Goal: Task Accomplishment & Management: Manage account settings

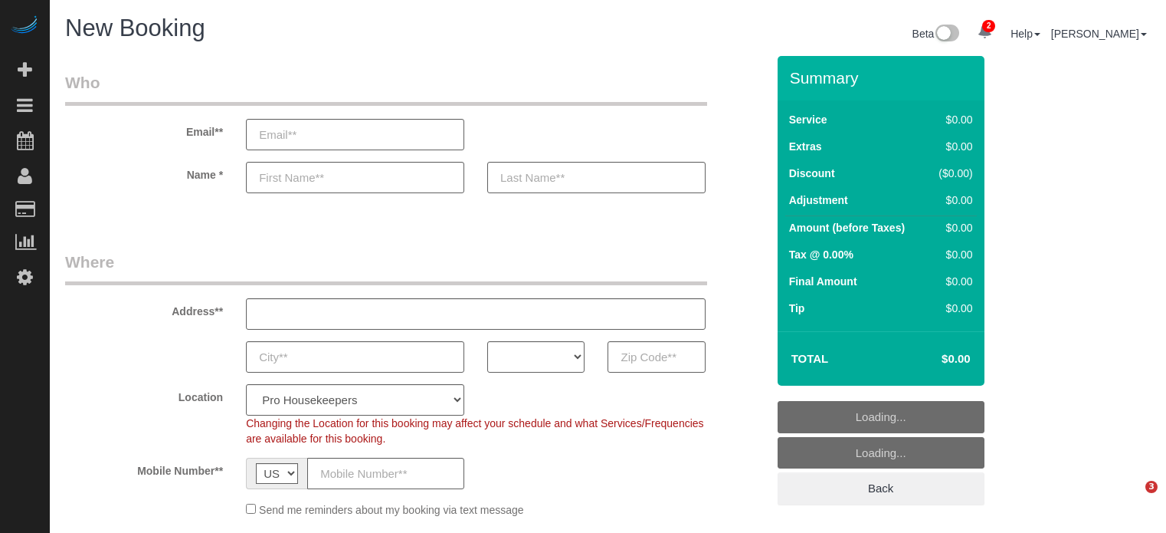
select select "4"
select select "number:9"
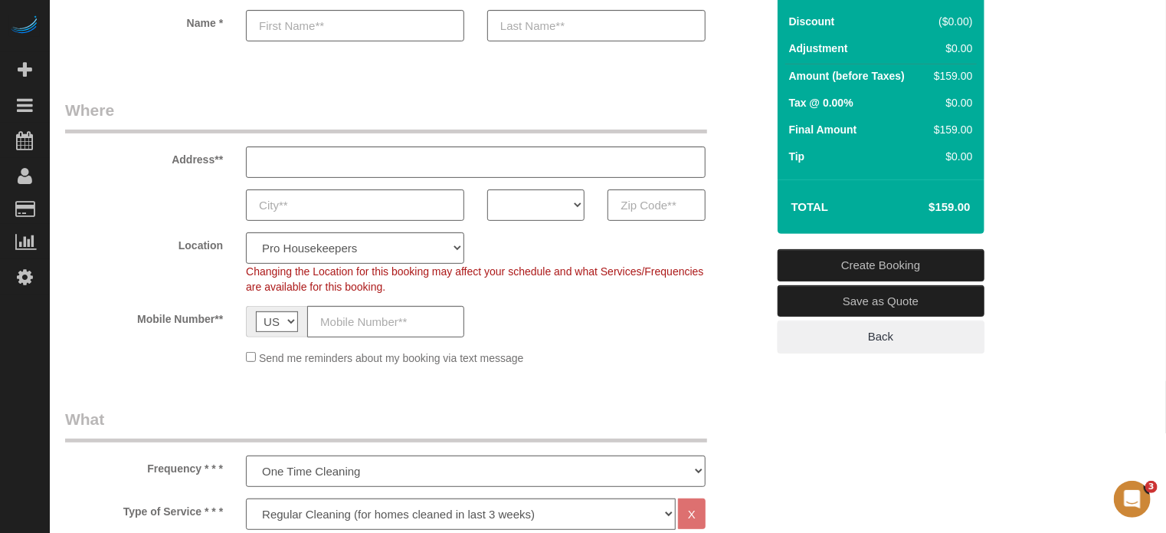
scroll to position [153, 0]
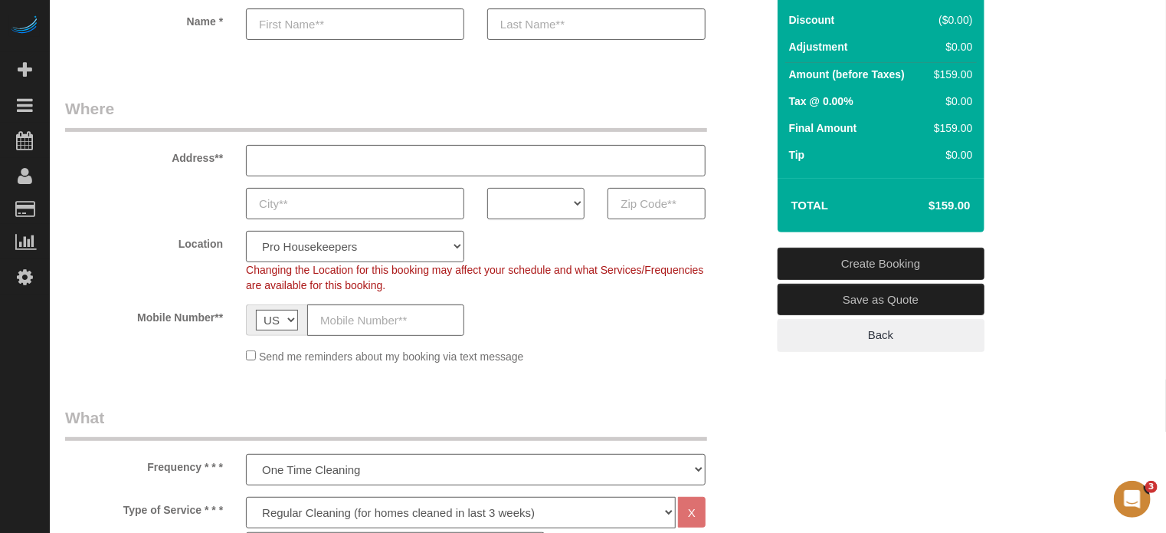
click at [560, 204] on select "AK AL AR AZ CA CO CT DC DE FL GA HI IA ID IL IN KS KY LA MA MD ME MI MN MO MS M…" at bounding box center [535, 203] width 97 height 31
select select "FL"
click at [487, 188] on select "AK AL AR AZ CA CO CT DC DE FL GA HI IA ID IL IN KS KY LA MA MD ME MI MN MO MS M…" at bounding box center [535, 203] width 97 height 31
click at [362, 250] on select "Pro Housekeepers Atlanta Austin Boston Chicago Cincinnati Clearwater Denver Ft …" at bounding box center [355, 246] width 218 height 31
select select "25"
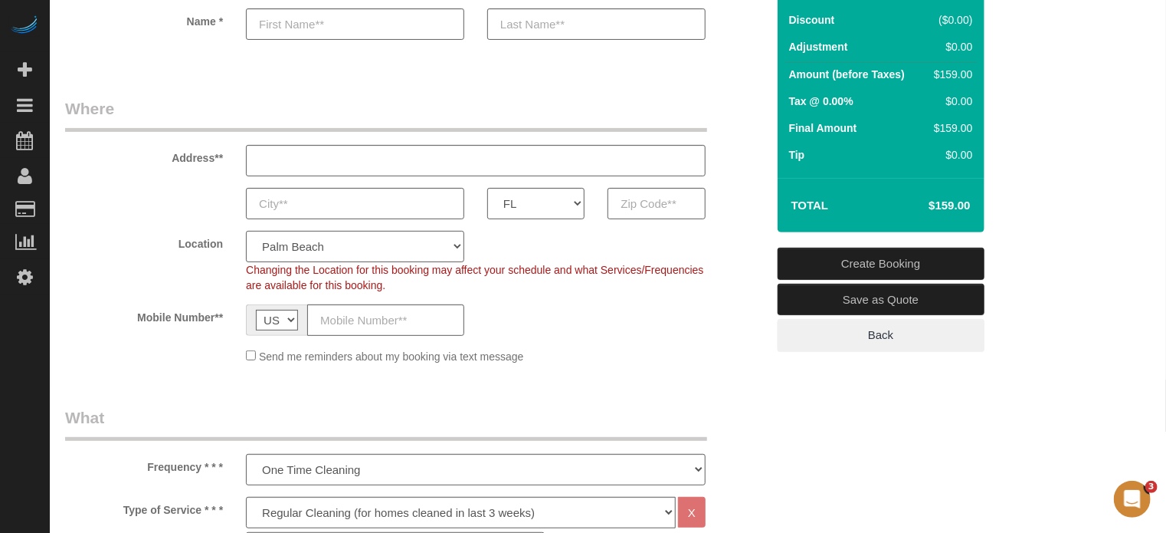
click at [246, 231] on select "Pro Housekeepers Atlanta Austin Boston Chicago Cincinnati Clearwater Denver Ft …" at bounding box center [355, 246] width 218 height 31
select select "object:1247"
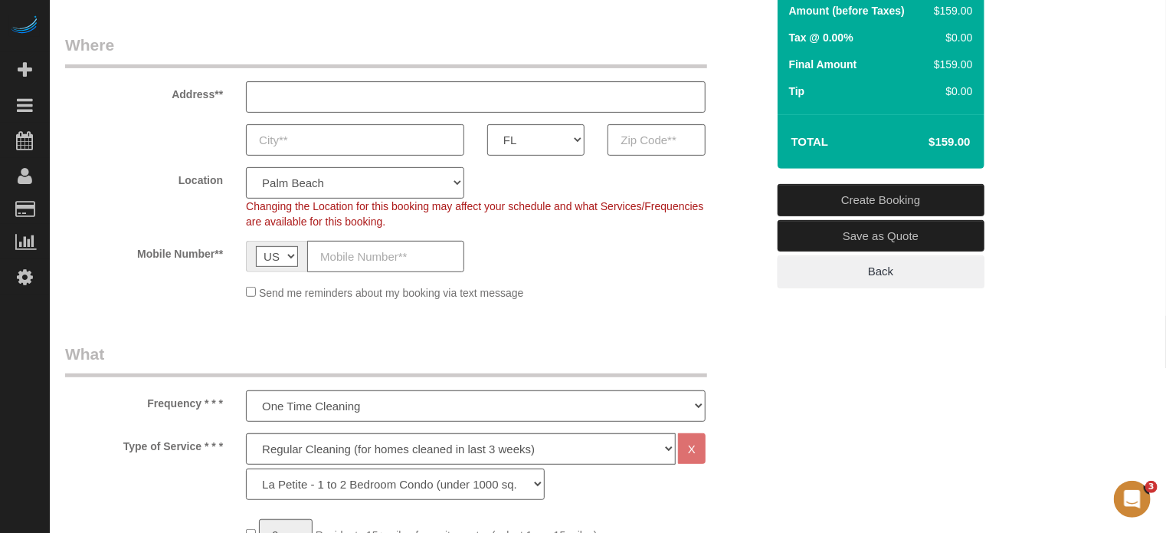
scroll to position [307, 0]
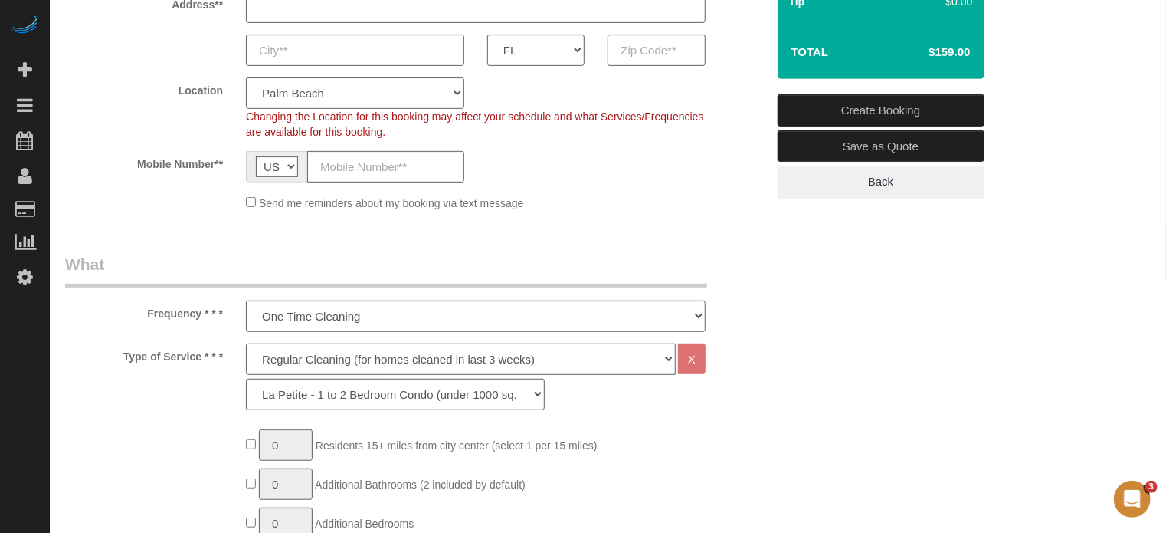
click at [311, 356] on select "Deep Cleaning (for homes that have not been cleaned in 3+ weeks) Spruce Regular…" at bounding box center [461, 358] width 430 height 31
select select "5"
click at [246, 343] on select "Deep Cleaning (for homes that have not been cleaned in 3+ weeks) Spruce Regular…" at bounding box center [461, 358] width 430 height 31
click at [289, 395] on select "La Petite - 1 to 2 Bedroom Condo (under 1000 sq. ft.) La Petite II - 2 Bedroom …" at bounding box center [395, 394] width 299 height 31
select select "94"
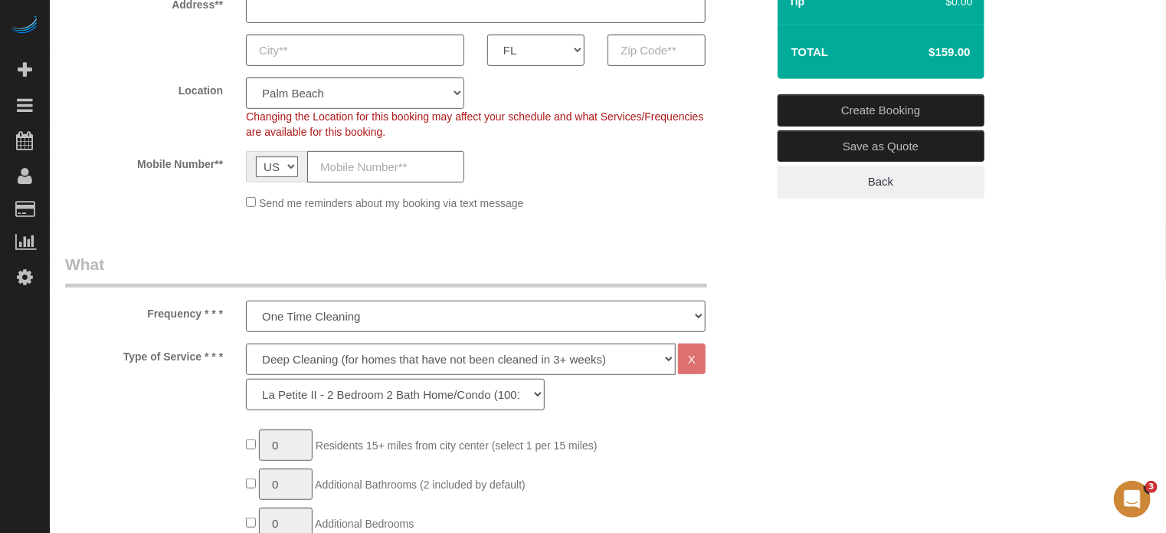
click at [246, 379] on select "La Petite - 1 to 2 Bedroom Condo (under 1000 sq. ft.) La Petite II - 2 Bedroom …" at bounding box center [395, 394] width 299 height 31
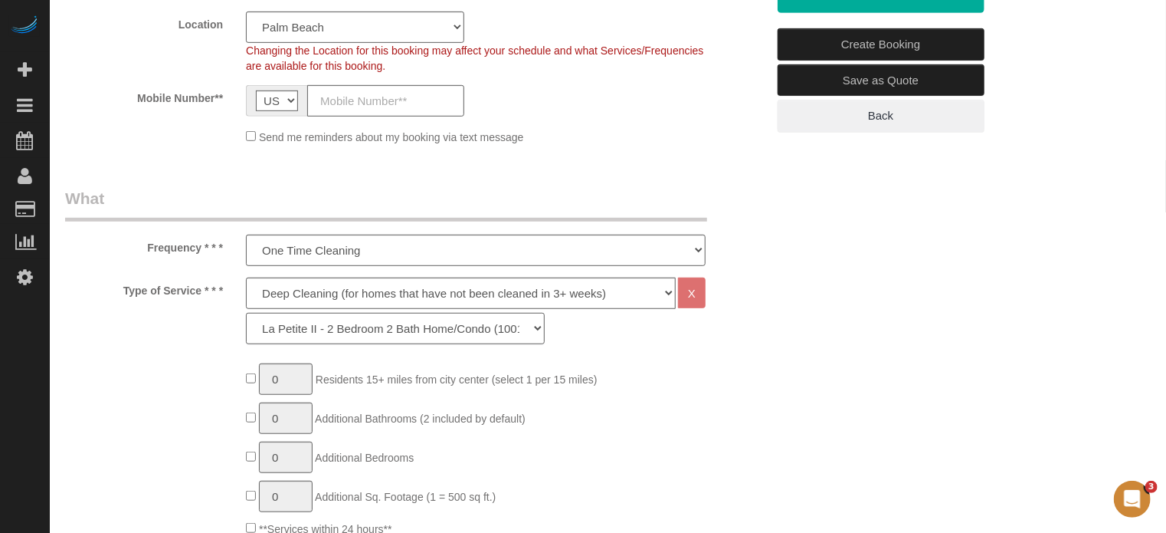
scroll to position [460, 0]
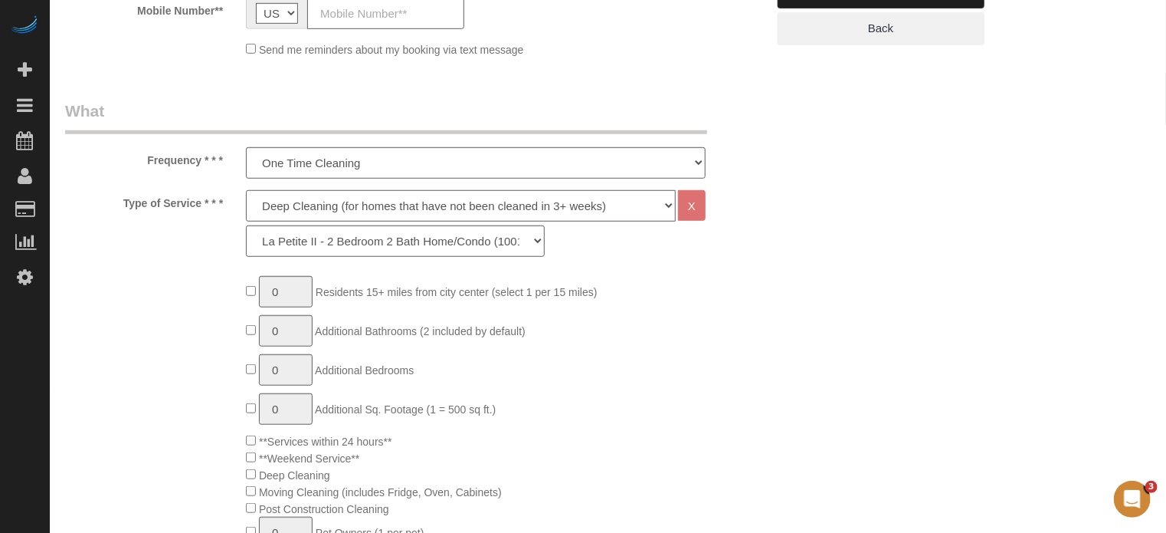
click at [279, 208] on select "Deep Cleaning (for homes that have not been cleaned in 3+ weeks) Spruce Regular…" at bounding box center [461, 205] width 430 height 31
select select "4"
click at [246, 190] on select "Deep Cleaning (for homes that have not been cleaned in 3+ weeks) Spruce Regular…" at bounding box center [461, 205] width 430 height 31
click at [316, 240] on select "La Petite - 1 to 2 Bedroom Condo (under 1000 sq. ft.) La Petite II - 2 Bedroom …" at bounding box center [395, 240] width 299 height 31
click at [246, 225] on select "La Petite - 1 to 2 Bedroom Condo (under 1000 sq. ft.) La Petite II - 2 Bedroom …" at bounding box center [395, 240] width 299 height 31
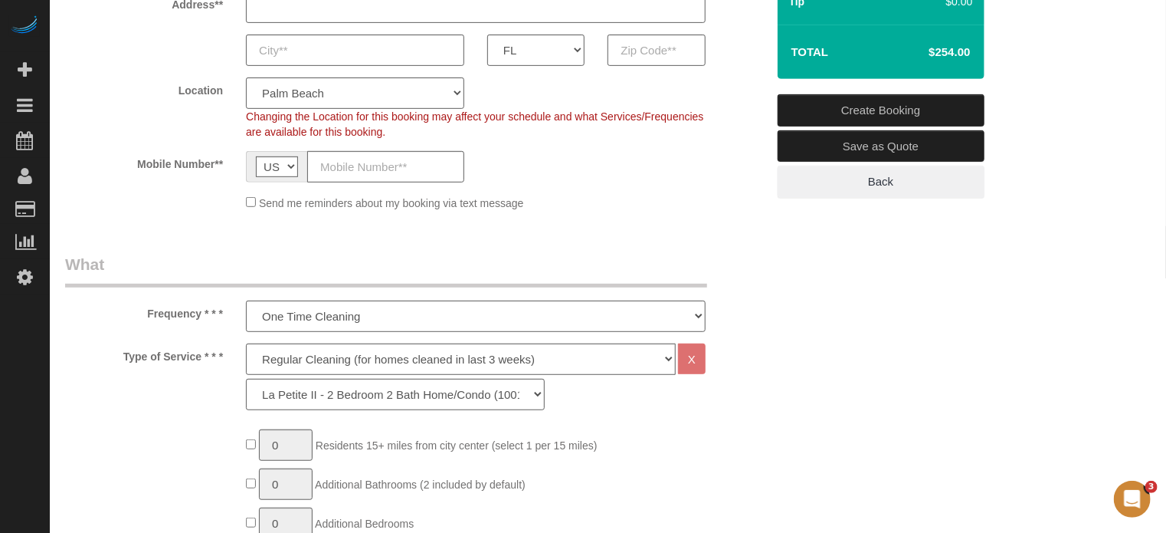
scroll to position [153, 0]
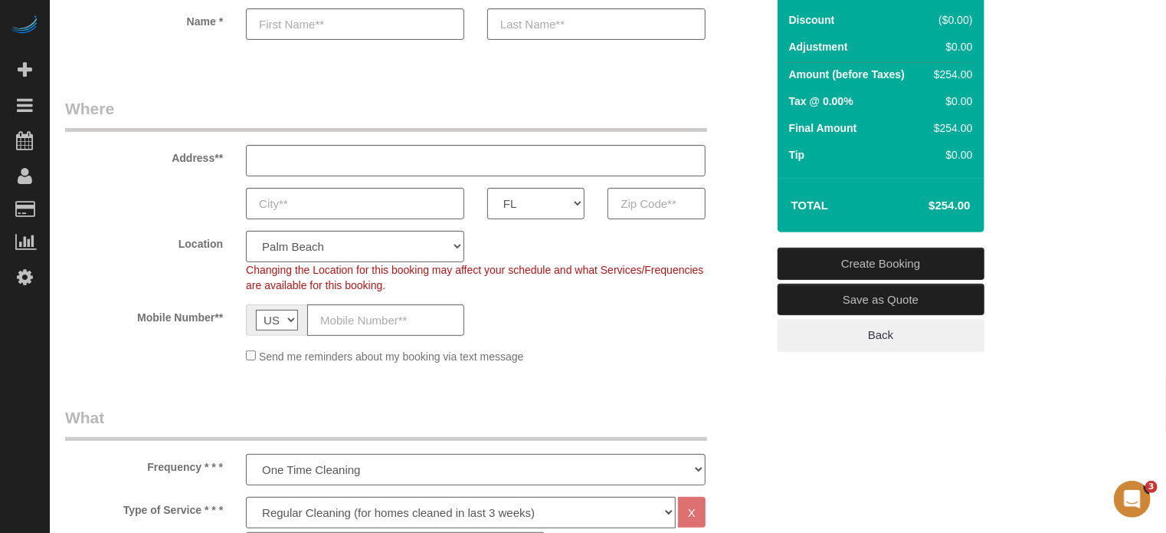
click at [749, 259] on div "Location Pro Housekeepers Atlanta Austin Boston Chicago Cincinnati Clearwater D…" at bounding box center [416, 262] width 724 height 62
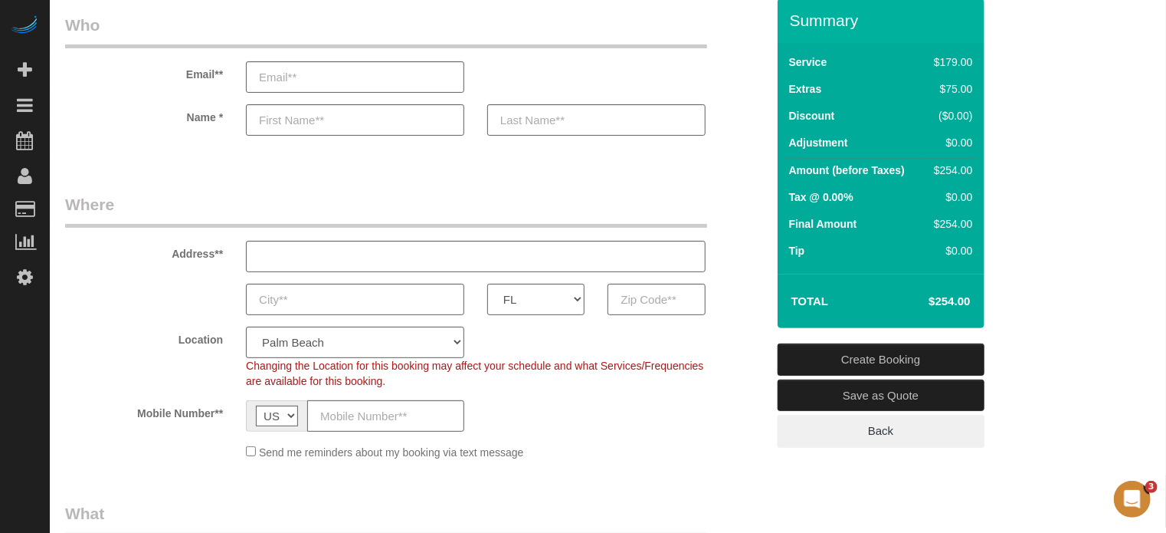
scroll to position [77, 0]
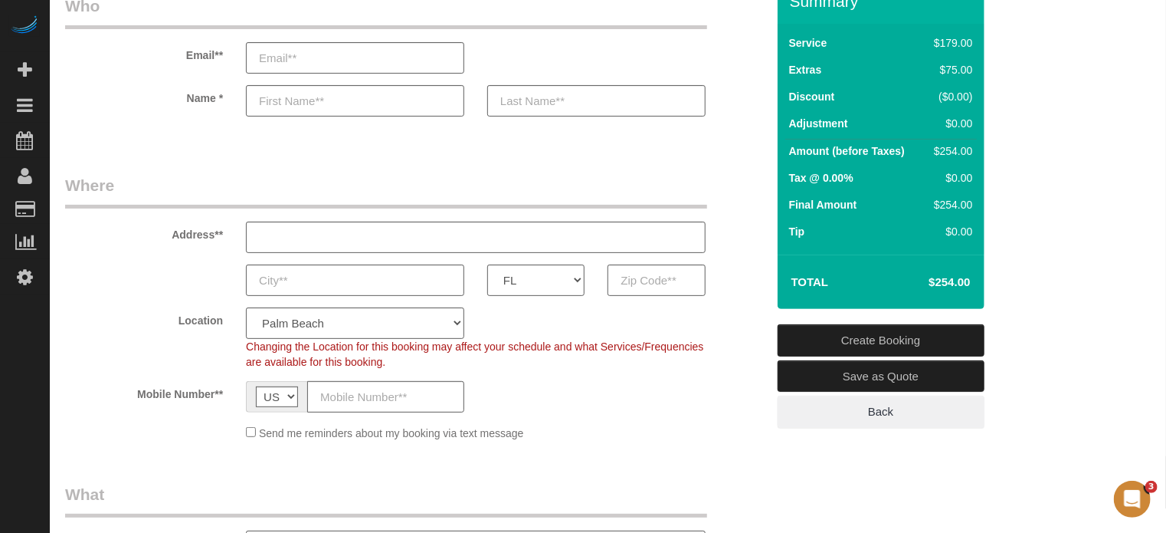
click at [773, 260] on div "Summary Service $179.00 Extras $75.00 Discount ($0.00) Adjustment $0.00 Amount …" at bounding box center [901, 219] width 271 height 480
click at [750, 244] on div "Address**" at bounding box center [416, 213] width 724 height 79
click at [956, 278] on h4 "$254.00" at bounding box center [926, 282] width 87 height 13
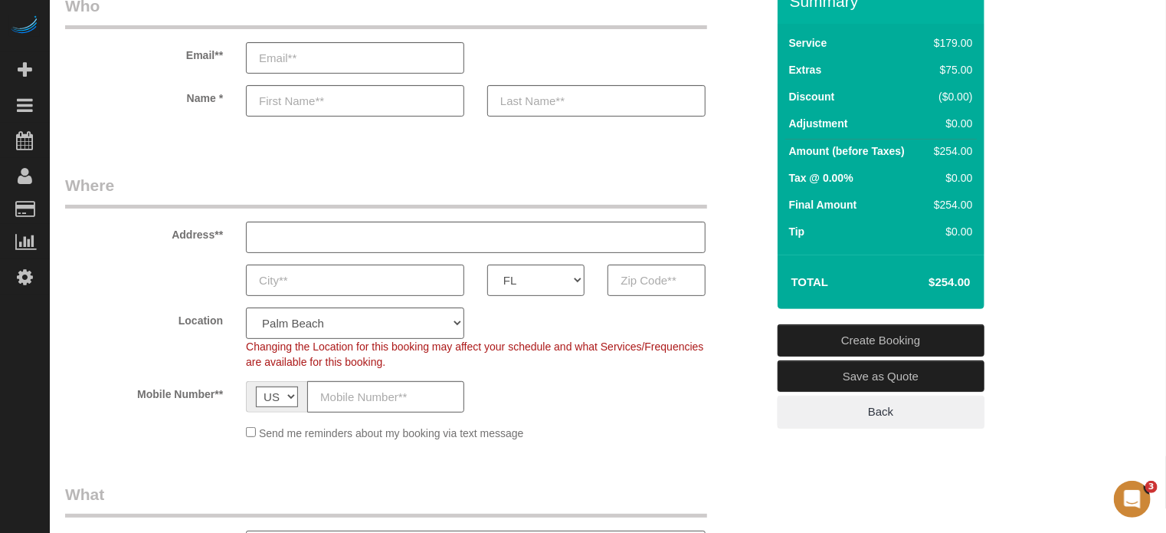
click at [956, 278] on h4 "$254.00" at bounding box center [926, 282] width 87 height 13
copy div "$254.00 Create Booking Save as Quote Back"
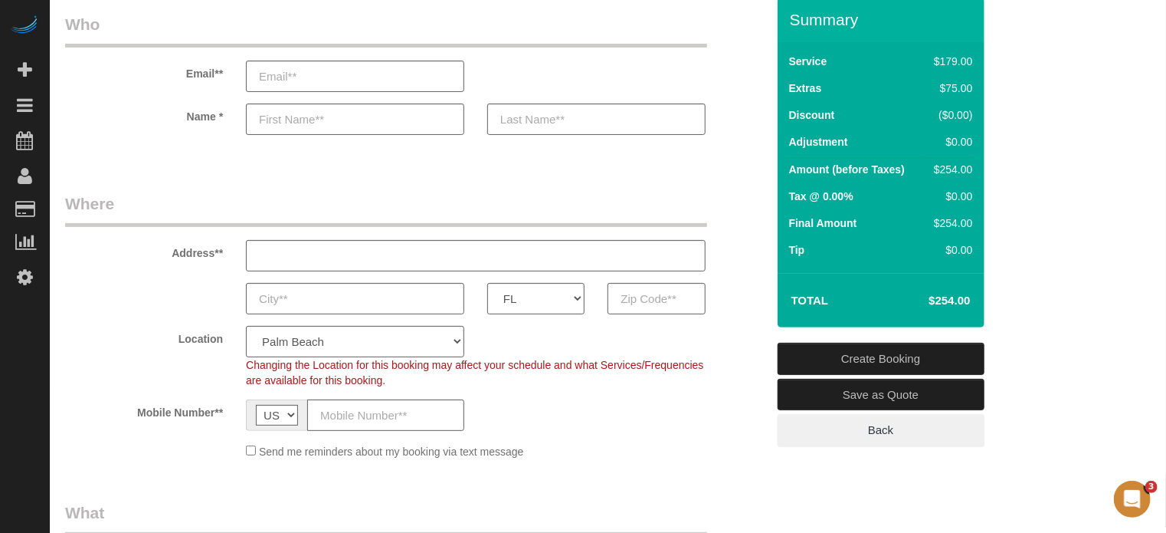
scroll to position [0, 0]
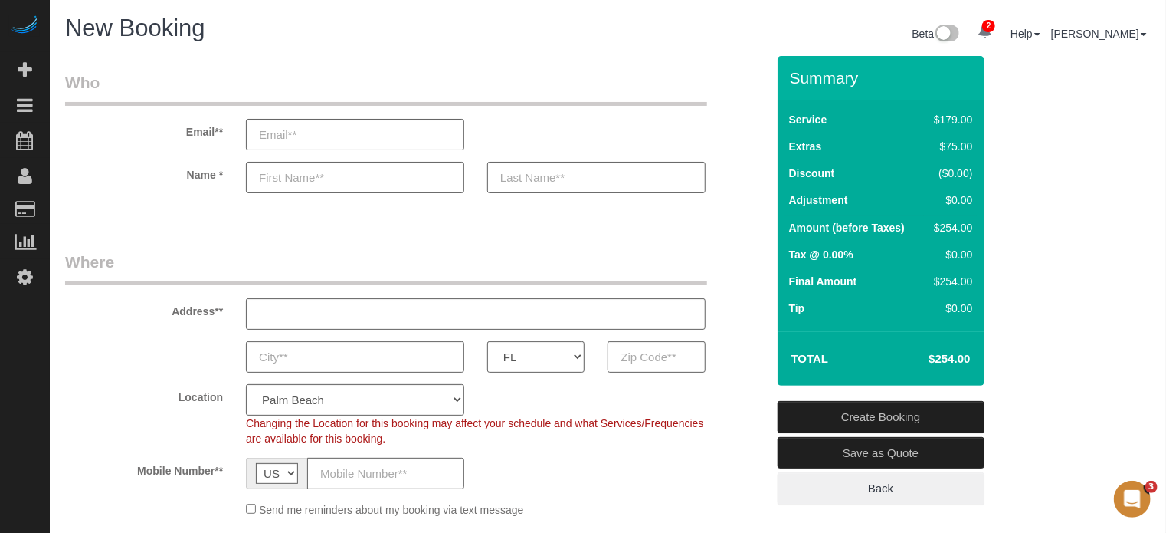
click at [841, 347] on td "Total" at bounding box center [831, 358] width 92 height 38
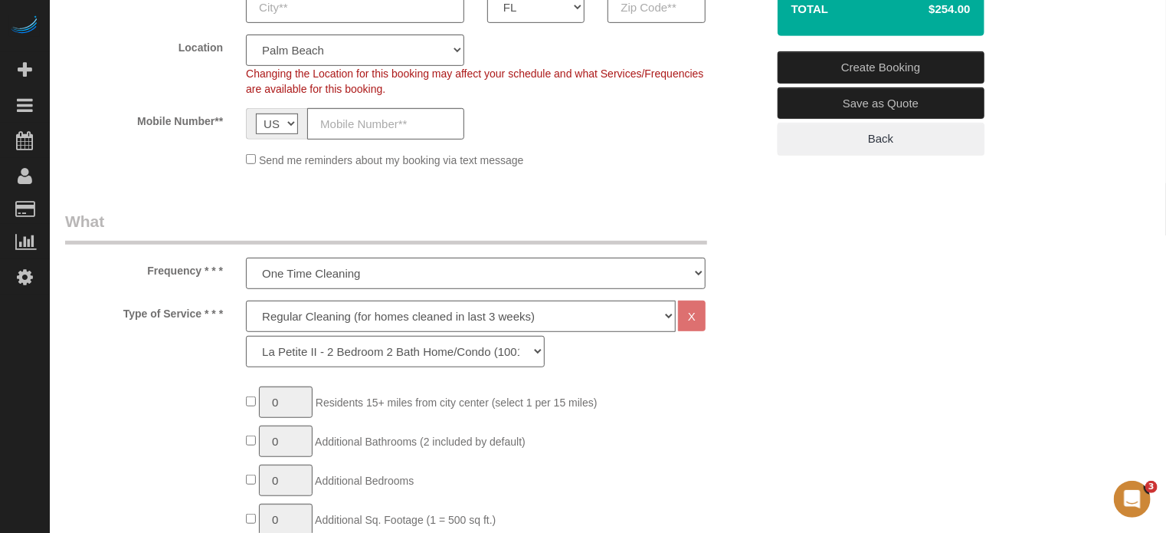
scroll to position [383, 0]
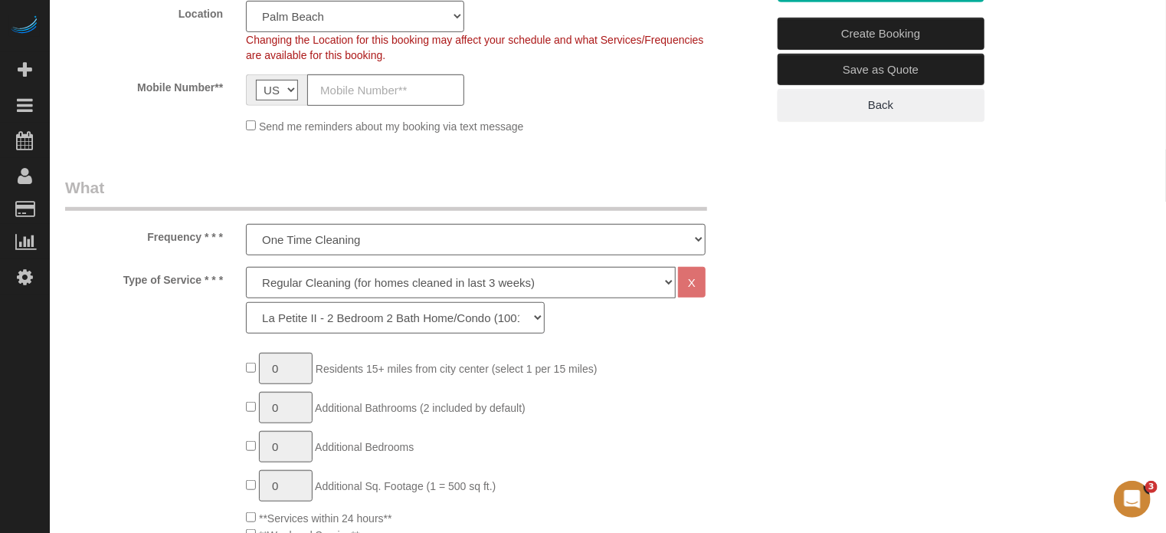
click at [310, 321] on select "La Petite - 1 to 2 Bedroom Condo (under 1000 sq. ft.) La Petite II - 2 Bedroom …" at bounding box center [395, 317] width 299 height 31
select select "87"
click at [246, 302] on select "La Petite - 1 to 2 Bedroom Condo (under 1000 sq. ft.) La Petite II - 2 Bedroom …" at bounding box center [395, 317] width 299 height 31
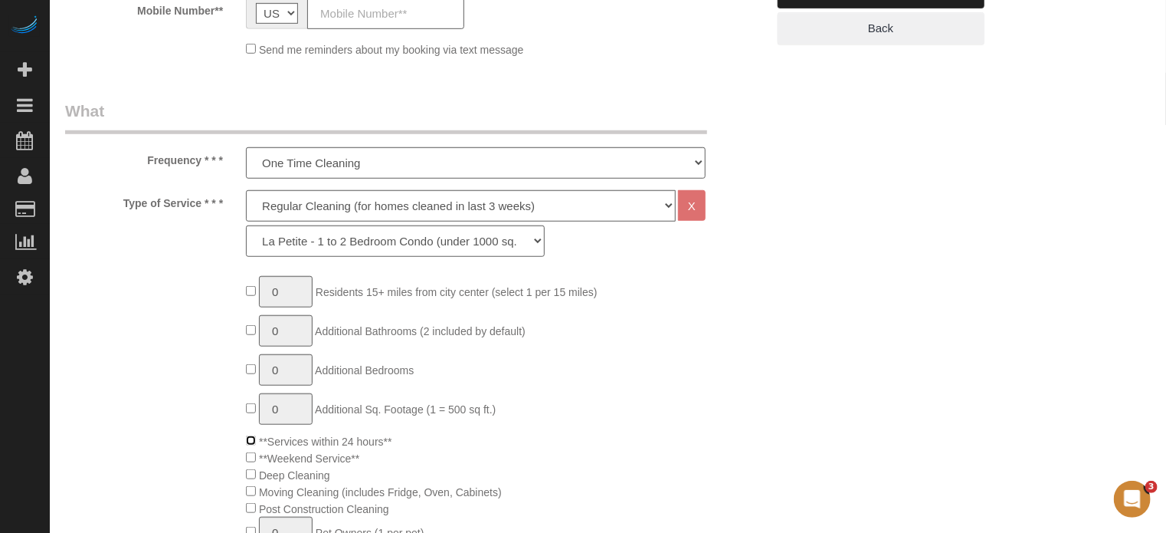
scroll to position [77, 0]
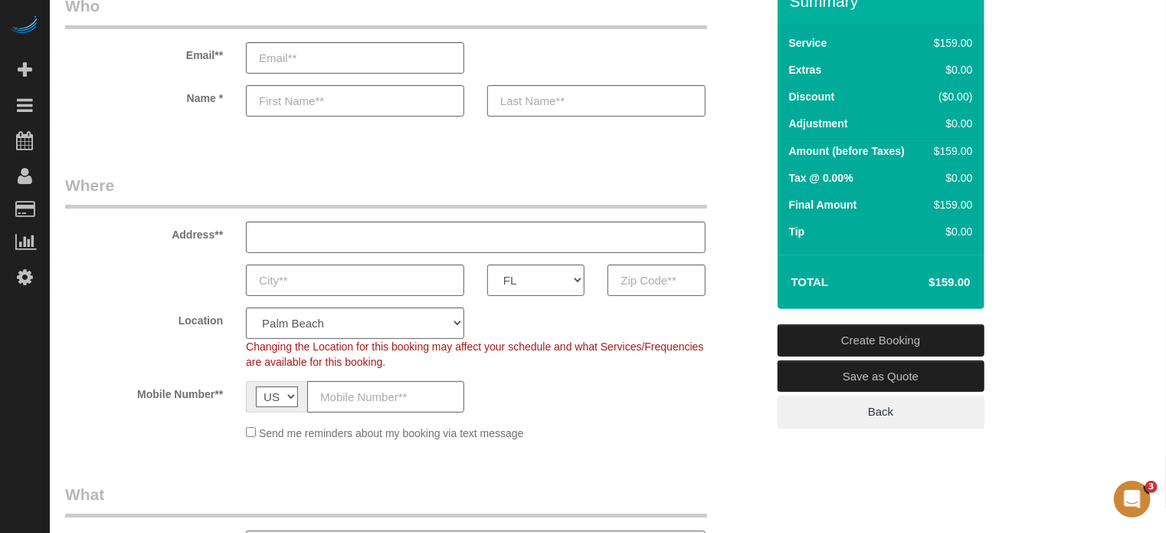
click at [714, 393] on div "Mobile Number** AF AL DZ AD AO AI AQ AG AR AM AW AU AT AZ BS BH BD BB BY BE BZ …" at bounding box center [416, 396] width 724 height 31
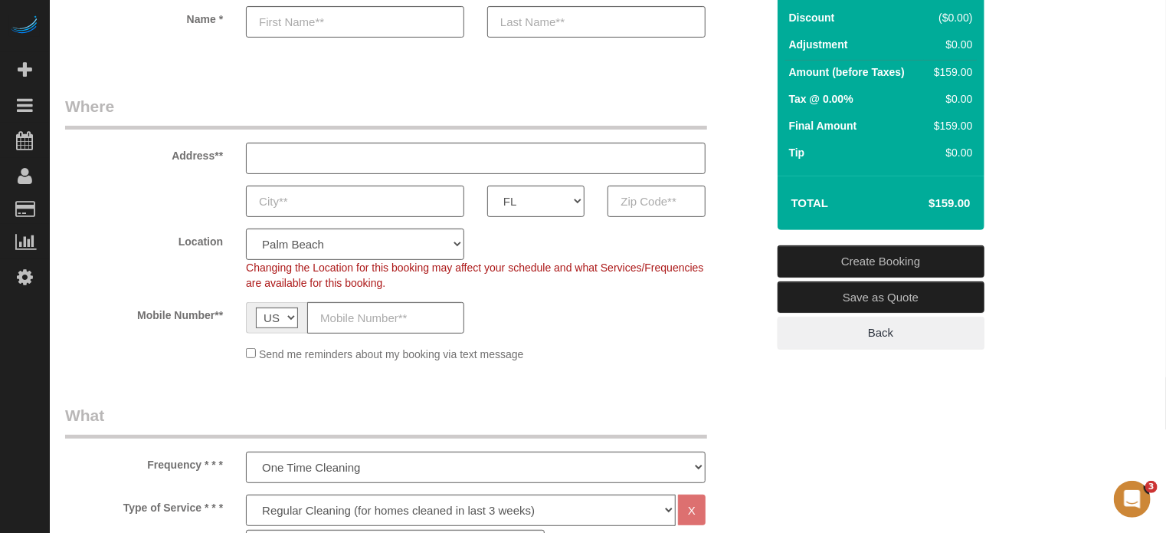
scroll to position [153, 0]
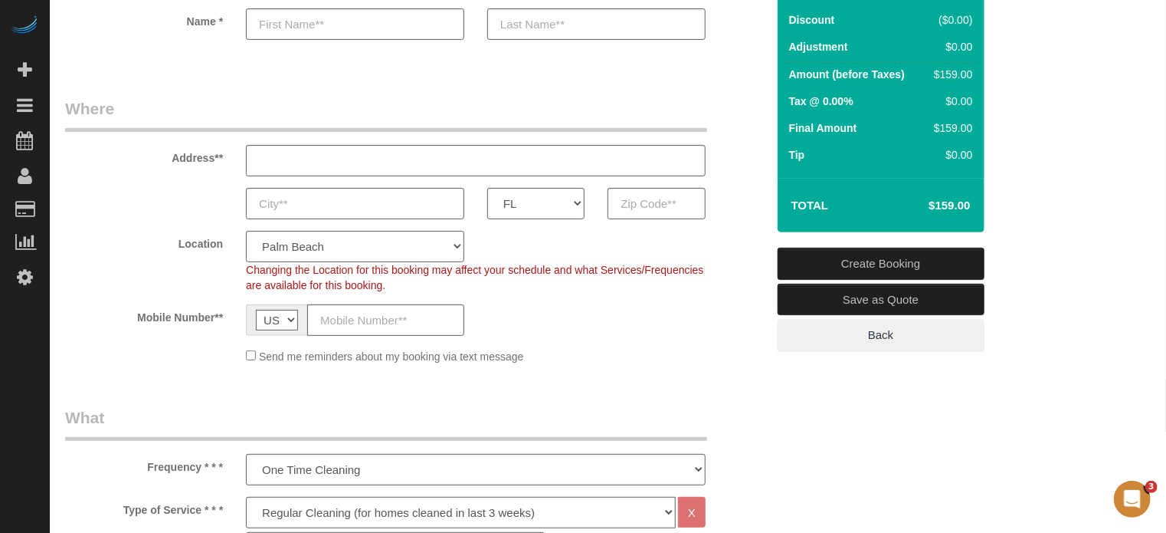
click at [732, 215] on div "AK AL AR AZ CA CO CT DC DE FL GA HI IA ID IL IN KS KY LA MA MD ME MI MN MO MS M…" at bounding box center [416, 203] width 724 height 31
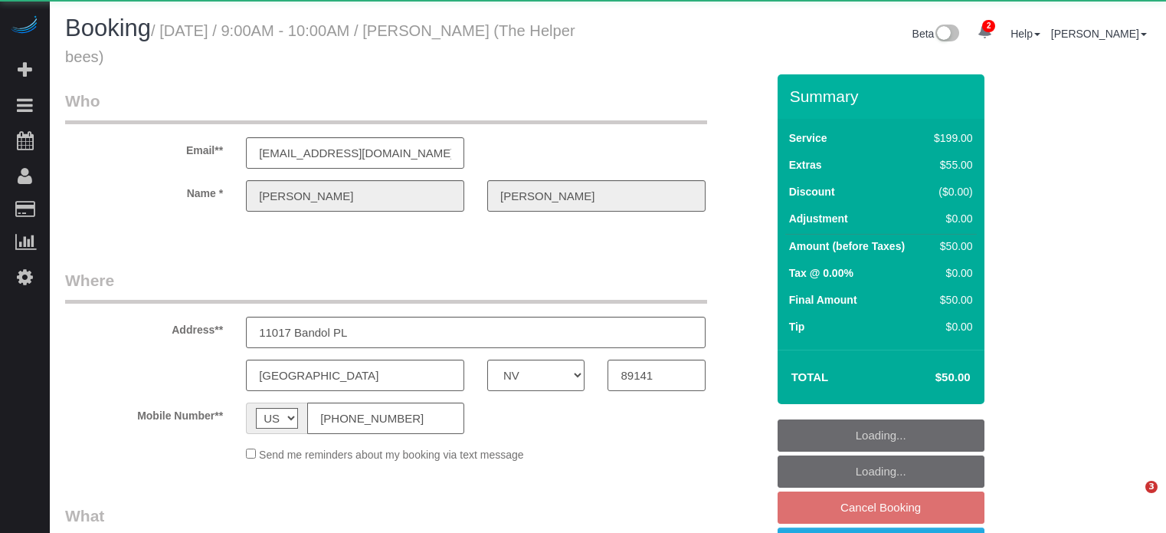
select select "NV"
select select "object:1278"
select select "4"
select select "number:9"
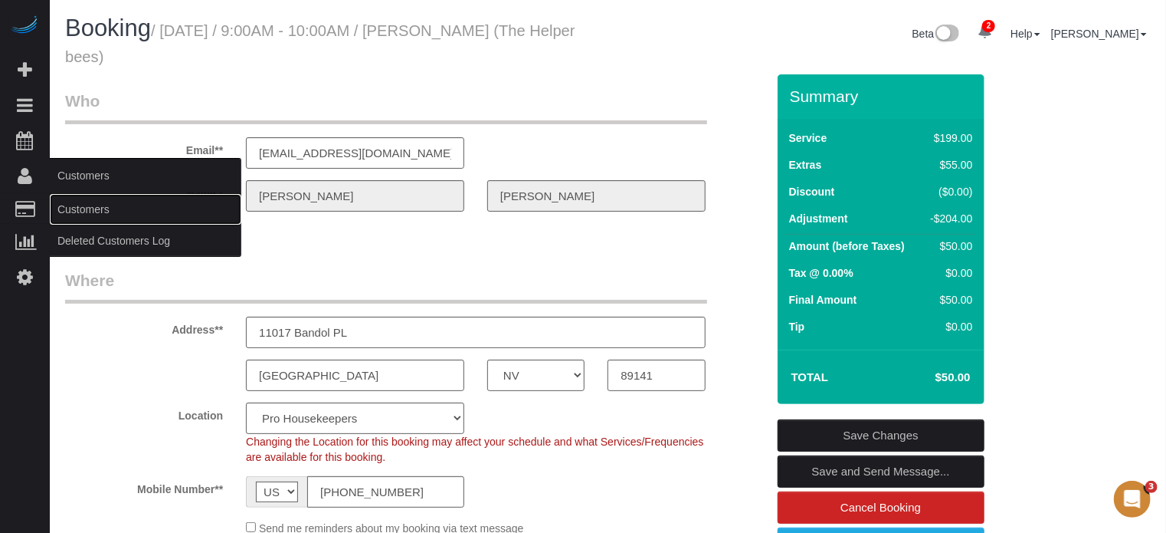
click at [77, 205] on link "Customers" at bounding box center [146, 209] width 192 height 31
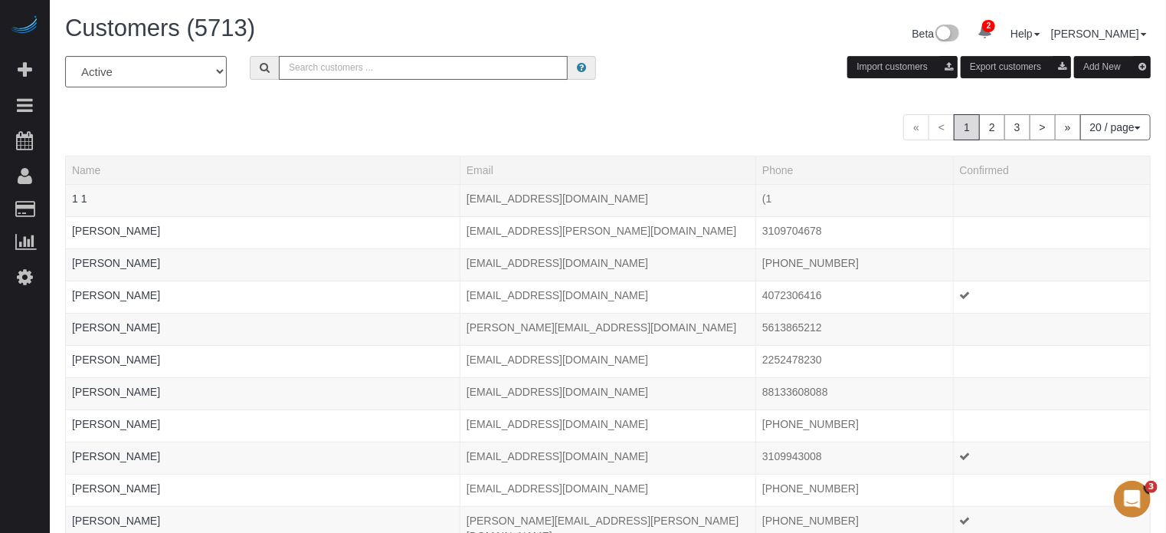
click at [354, 75] on input "text" at bounding box center [423, 68] width 289 height 24
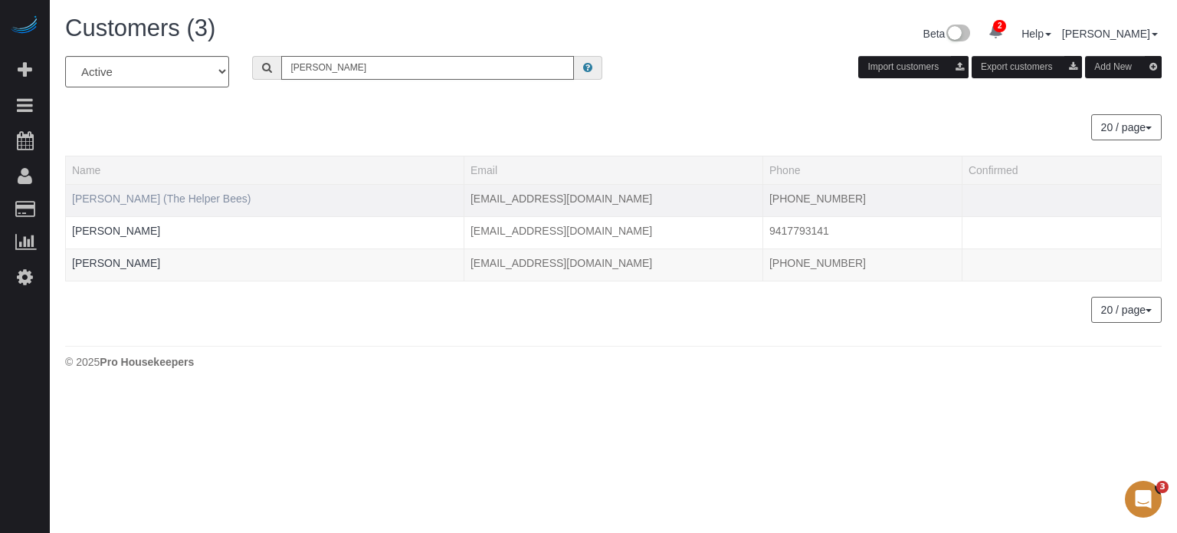
type input "robert e"
click at [177, 196] on link "Robert Edelman (The Helper Bees)" at bounding box center [161, 198] width 179 height 12
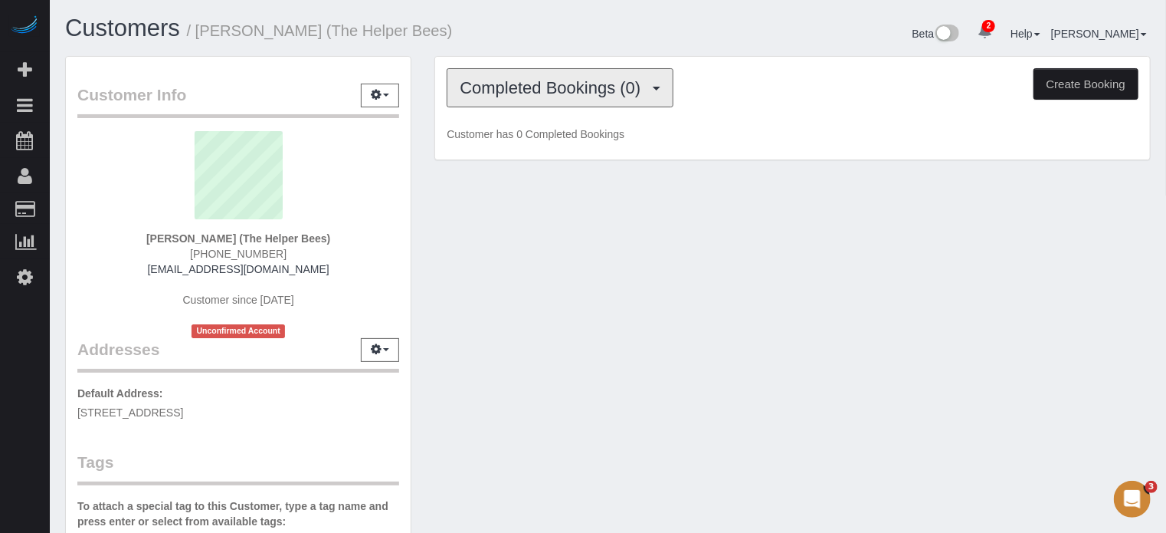
click at [497, 84] on span "Completed Bookings (0)" at bounding box center [554, 87] width 189 height 19
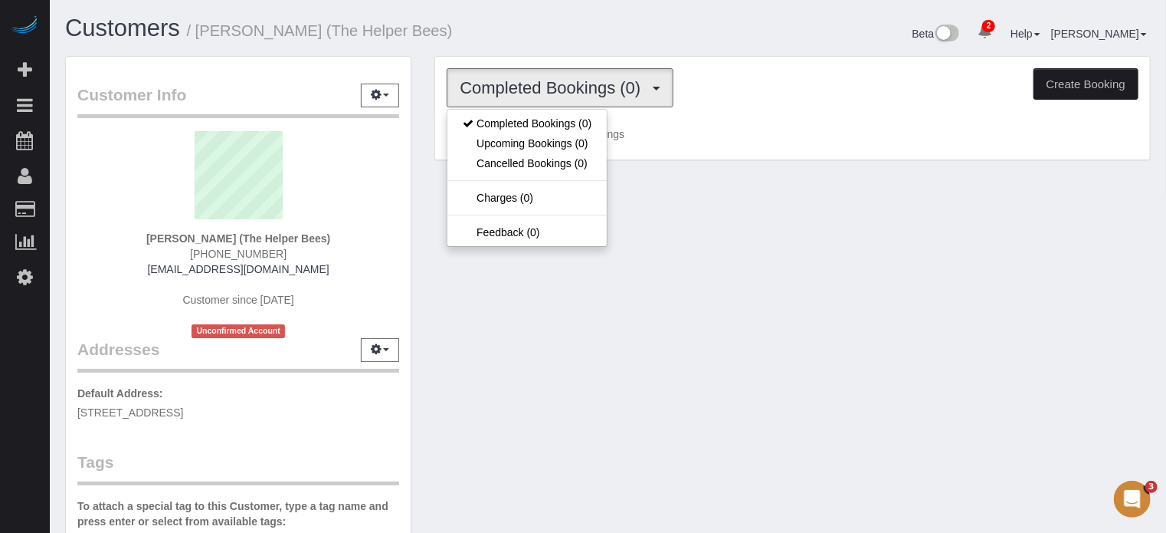
click at [558, 42] on div "Customers / Robert Edelman (The Helper Bees)" at bounding box center [331, 31] width 555 height 33
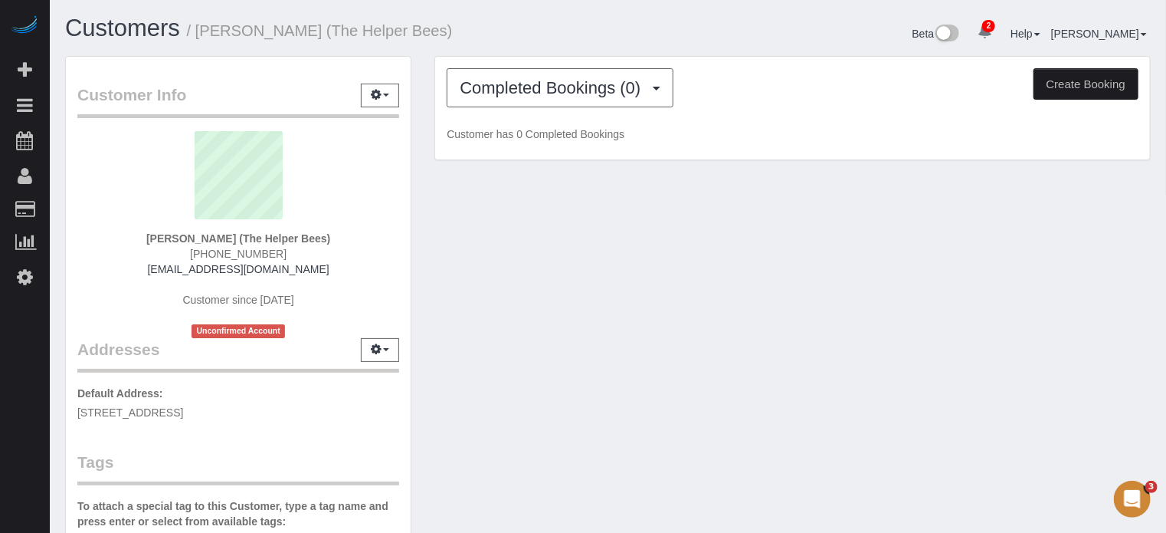
click at [1107, 90] on button "Create Booking" at bounding box center [1086, 84] width 105 height 32
select select "NV"
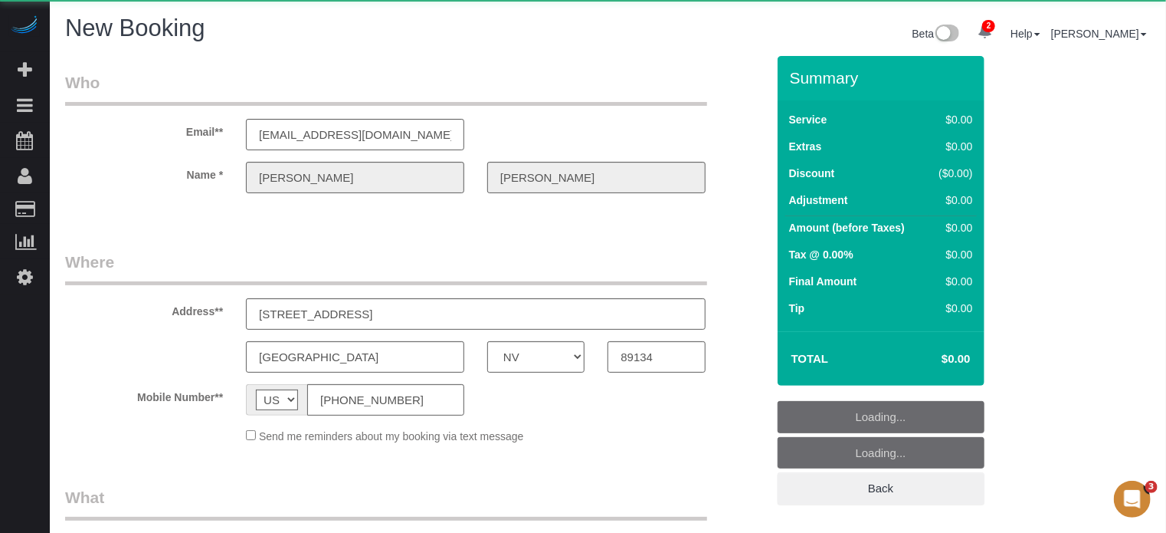
select select "object:2316"
select select "number:9"
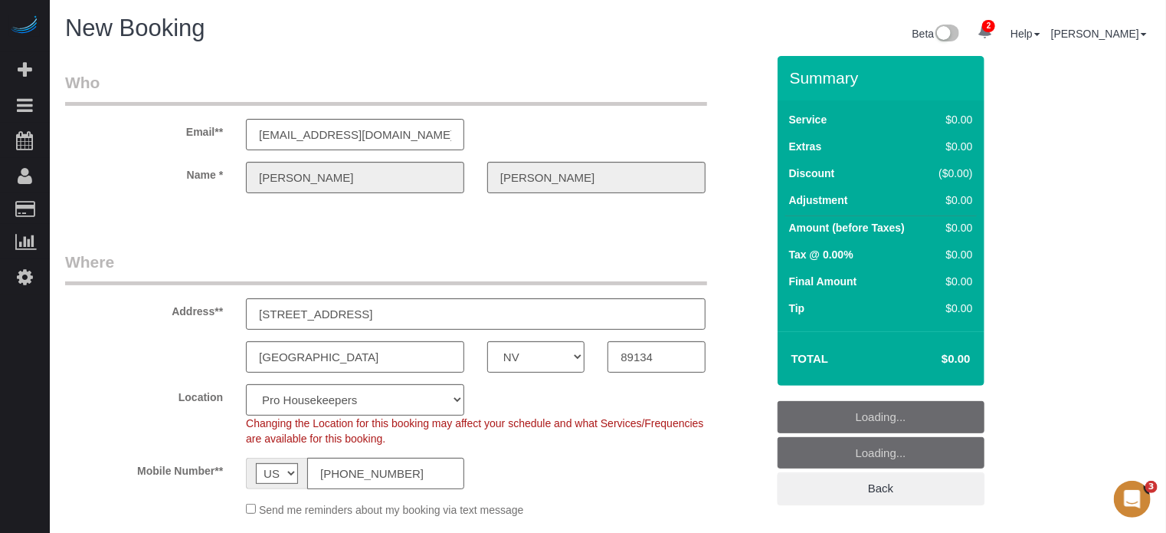
select select "4"
select select "object:2951"
select select "18"
select select "object:2958"
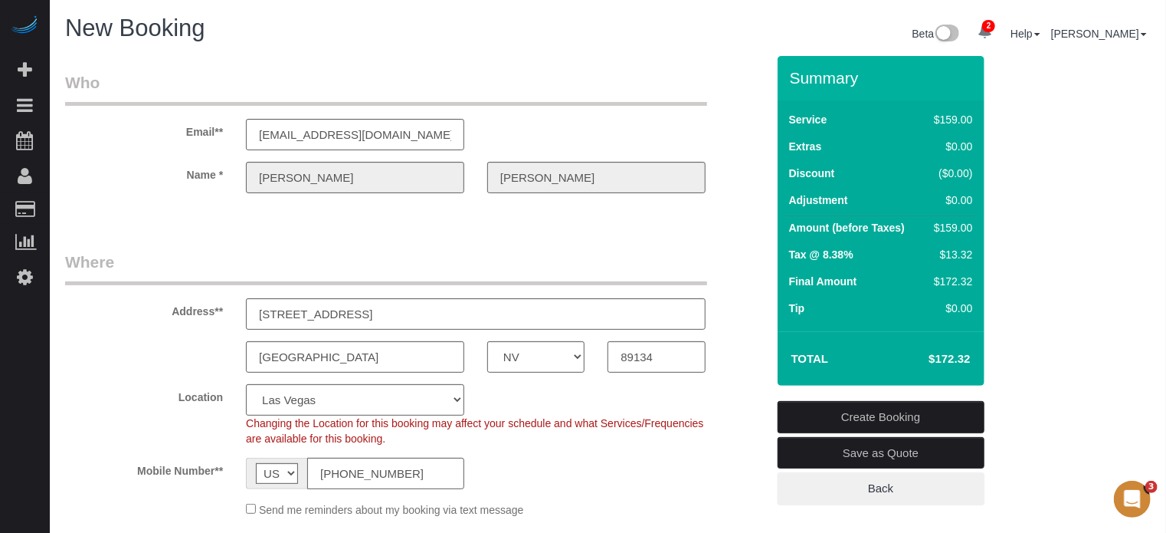
click at [737, 254] on div "Address** 2641 HIGHVALE DR" at bounding box center [416, 290] width 724 height 79
drag, startPoint x: 791, startPoint y: 75, endPoint x: 970, endPoint y: 362, distance: 338.7
click at [970, 362] on div "Summary Service $159.00 Extras $0.00 Discount ($0.00) Adjustment $0.00 Amount (…" at bounding box center [881, 221] width 207 height 330
click at [970, 362] on h4 "$172.32" at bounding box center [926, 359] width 87 height 13
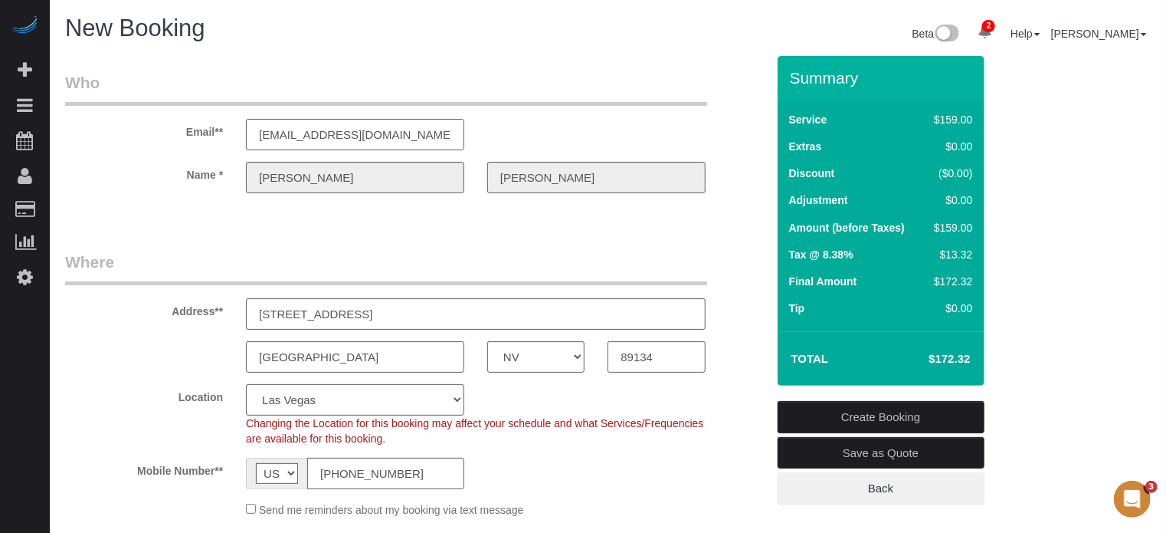
drag, startPoint x: 972, startPoint y: 361, endPoint x: 792, endPoint y: 85, distance: 329.0
click at [792, 85] on div "Summary Service $159.00 Extras $0.00 Discount ($0.00) Adjustment $0.00 Amount (…" at bounding box center [881, 221] width 207 height 330
click at [792, 85] on h3 "Summary" at bounding box center [883, 78] width 187 height 18
drag, startPoint x: 792, startPoint y: 81, endPoint x: 968, endPoint y: 355, distance: 325.0
click at [968, 355] on div "Summary Service $159.00 Extras $0.00 Discount ($0.00) Adjustment $0.00 Amount (…" at bounding box center [881, 221] width 207 height 330
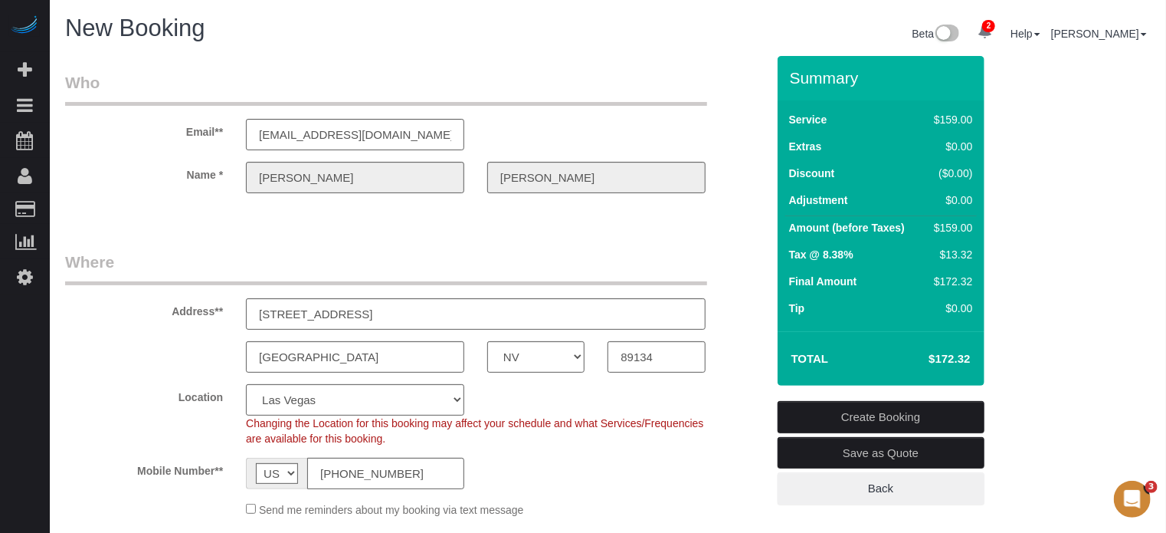
click at [968, 355] on h4 "$172.32" at bounding box center [926, 359] width 87 height 13
drag, startPoint x: 969, startPoint y: 356, endPoint x: 793, endPoint y: 77, distance: 329.5
click at [793, 77] on div "Summary Service $159.00 Extras $0.00 Discount ($0.00) Adjustment $0.00 Amount (…" at bounding box center [881, 221] width 207 height 330
click at [793, 77] on h3 "Summary" at bounding box center [883, 78] width 187 height 18
drag, startPoint x: 792, startPoint y: 76, endPoint x: 973, endPoint y: 355, distance: 332.9
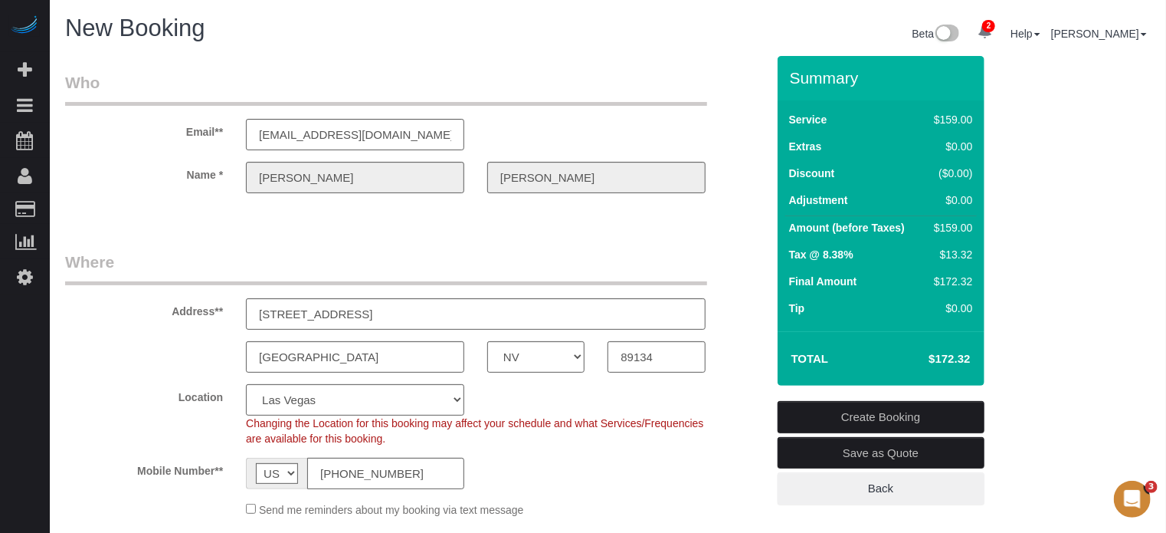
click at [973, 355] on div "Summary Service $159.00 Extras $0.00 Discount ($0.00) Adjustment $0.00 Amount (…" at bounding box center [881, 221] width 207 height 330
click at [973, 355] on td "$172.32" at bounding box center [927, 358] width 100 height 38
drag, startPoint x: 970, startPoint y: 359, endPoint x: 777, endPoint y: 79, distance: 339.9
click at [776, 79] on div "Summary Service $159.00 Extras $0.00 Discount ($0.00) Adjustment $0.00 Amount (…" at bounding box center [901, 296] width 271 height 480
click at [792, 77] on h3 "Summary" at bounding box center [883, 78] width 187 height 18
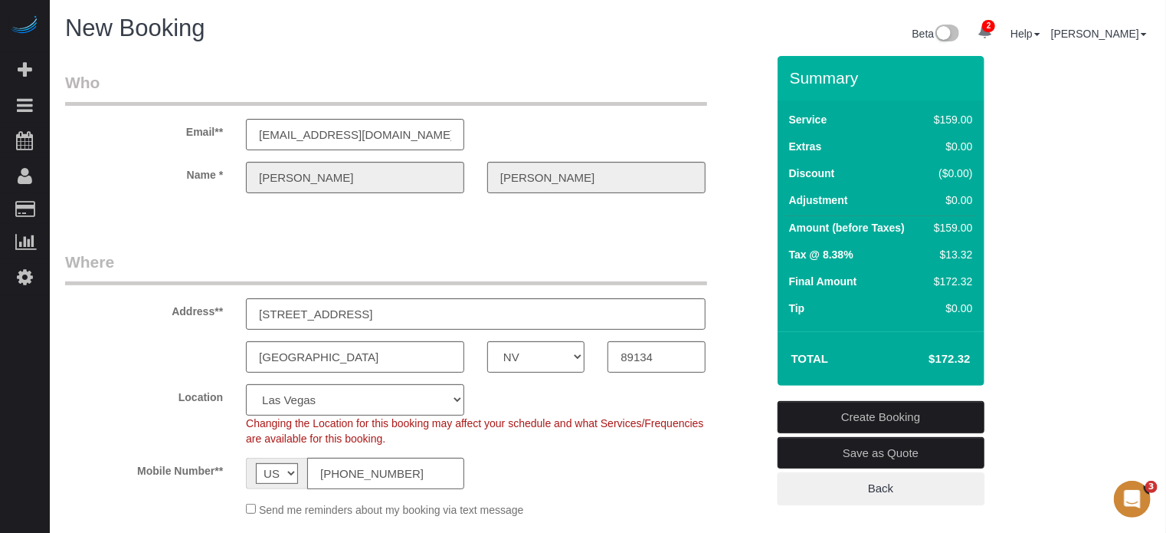
drag, startPoint x: 792, startPoint y: 77, endPoint x: 966, endPoint y: 358, distance: 330.7
click at [966, 358] on div "Summary Service $159.00 Extras $0.00 Discount ($0.00) Adjustment $0.00 Amount (…" at bounding box center [881, 221] width 207 height 330
click at [944, 349] on td "$172.32" at bounding box center [927, 358] width 100 height 38
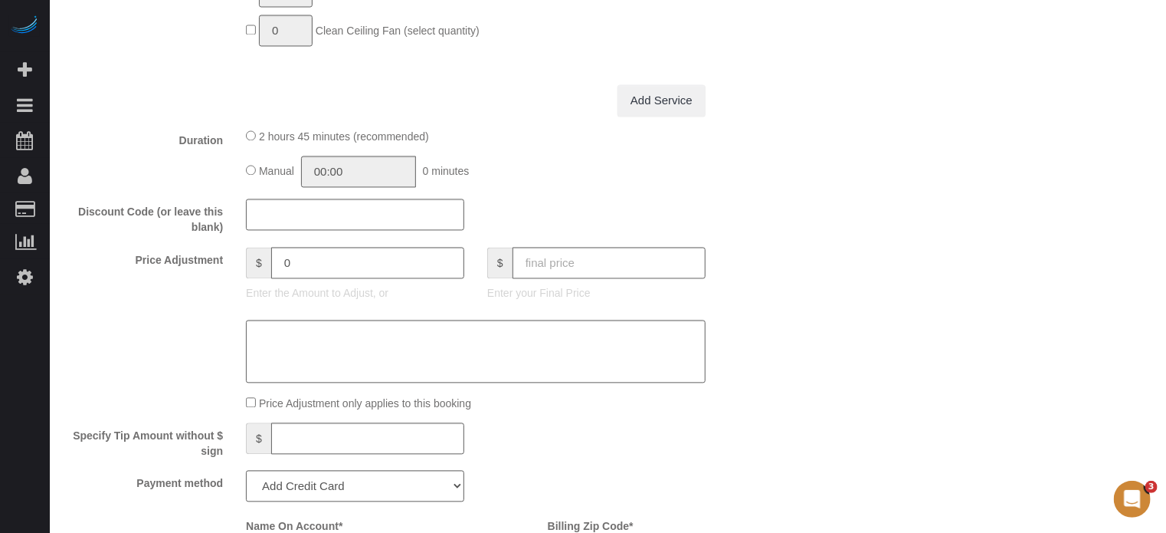
scroll to position [1456, 0]
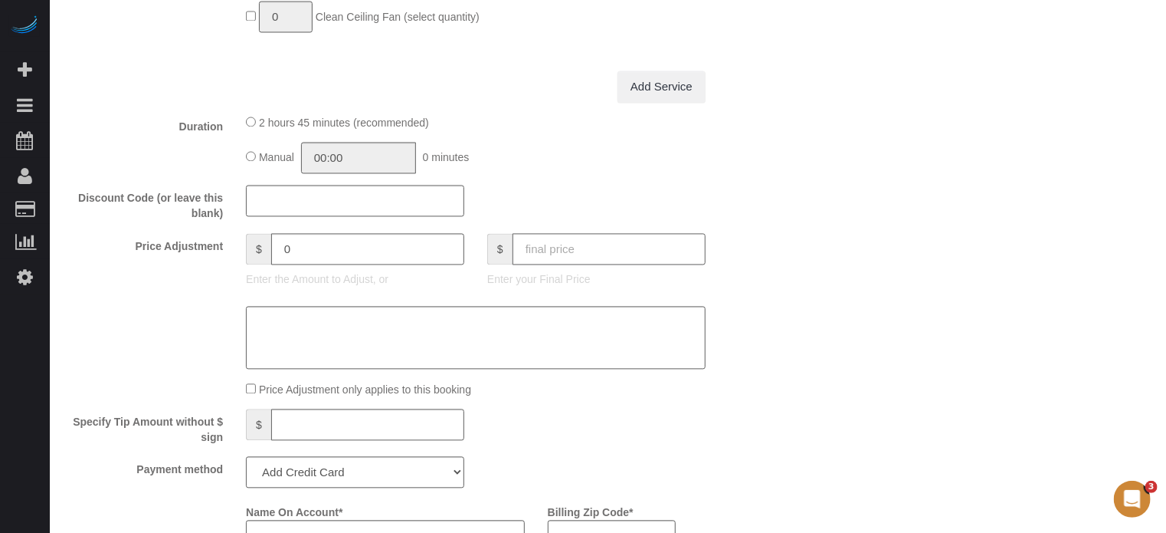
click at [593, 257] on input "text" at bounding box center [609, 249] width 193 height 31
type input "50"
click at [633, 174] on div "Manual 00:00 0 minutes" at bounding box center [476, 158] width 460 height 31
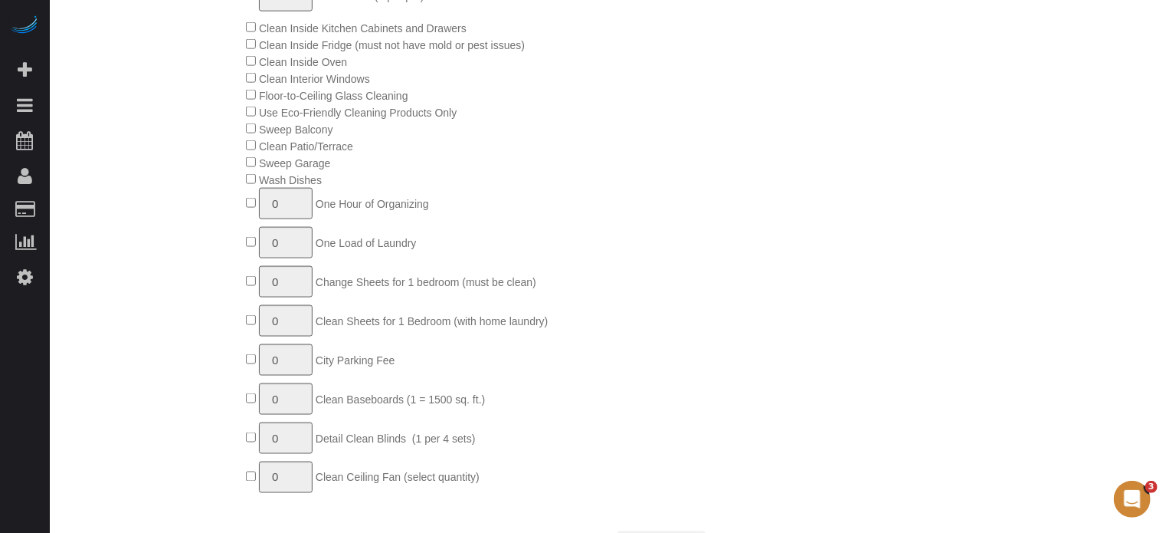
type input "-112.87"
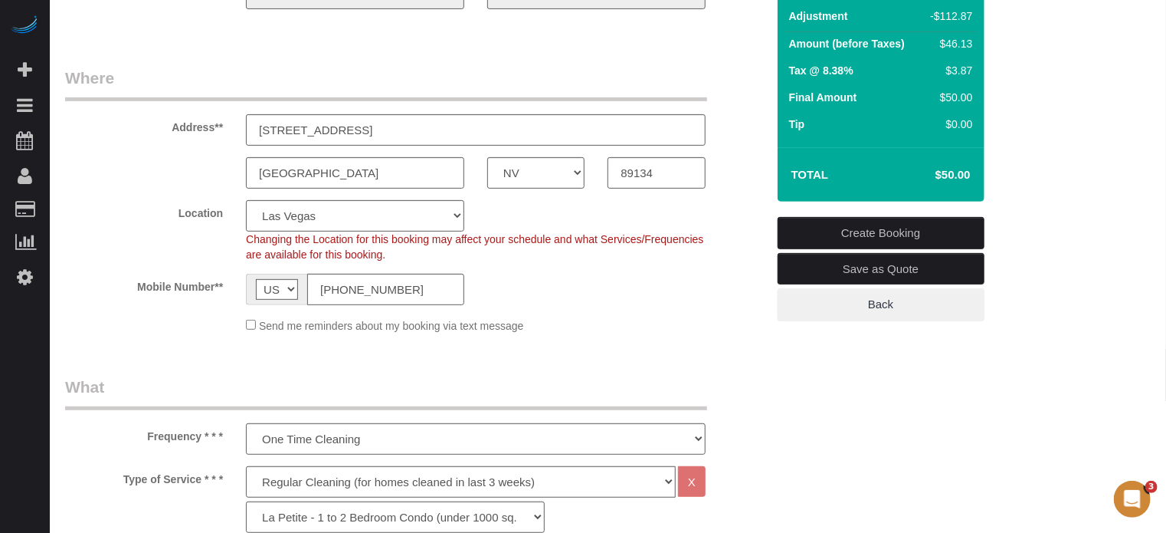
scroll to position [77, 0]
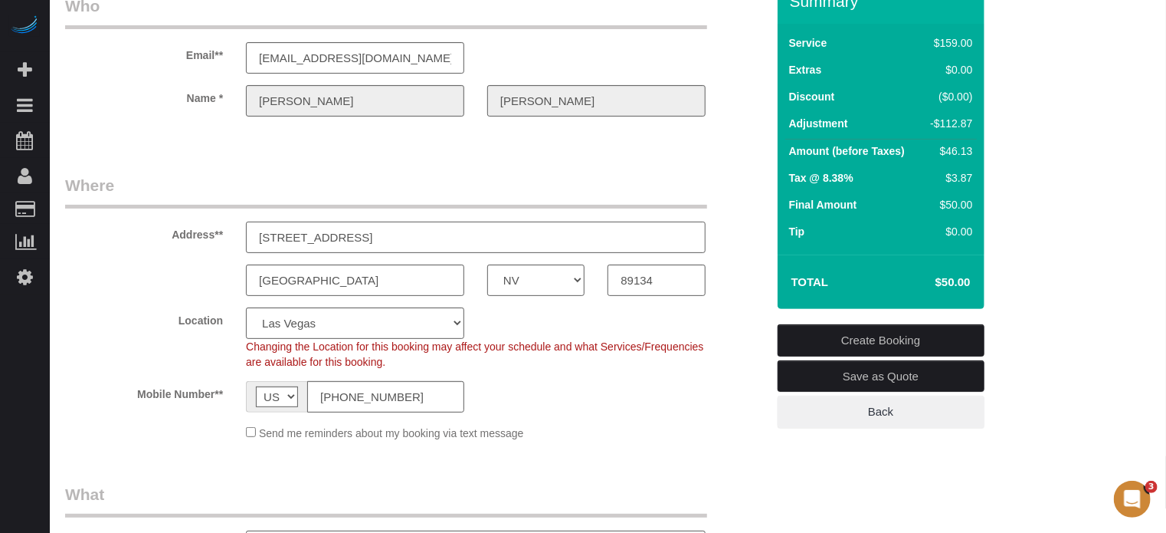
click at [408, 234] on input "2641 HIGHVALE DR" at bounding box center [476, 236] width 460 height 31
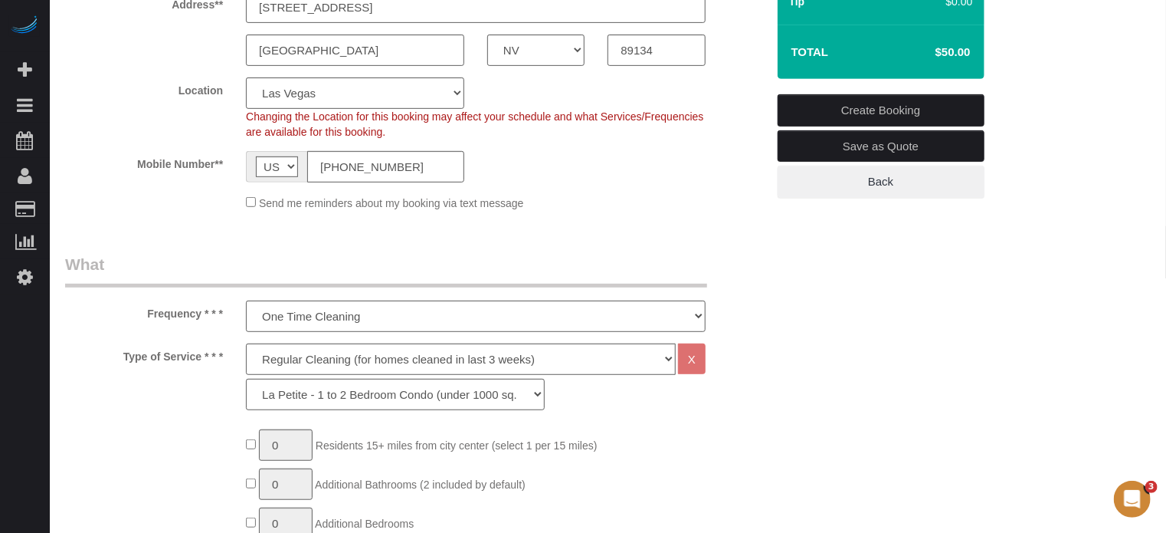
scroll to position [613, 0]
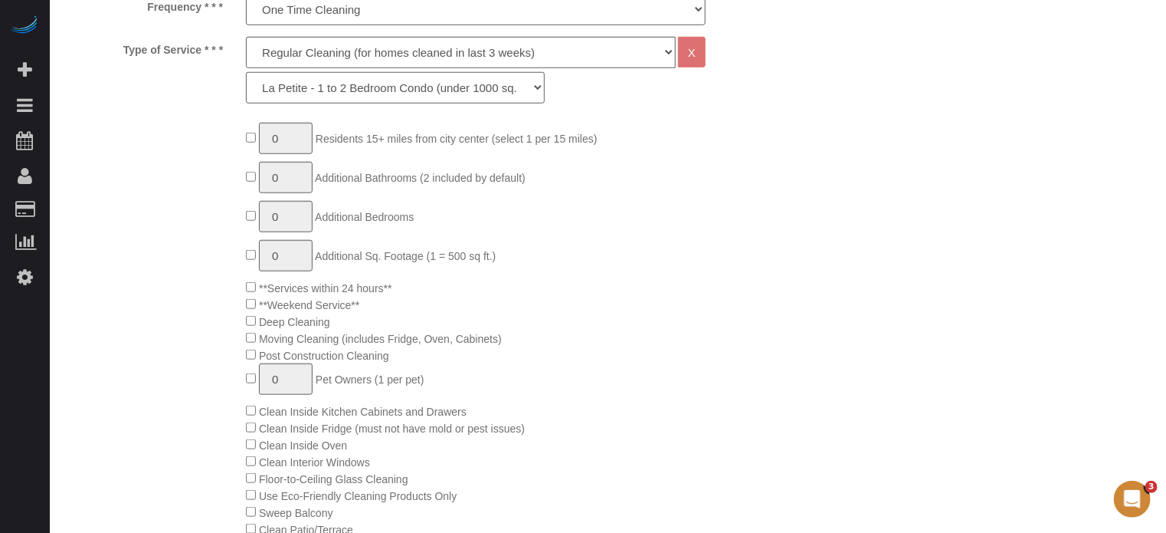
click at [331, 85] on select "La Petite - 1 to 2 Bedroom Condo (under 1000 sq. ft.) La Petite II - 2 Bedroom …" at bounding box center [395, 87] width 299 height 31
select select "88"
click at [246, 72] on select "La Petite - 1 to 2 Bedroom Condo (under 1000 sq. ft.) La Petite II - 2 Bedroom …" at bounding box center [395, 87] width 299 height 31
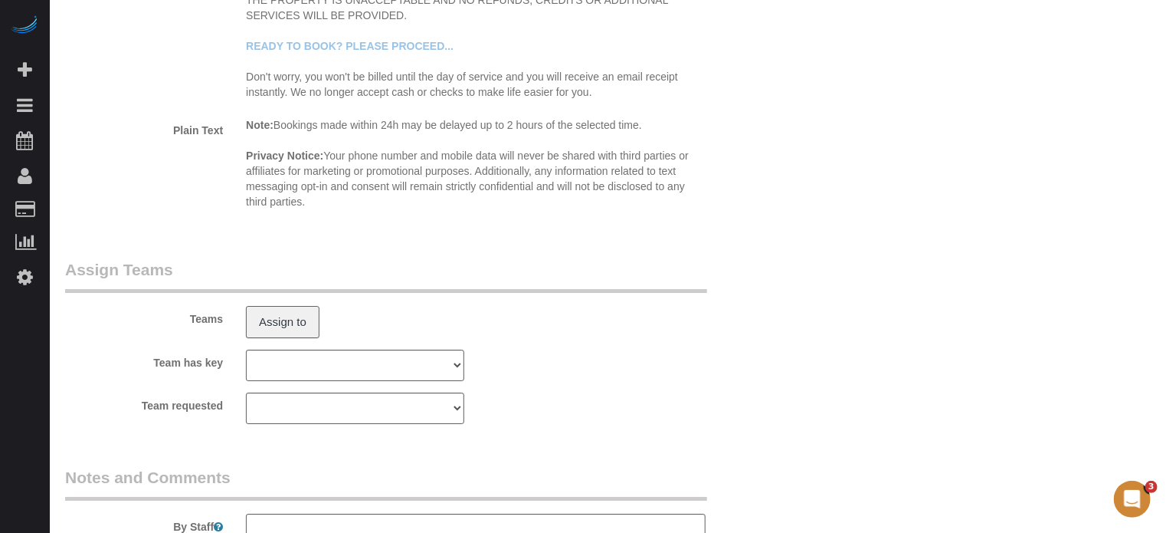
scroll to position [2788, 0]
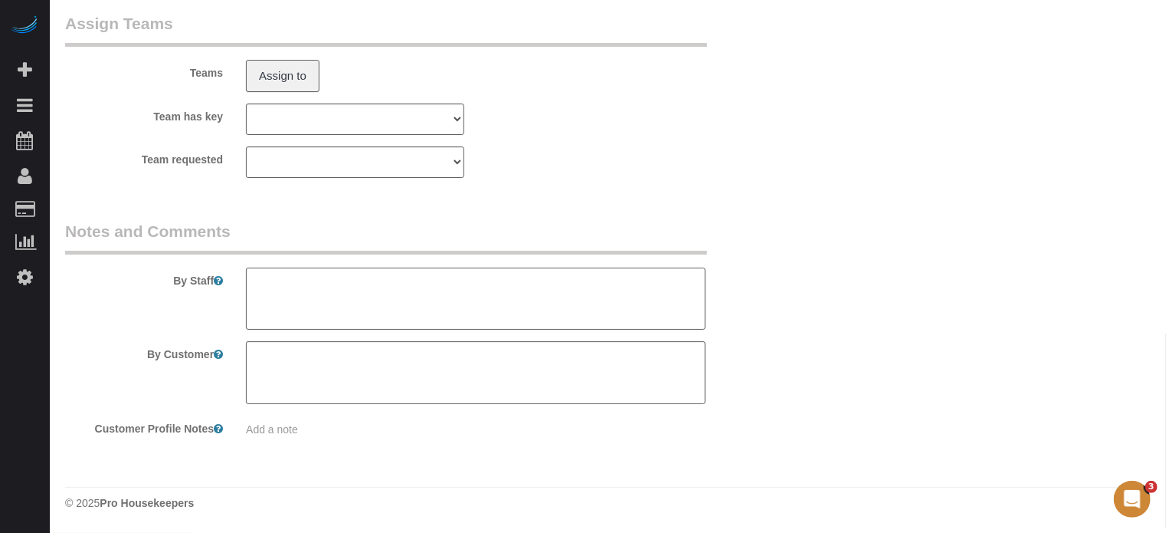
click at [451, 286] on textarea at bounding box center [476, 298] width 460 height 63
click at [334, 298] on textarea at bounding box center [476, 298] width 460 height 63
click at [189, 303] on div "By Staff" at bounding box center [416, 275] width 724 height 110
click at [297, 294] on textarea at bounding box center [476, 298] width 460 height 63
click at [291, 297] on textarea at bounding box center [476, 298] width 460 height 63
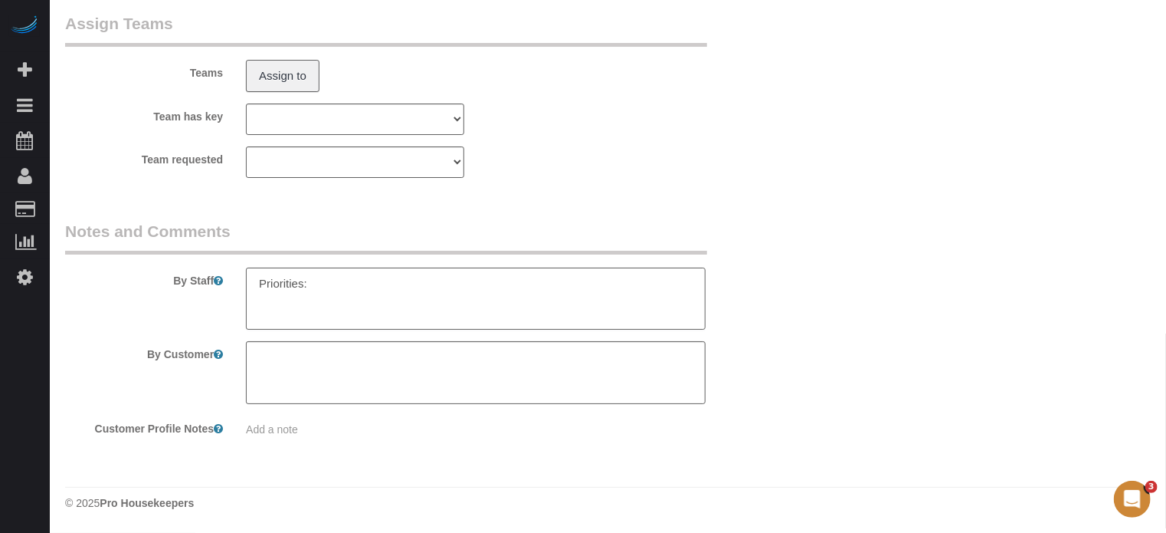
click at [300, 300] on textarea at bounding box center [476, 298] width 460 height 63
click at [260, 281] on textarea at bounding box center [476, 298] width 460 height 63
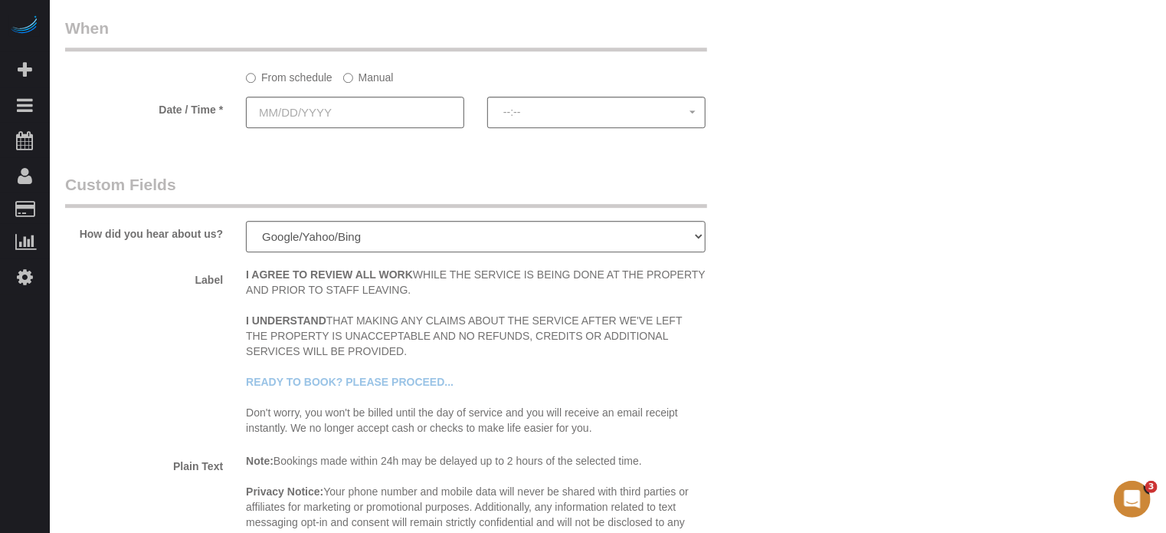
scroll to position [2175, 0]
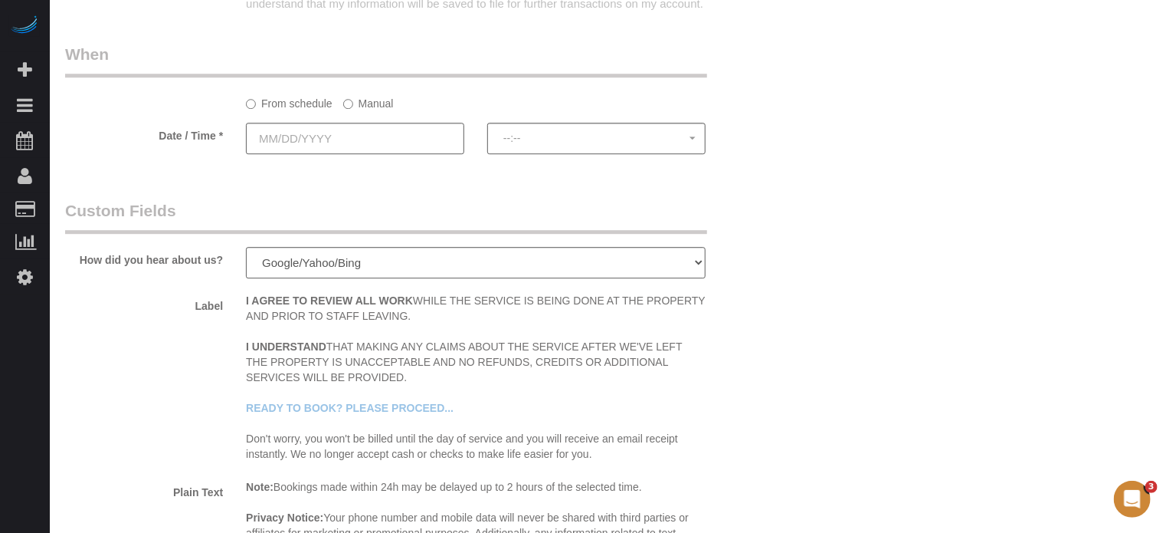
type textarea "You can park in the driveway. Priorities: Bathrooms Floors Kitchen"
click at [434, 149] on input "text" at bounding box center [355, 138] width 218 height 31
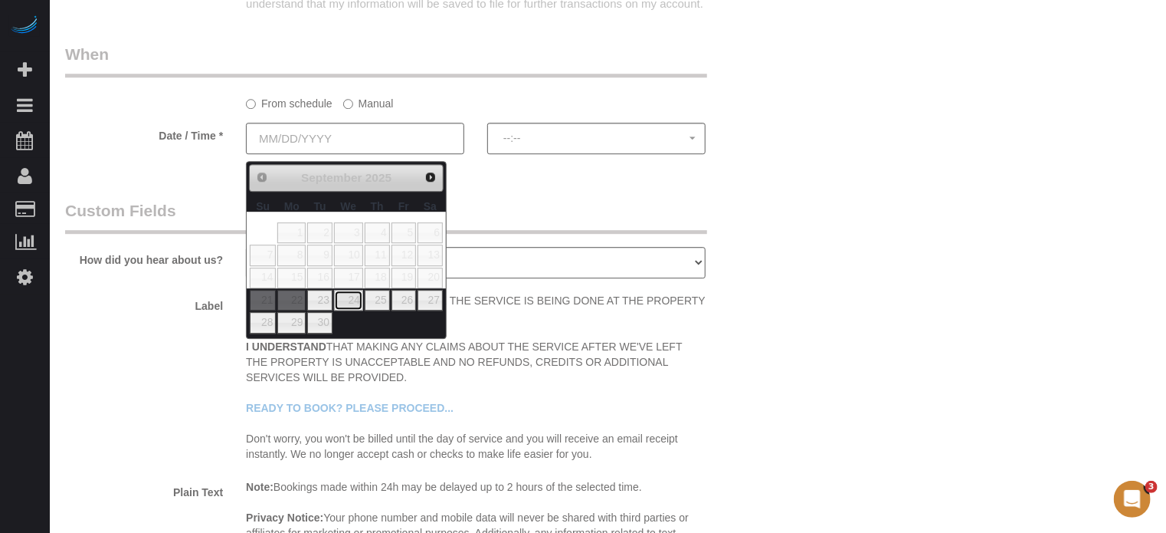
click at [353, 300] on link "24" at bounding box center [348, 300] width 29 height 21
type input "09/24/2025"
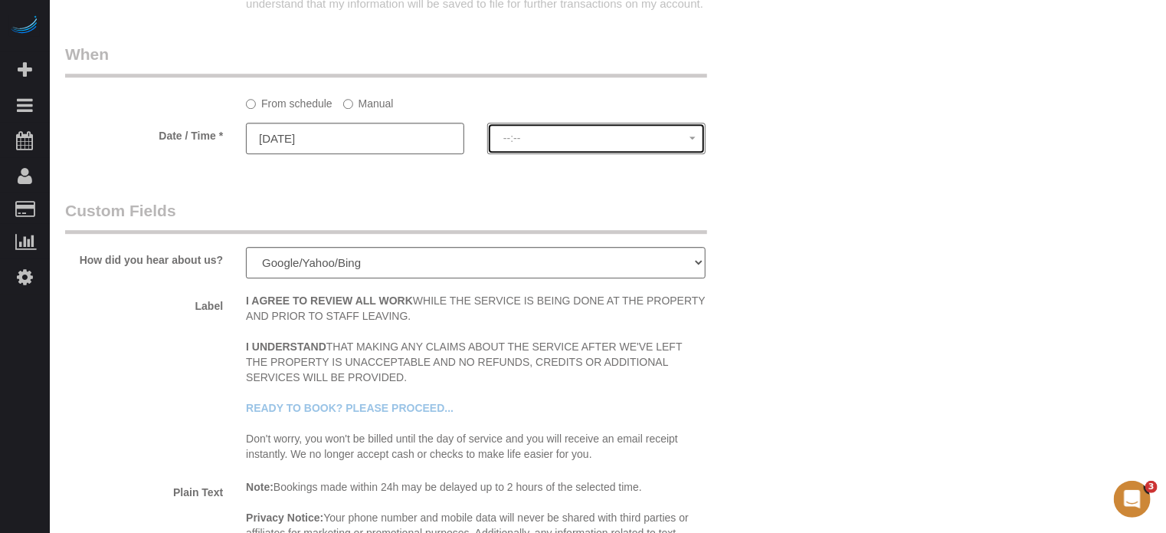
click at [532, 151] on button "--:--" at bounding box center [596, 138] width 218 height 31
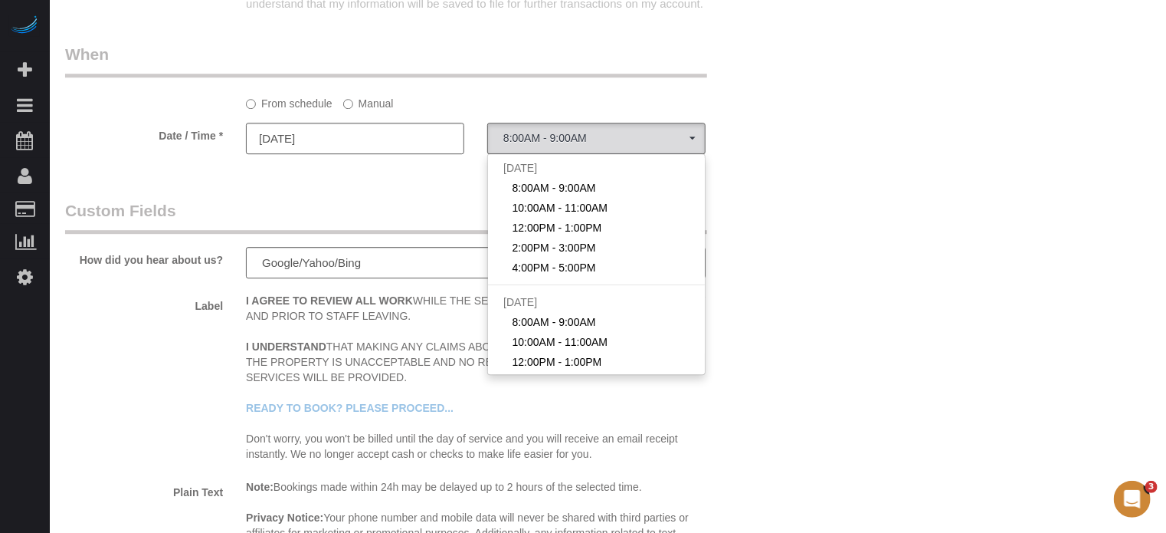
drag, startPoint x: 558, startPoint y: 198, endPoint x: 502, endPoint y: 180, distance: 58.7
click at [558, 195] on span "8:00AM - 9:00AM" at bounding box center [555, 187] width 84 height 15
select select "spot51"
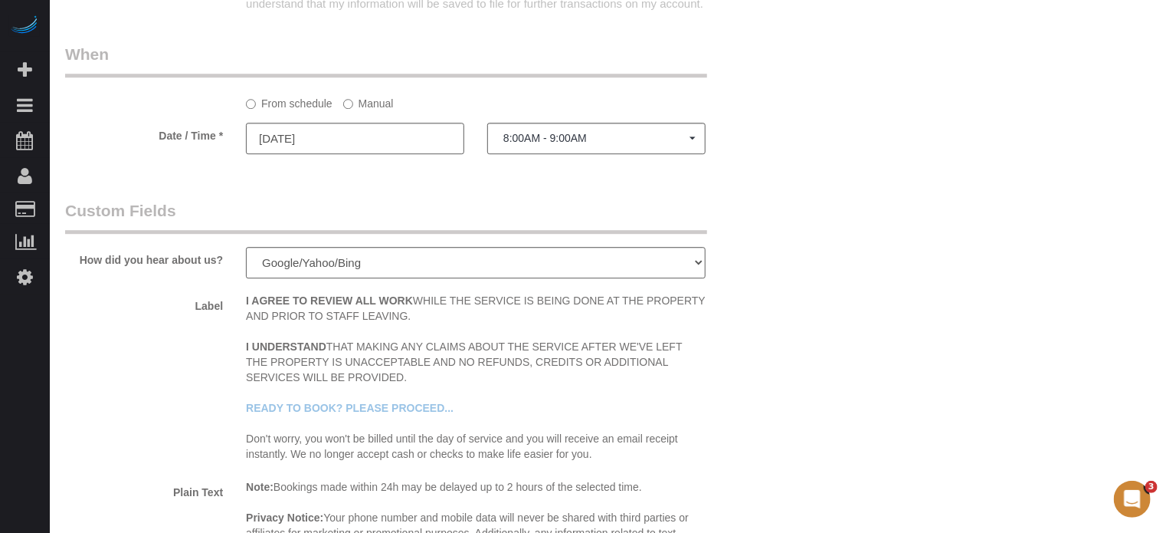
click at [380, 111] on label "Manual" at bounding box center [368, 100] width 51 height 21
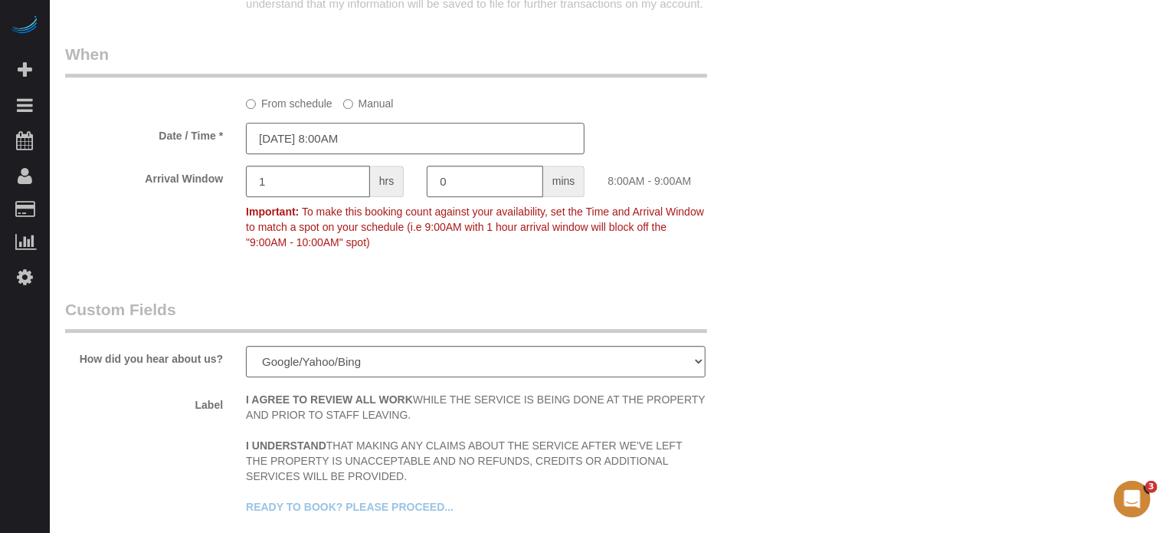
click at [361, 154] on input "09/24/2025 8:00AM" at bounding box center [415, 138] width 339 height 31
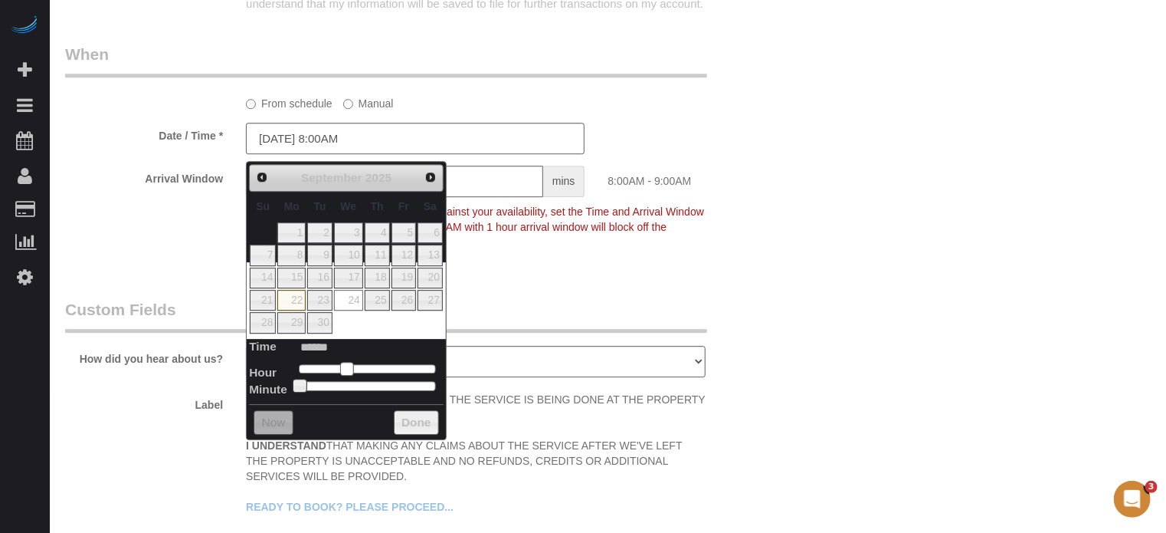
type input "09/24/2025 9:00AM"
type input "******"
click at [355, 365] on span at bounding box center [353, 369] width 14 height 14
click at [578, 308] on legend "Custom Fields" at bounding box center [386, 315] width 642 height 34
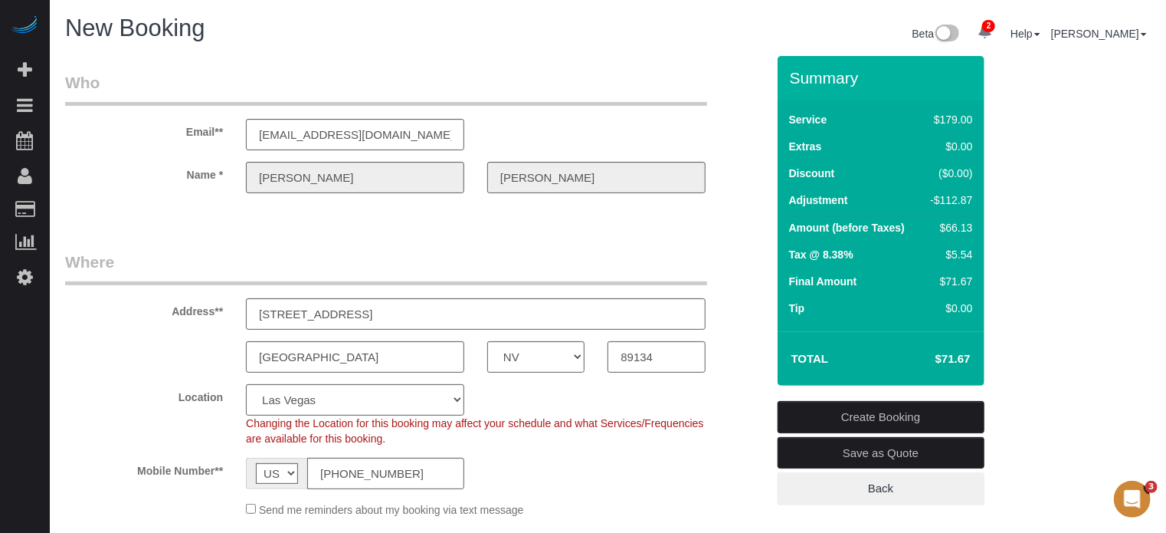
scroll to position [45, 0]
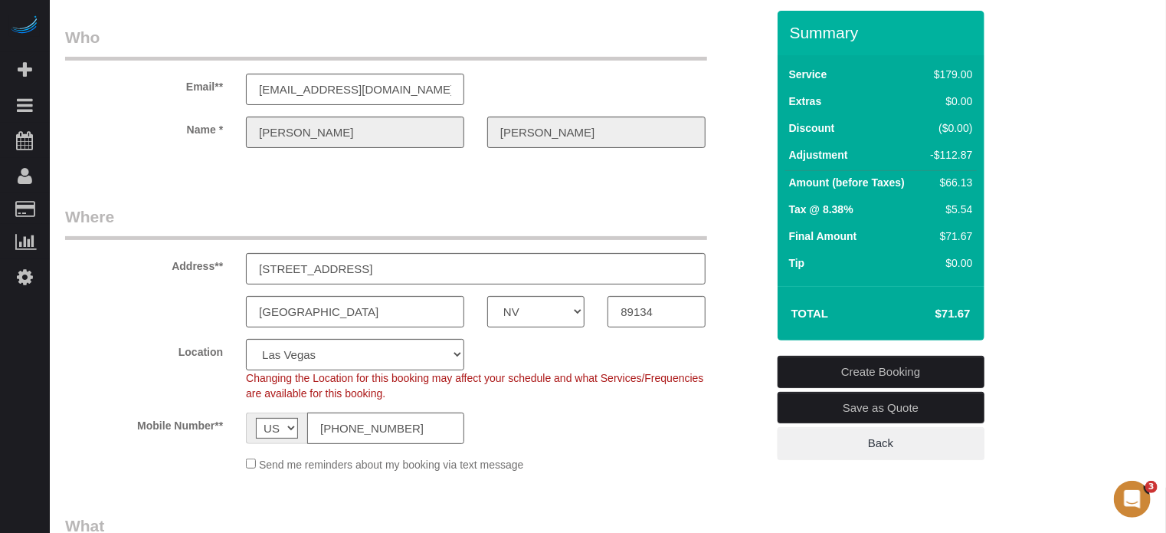
click at [97, 125] on div "Name * Robert Edelman" at bounding box center [416, 131] width 724 height 31
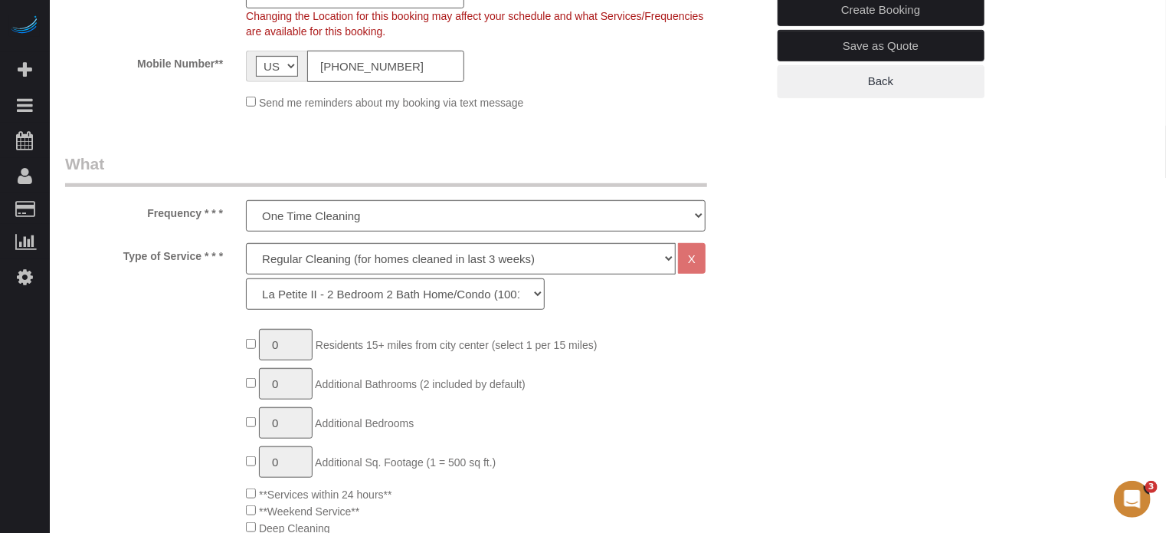
scroll to position [0, 0]
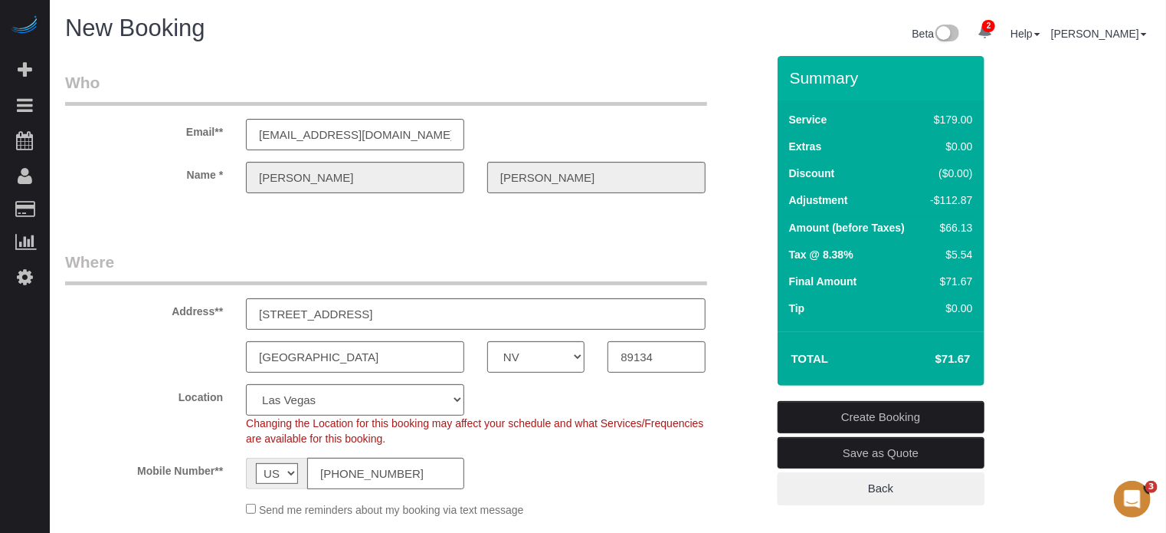
click at [426, 174] on div "Name * Robert Edelman" at bounding box center [416, 177] width 724 height 31
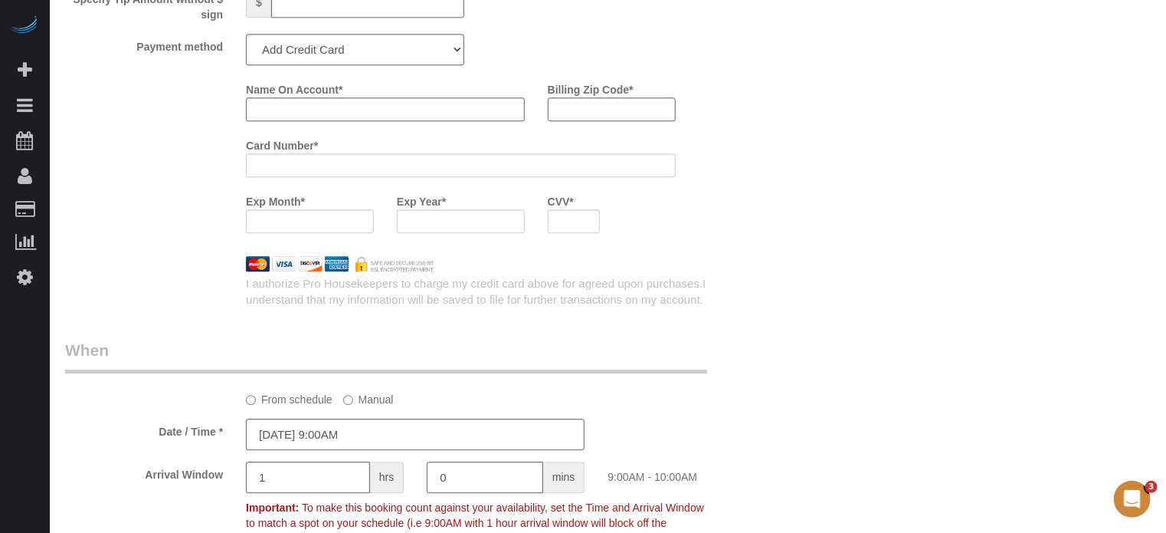
scroll to position [1698, 0]
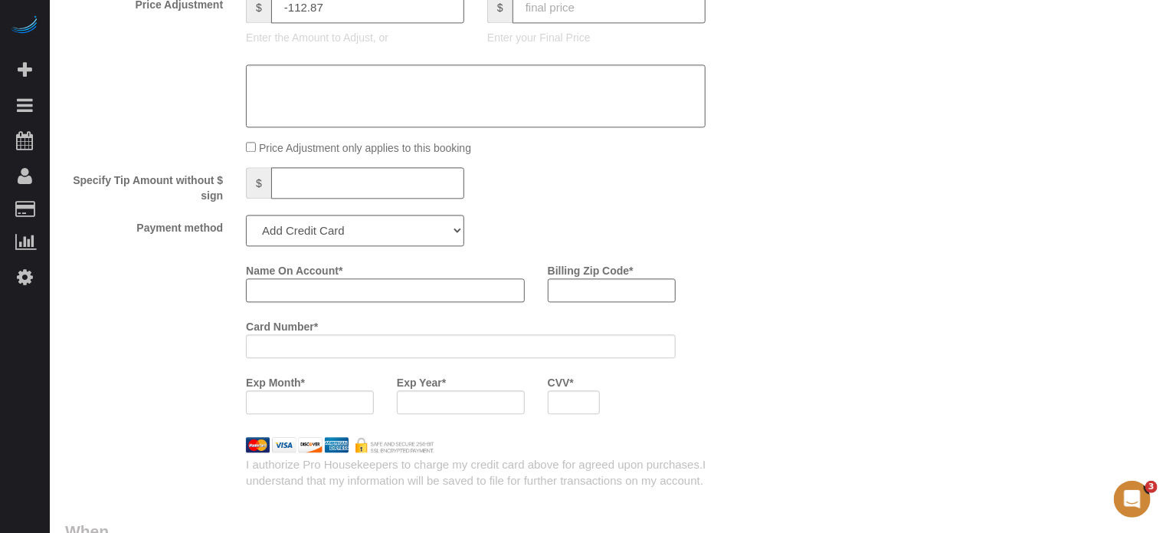
click at [443, 294] on input "Name On Account *" at bounding box center [385, 290] width 279 height 24
paste input "Edelman"
click at [254, 300] on input "Edelman" at bounding box center [385, 290] width 279 height 24
drag, startPoint x: 1094, startPoint y: 379, endPoint x: 772, endPoint y: 352, distance: 323.0
click at [1094, 379] on div "Who Email** medelman12@gmail.com Name * Robert Edelman Where Address** 2641 HIG…" at bounding box center [608, 10] width 1086 height 3305
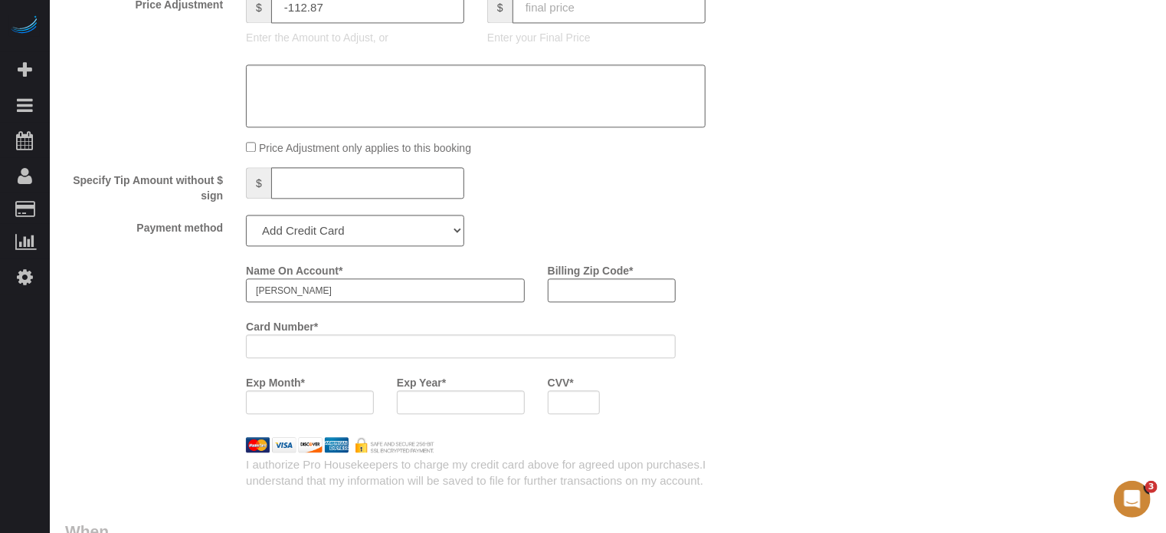
click at [254, 297] on input "Edelman" at bounding box center [385, 290] width 279 height 24
type input "Marlene Edelman"
click at [695, 307] on div "Name On Account * Marlene Edelman Billing Zip Code * Card Number * Exp Month * …" at bounding box center [505, 341] width 543 height 168
click at [634, 300] on input "Billing Zip Code *" at bounding box center [612, 290] width 128 height 24
type input "89134"
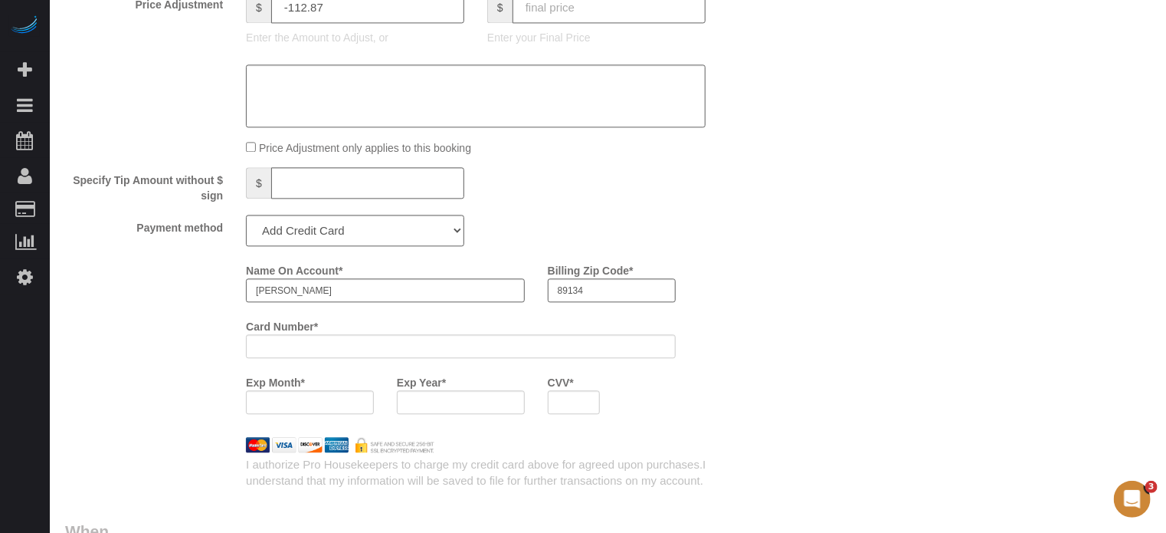
click at [316, 399] on div at bounding box center [310, 402] width 128 height 24
click at [840, 370] on div "Who Email** medelman12@gmail.com Name * Robert Edelman Where Address** 2641 HIG…" at bounding box center [608, 10] width 1086 height 3305
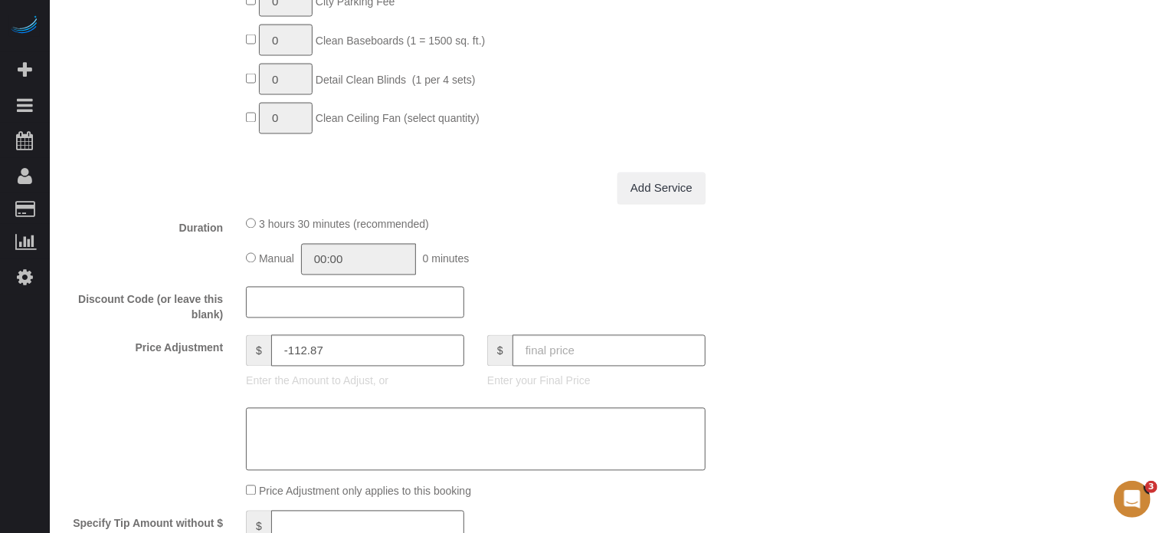
scroll to position [1533, 0]
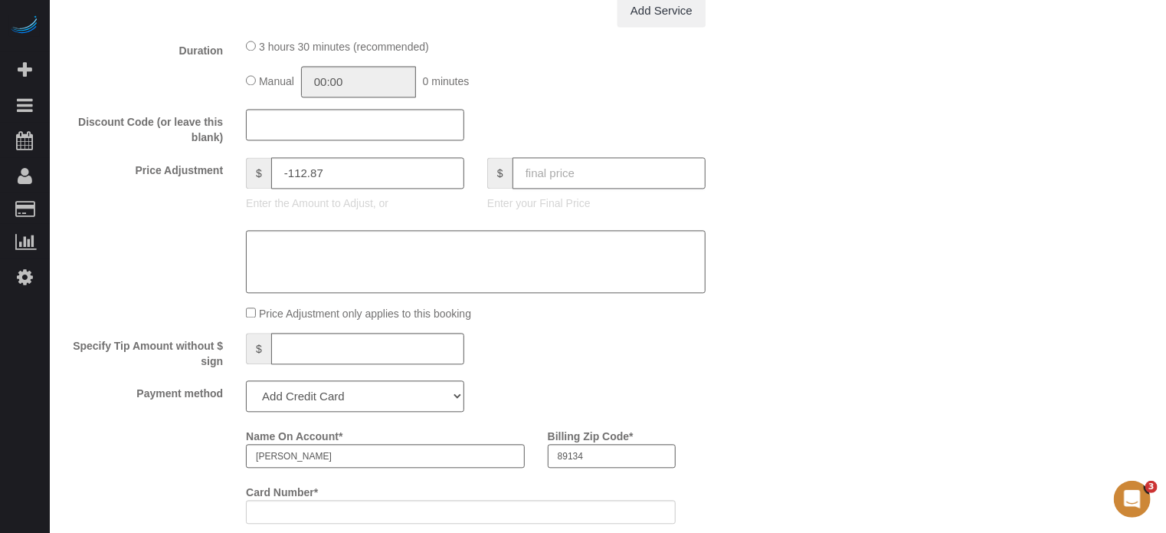
click at [564, 173] on input "text" at bounding box center [609, 172] width 193 height 31
type input "50"
click at [901, 186] on div "Who Email** medelman12@gmail.com Name * Robert Edelman Where Address** 2641 HIG…" at bounding box center [608, 175] width 1086 height 3305
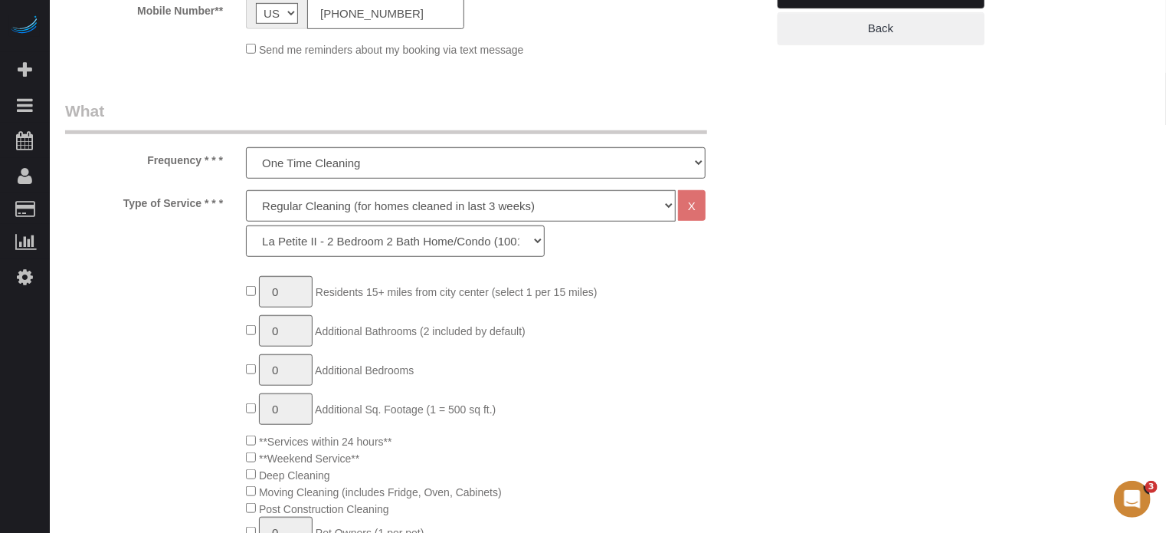
type input "-132.87"
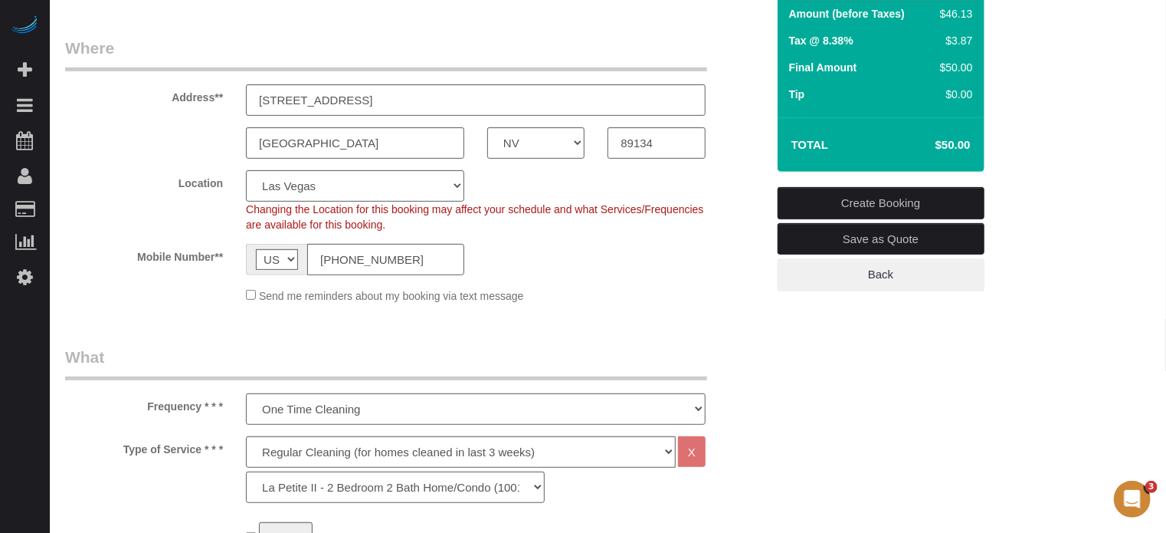
scroll to position [77, 0]
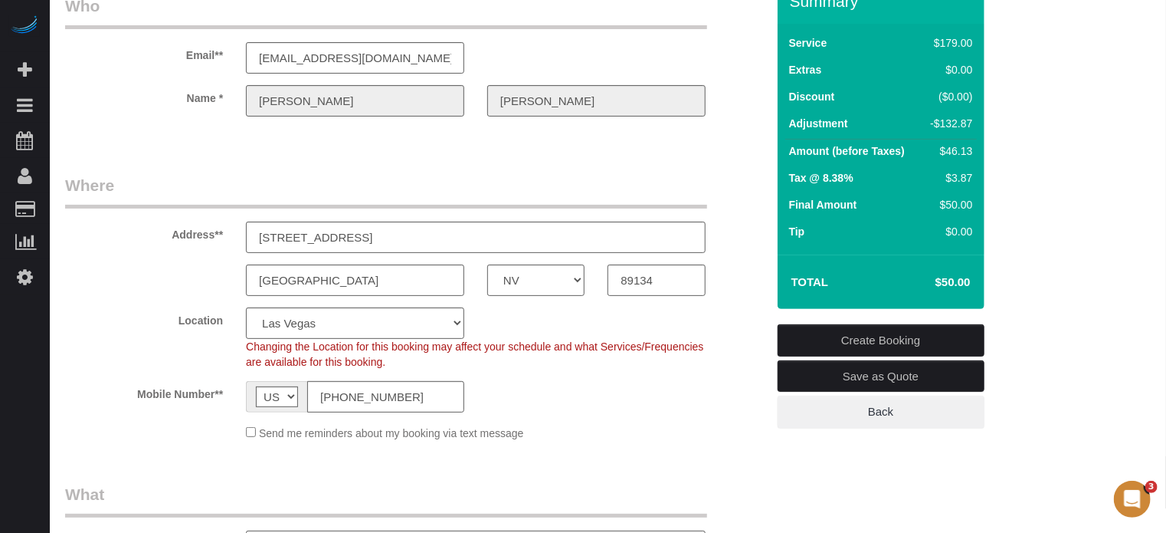
click at [852, 334] on link "Create Booking" at bounding box center [881, 340] width 207 height 32
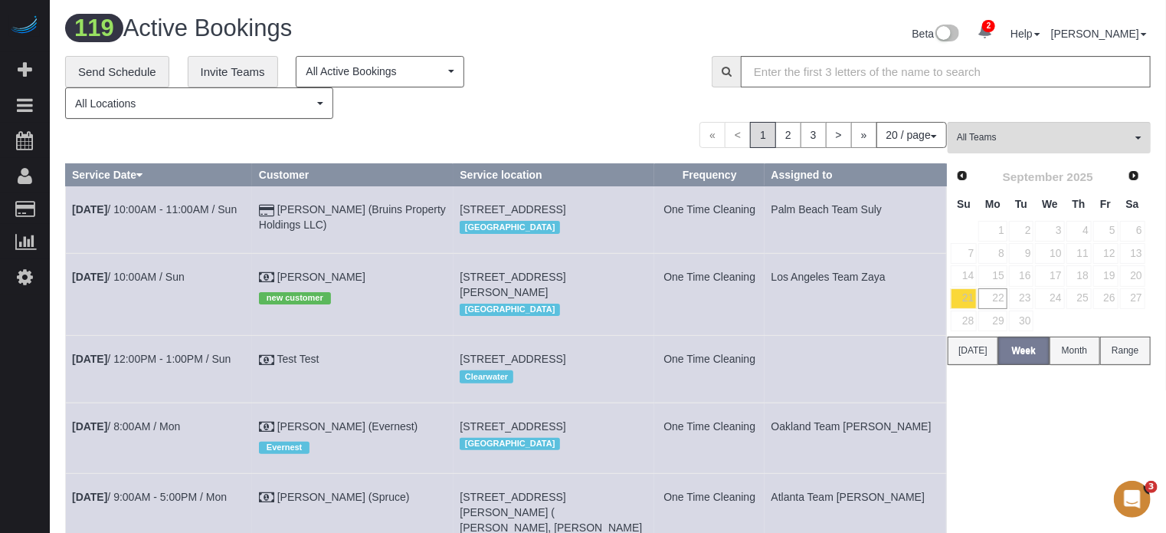
click at [250, 137] on div "« < 1 2 3 > » 20 / page 10 / page 20 / page 30 / page 40 / page 50 / page 100 /…" at bounding box center [506, 135] width 882 height 26
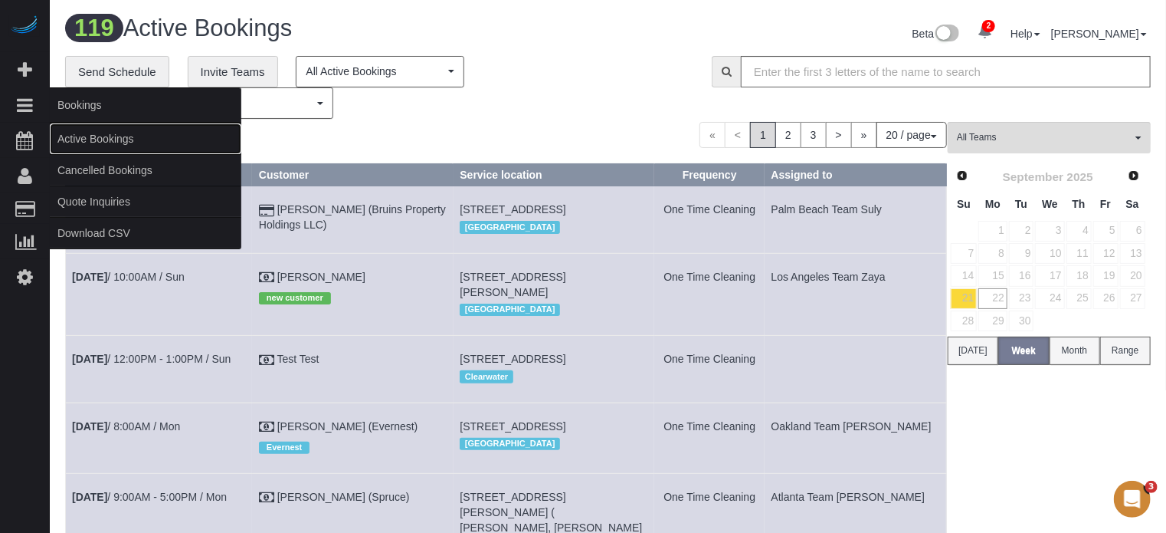
click at [76, 137] on link "Active Bookings" at bounding box center [146, 138] width 192 height 31
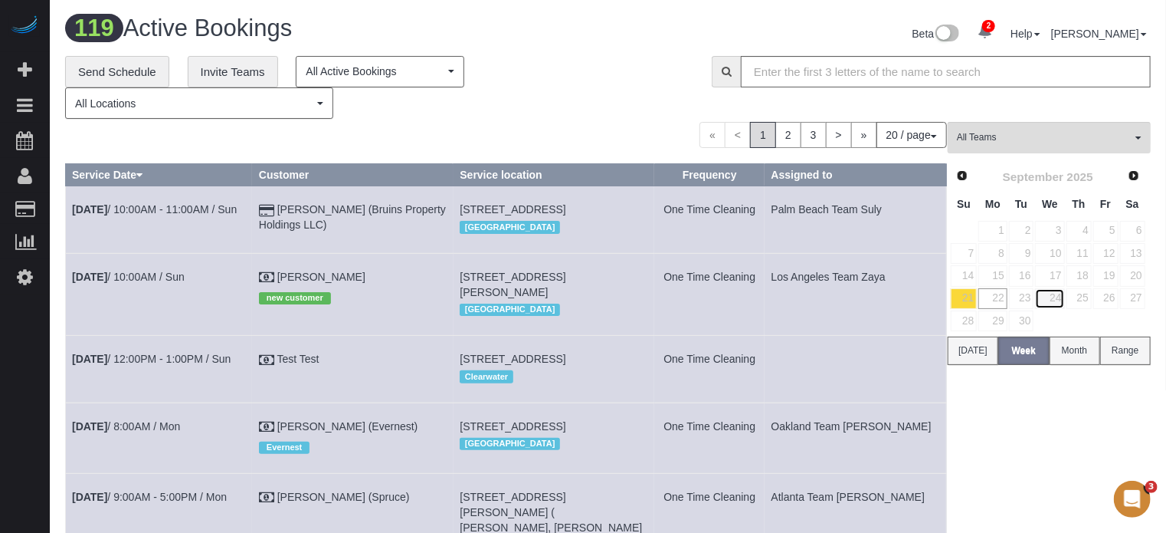
click at [1051, 297] on link "24" at bounding box center [1049, 298] width 29 height 21
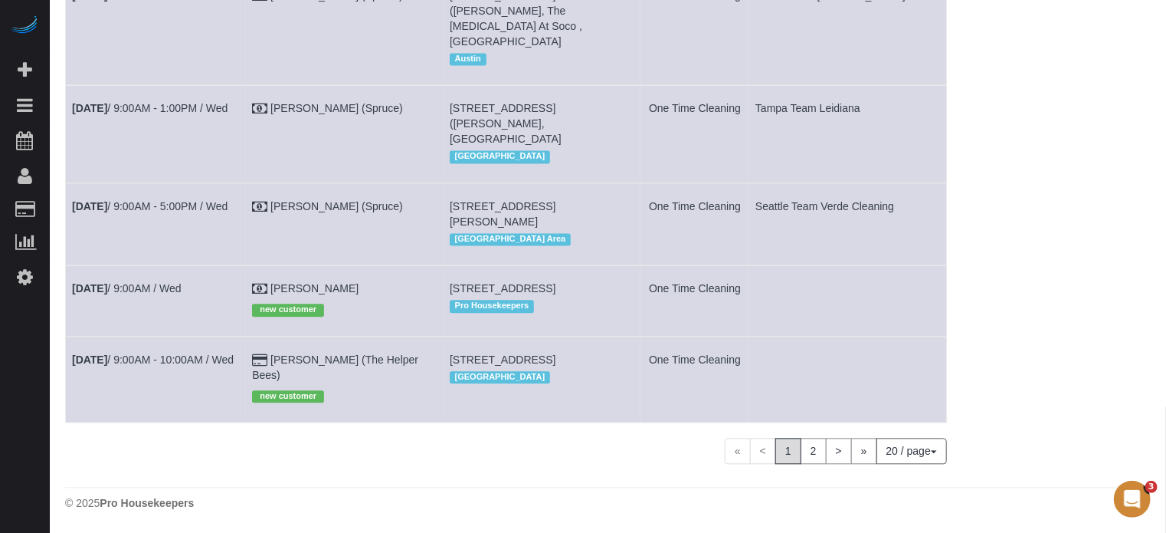
scroll to position [1739, 0]
click at [356, 364] on link "Robert Edelman (The Helper Bees)" at bounding box center [335, 367] width 166 height 28
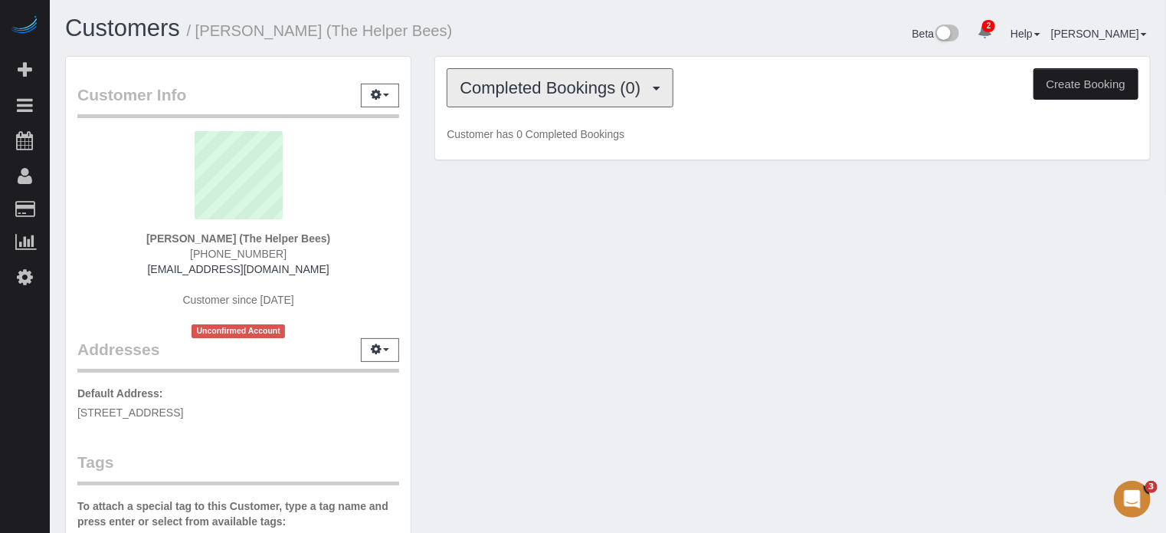
click at [592, 91] on span "Completed Bookings (0)" at bounding box center [554, 87] width 189 height 19
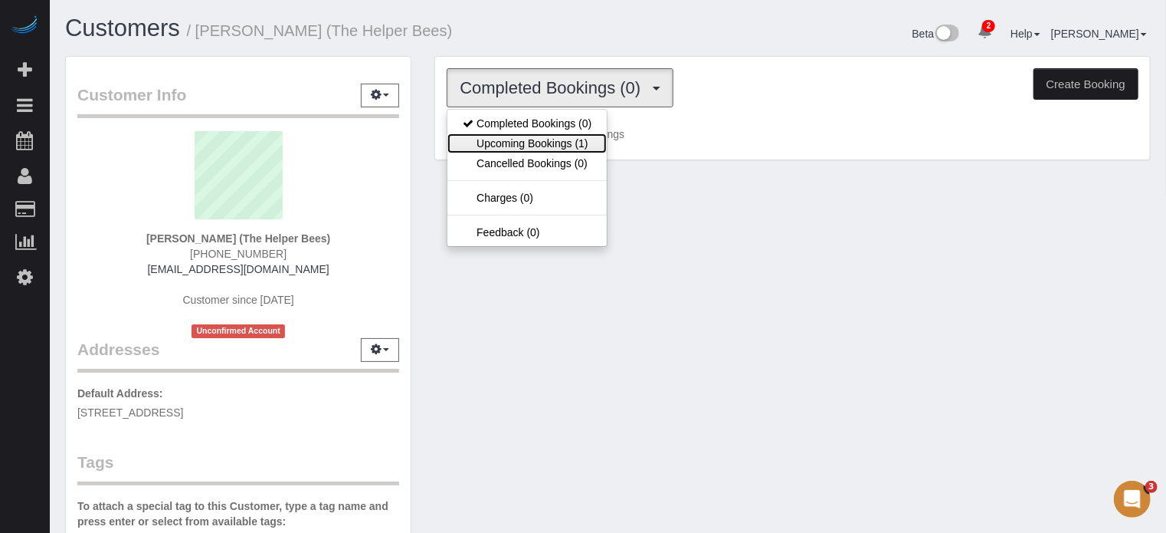
click at [576, 134] on link "Upcoming Bookings (1)" at bounding box center [527, 143] width 159 height 20
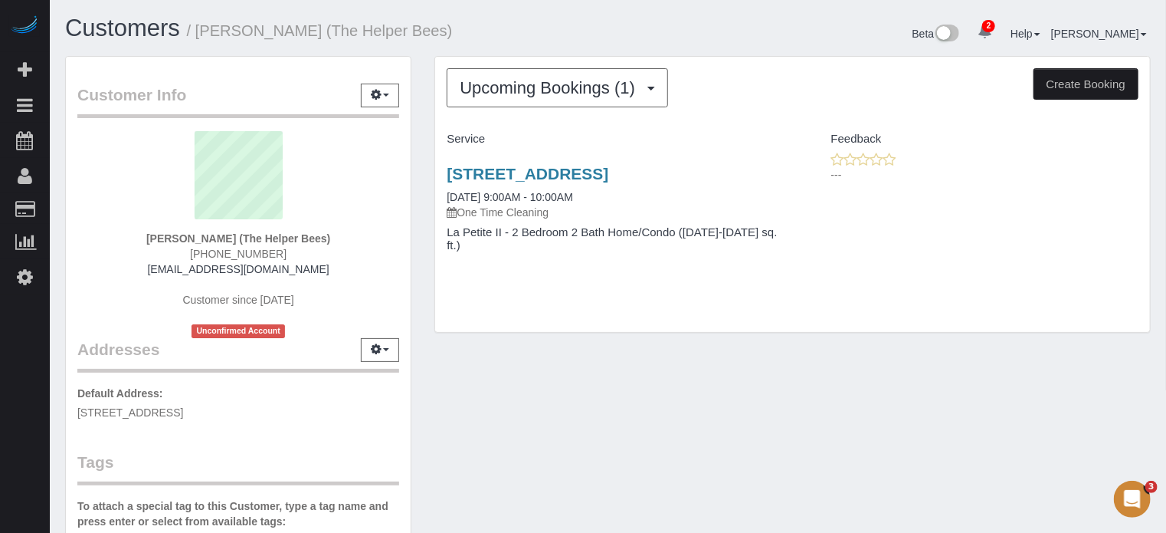
click at [726, 327] on div "Upcoming Bookings (1) Completed Bookings (0) Upcoming Bookings (1) Cancelled Bo…" at bounding box center [792, 202] width 739 height 293
click at [427, 180] on div "Upcoming Bookings (1) Completed Bookings (0) Upcoming Bookings (1) Cancelled Bo…" at bounding box center [792, 202] width 739 height 293
click at [421, 180] on div "Customer Info Edit Contact Info Send Message Email Preferences Special Sales Ta…" at bounding box center [238, 434] width 369 height 756
click at [1146, 428] on div "Customer Info Edit Contact Info Send Message Email Preferences Special Sales Ta…" at bounding box center [608, 434] width 1109 height 756
click at [412, 155] on div "Customer Info Edit Contact Info Send Message Email Preferences Special Sales Ta…" at bounding box center [238, 434] width 369 height 756
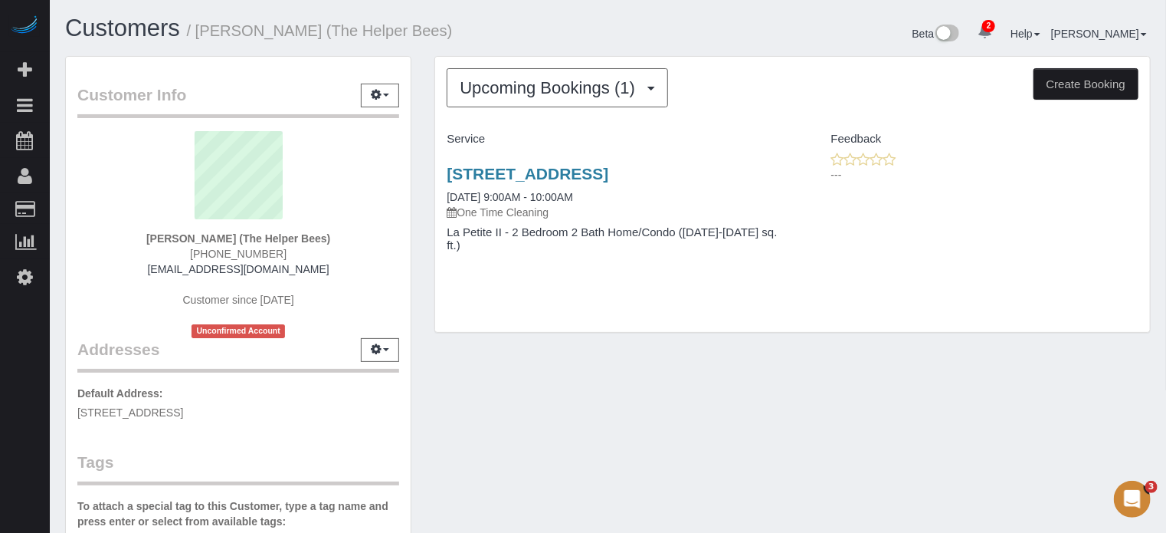
click at [1127, 267] on div "2641 Highvale Dr, Las Vegas, NV 89134 09/24/2025 9:00AM - 10:00AM One Time Clea…" at bounding box center [792, 217] width 715 height 130
drag, startPoint x: 231, startPoint y: 238, endPoint x: 134, endPoint y: 232, distance: 97.5
click at [134, 232] on div "Robert Edelman (The Helper Bees) (702) 439-7244 medelman12@gmail.com Customer s…" at bounding box center [238, 234] width 322 height 207
copy strong "Robert Edelman"
click at [1076, 354] on div "Customer Info Edit Contact Info Send Message Email Preferences Special Sales Ta…" at bounding box center [608, 434] width 1109 height 756
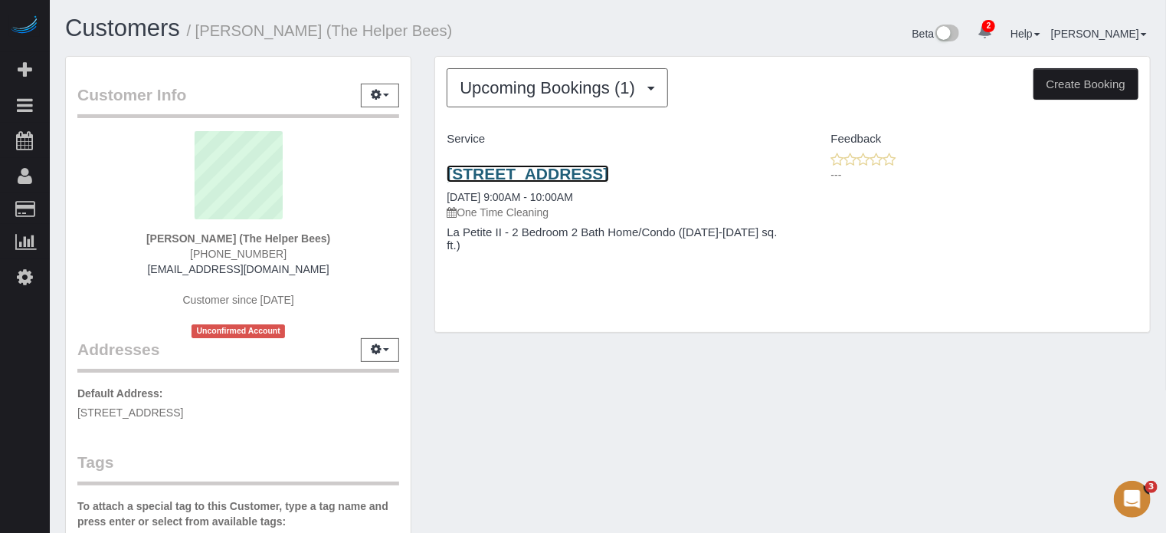
click at [567, 170] on link "2641 Highvale Dr, Las Vegas, NV 89134" at bounding box center [528, 174] width 162 height 18
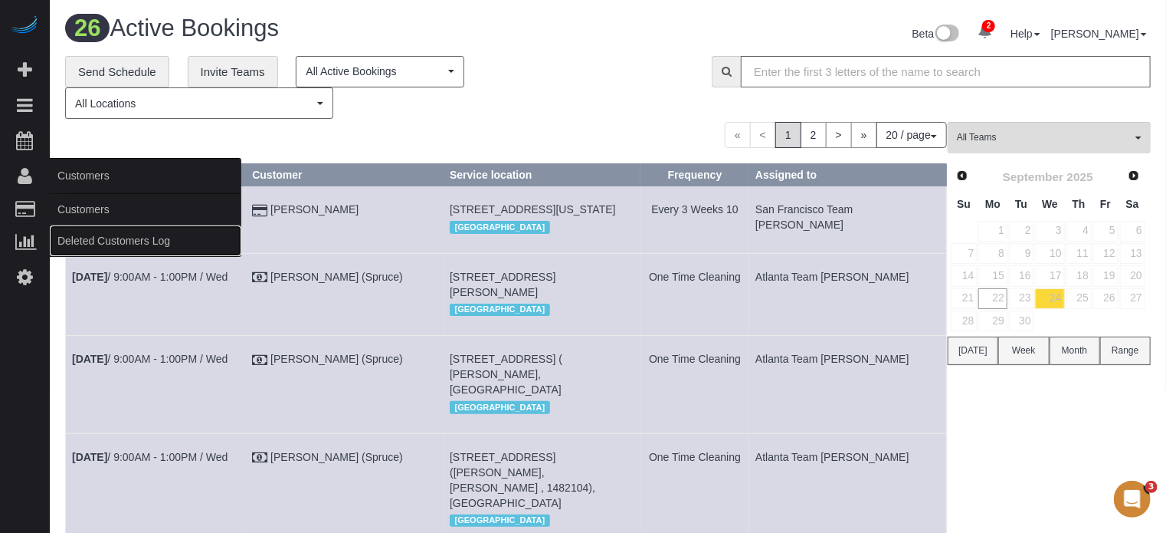
click at [98, 226] on link "Deleted Customers Log" at bounding box center [146, 240] width 192 height 31
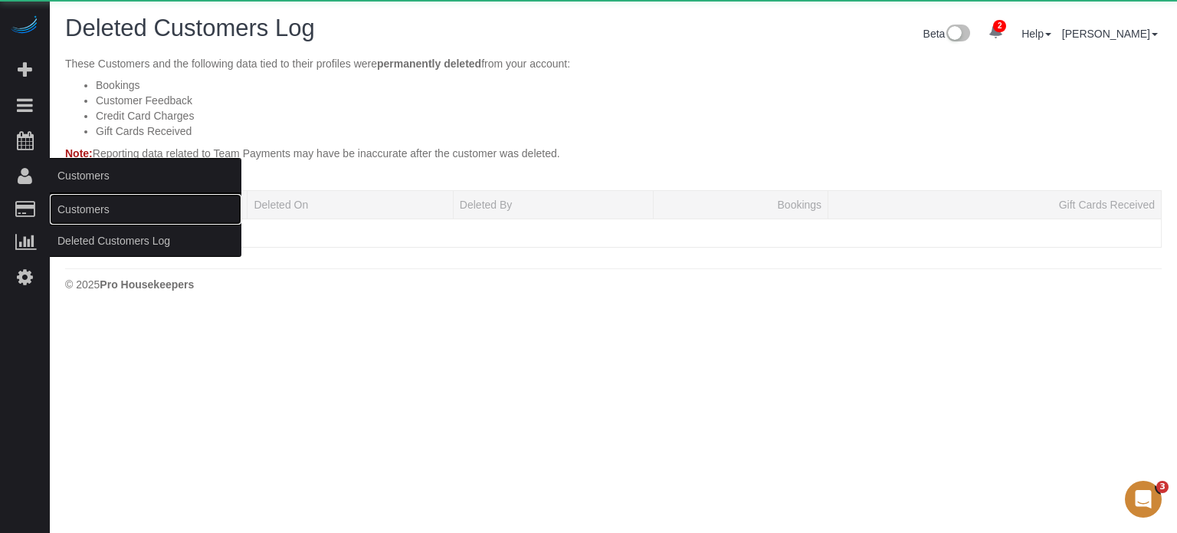
click at [86, 222] on link "Customers" at bounding box center [146, 209] width 192 height 31
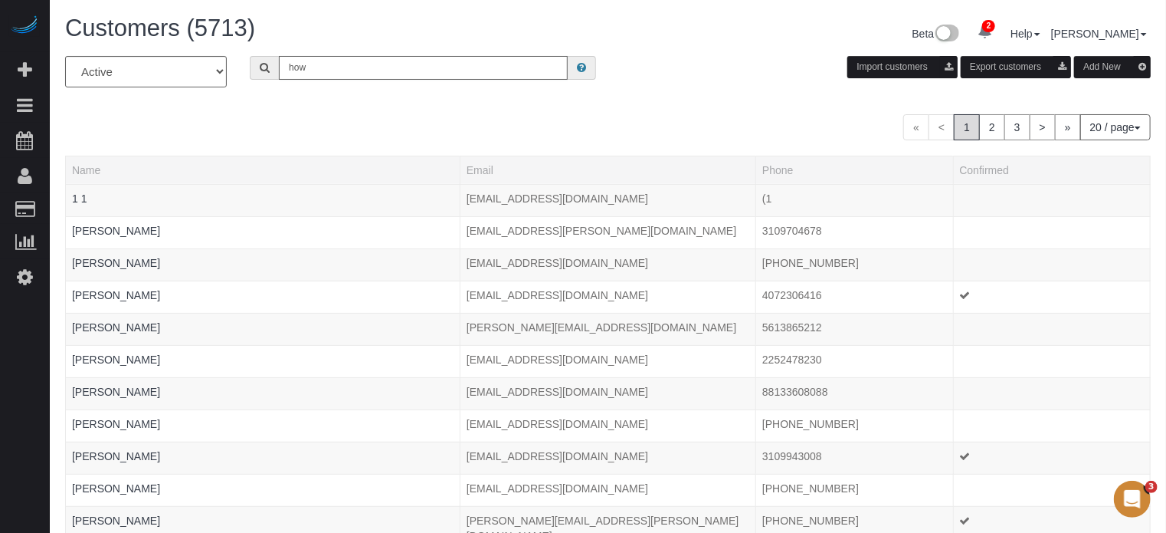
click at [349, 69] on input "how" at bounding box center [423, 68] width 289 height 24
type input "[PERSON_NAME]"
click at [402, 73] on input "[PERSON_NAME]" at bounding box center [423, 68] width 289 height 24
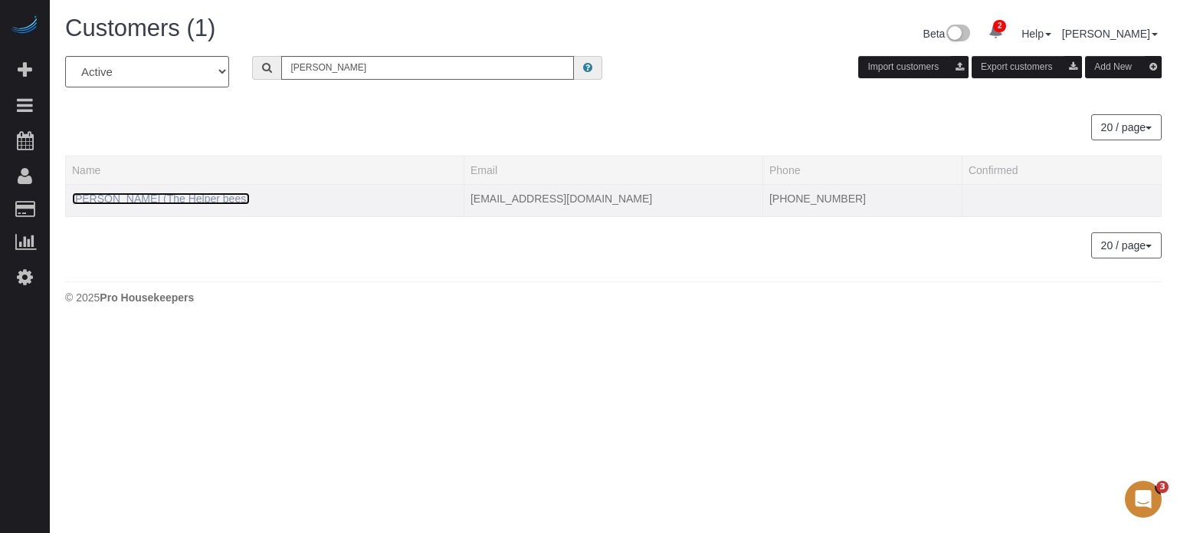
click at [160, 198] on link "[PERSON_NAME] (The Helper bees)" at bounding box center [161, 198] width 178 height 12
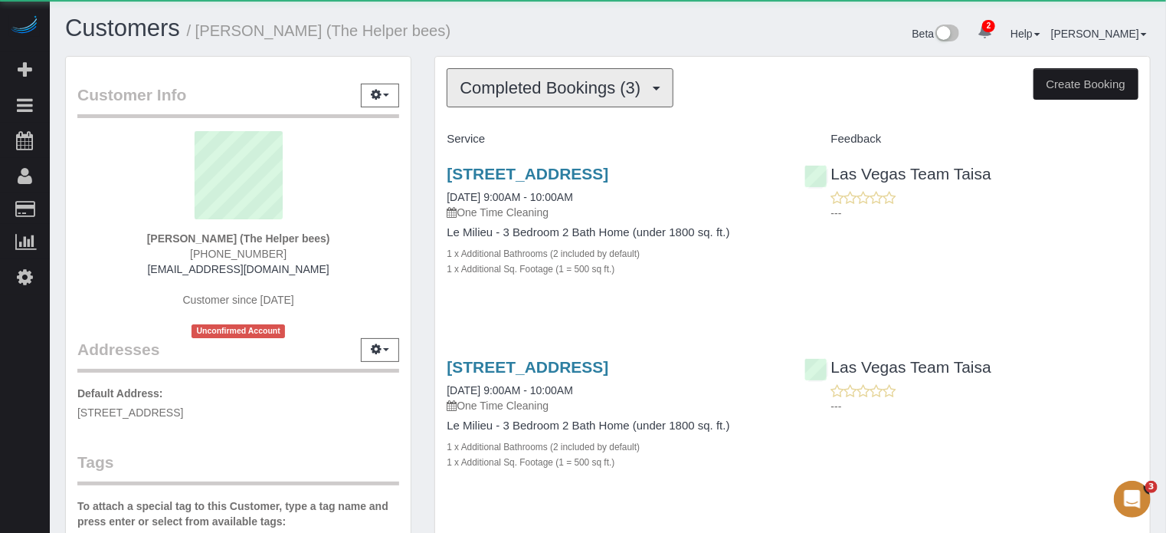
click at [538, 98] on button "Completed Bookings (3)" at bounding box center [560, 87] width 227 height 39
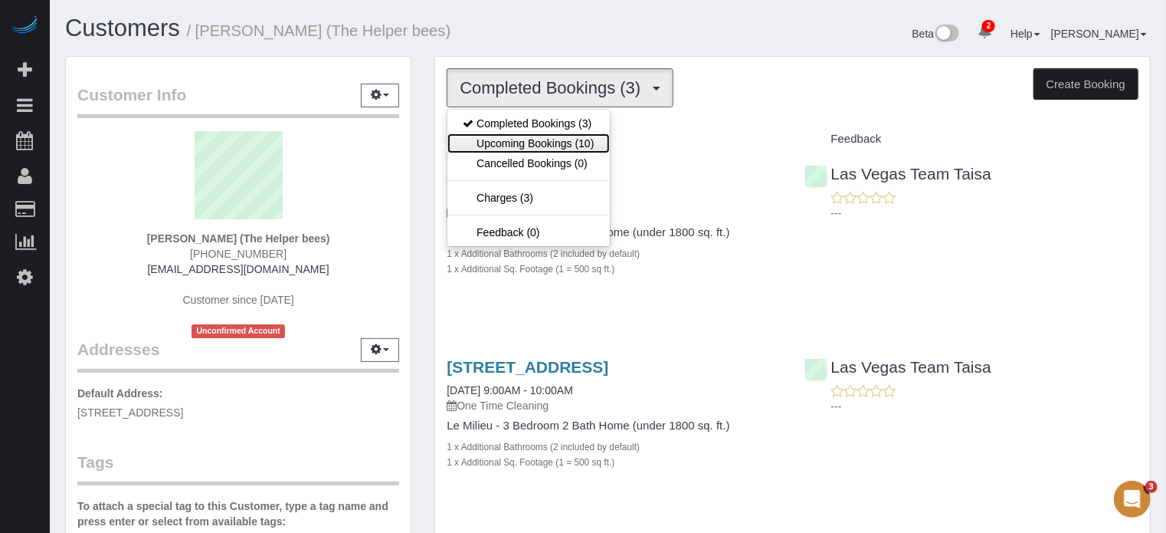
click at [559, 145] on link "Upcoming Bookings (10)" at bounding box center [529, 143] width 162 height 20
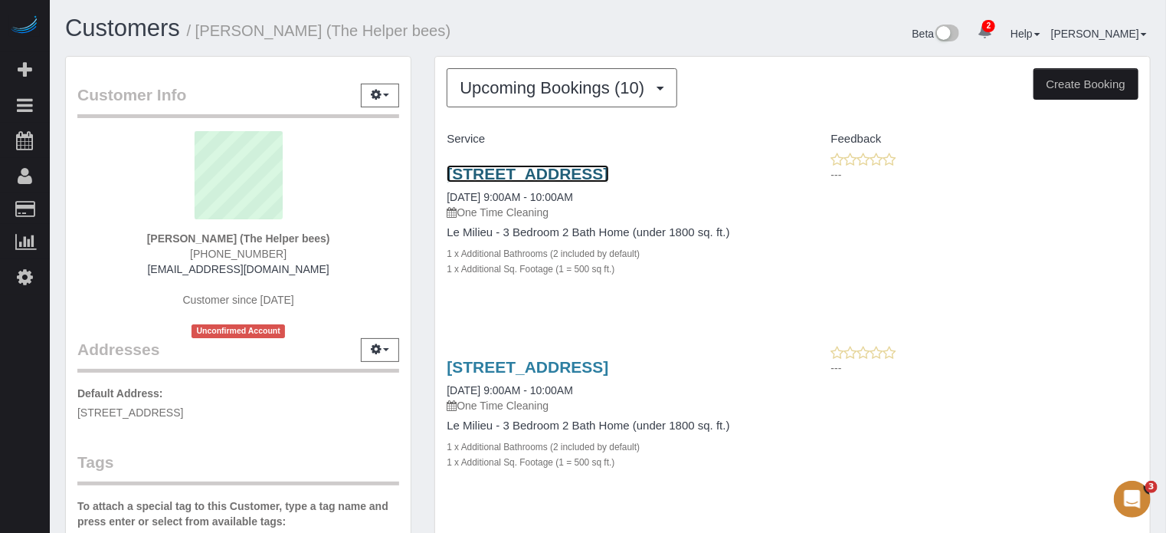
click at [539, 169] on link "[STREET_ADDRESS]" at bounding box center [528, 174] width 162 height 18
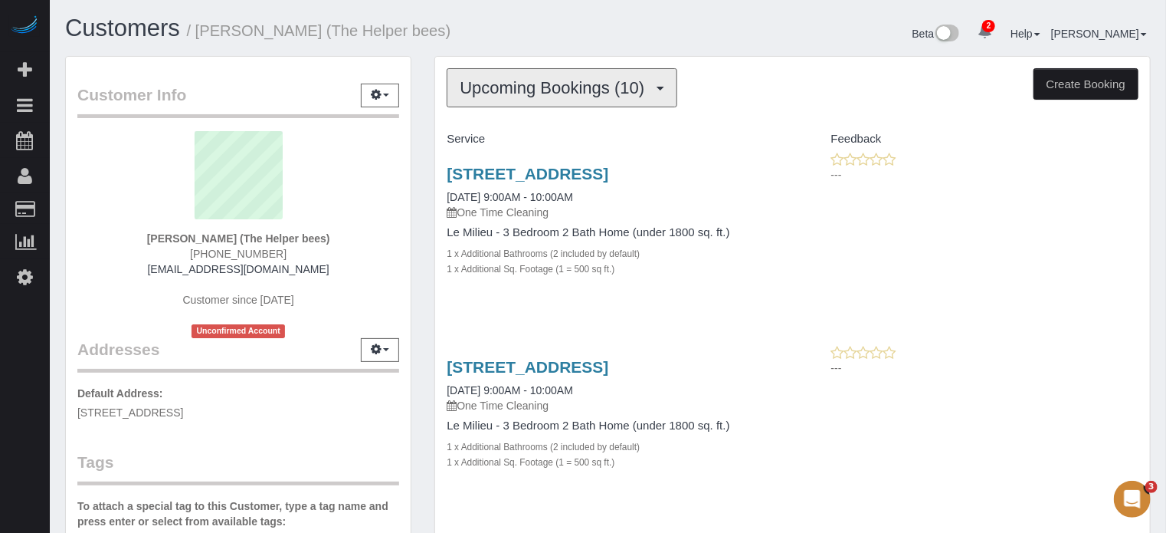
click at [457, 87] on button "Upcoming Bookings (10)" at bounding box center [562, 87] width 231 height 39
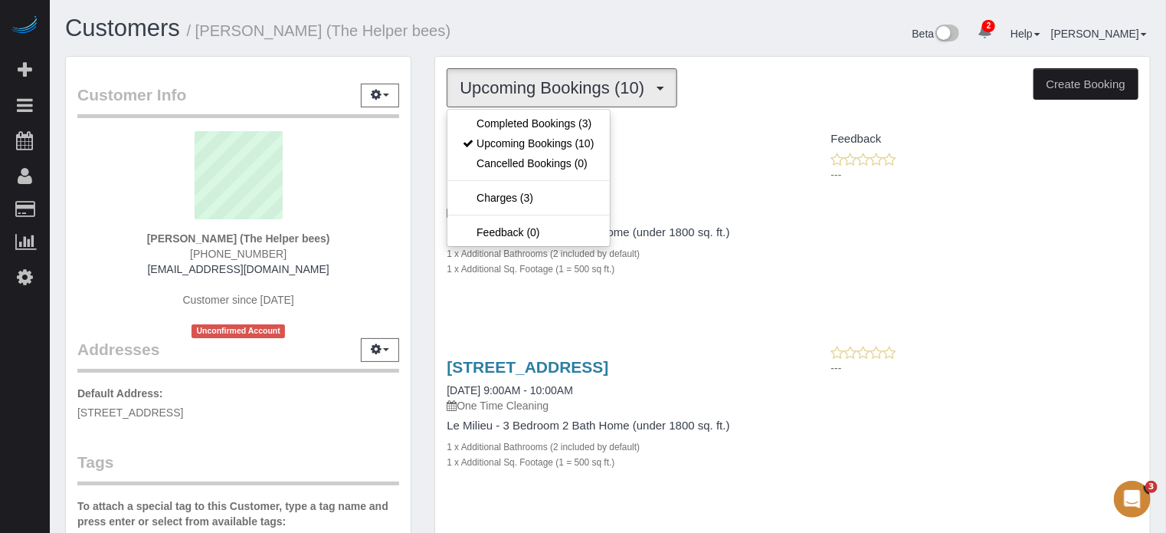
click at [422, 183] on div "Customer Info Edit Contact Info Send Message Email Preferences Special Sales Ta…" at bounding box center [238, 434] width 369 height 756
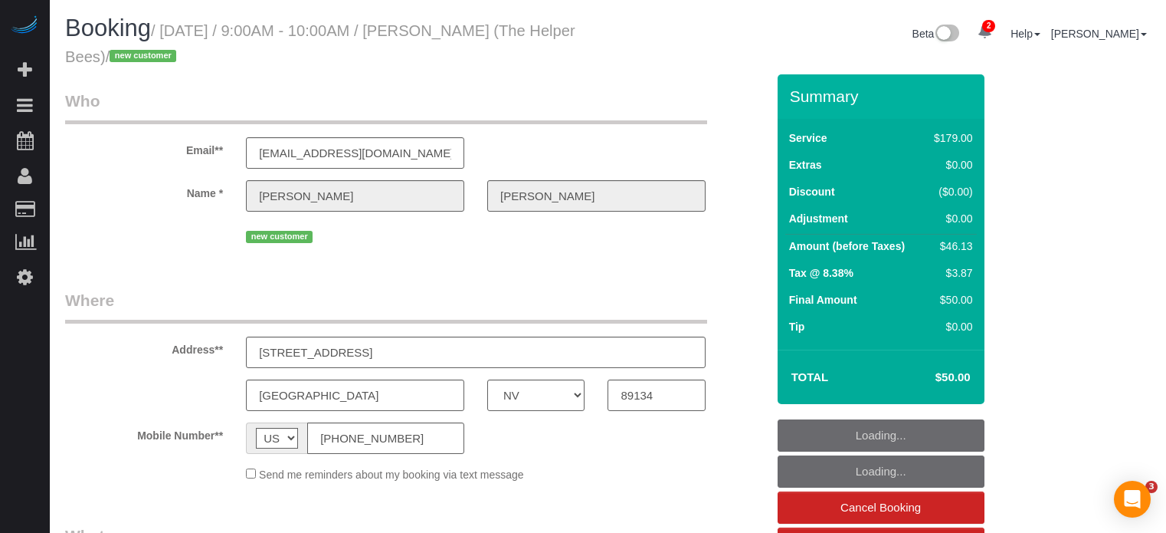
select select "NV"
select select "object:732"
select select "4"
select select "number:9"
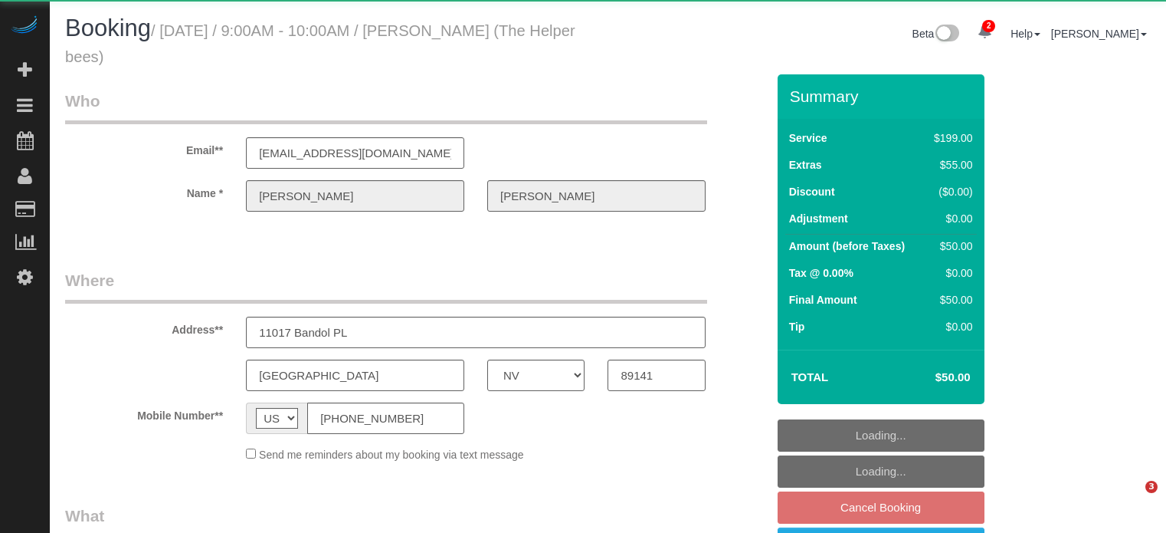
select select "NV"
select select "4"
select select "number:9"
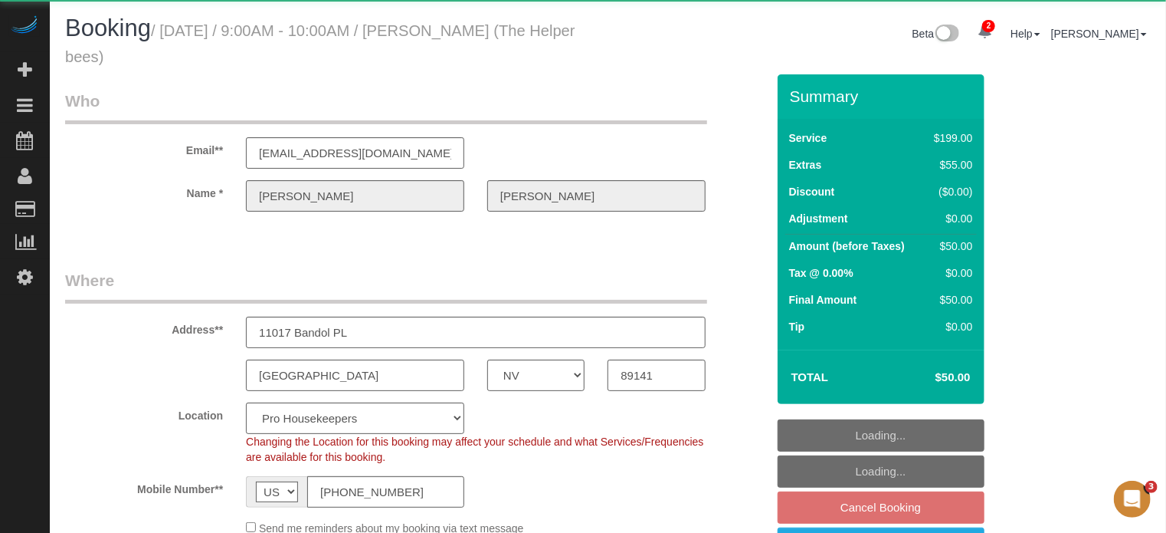
select select "object:1278"
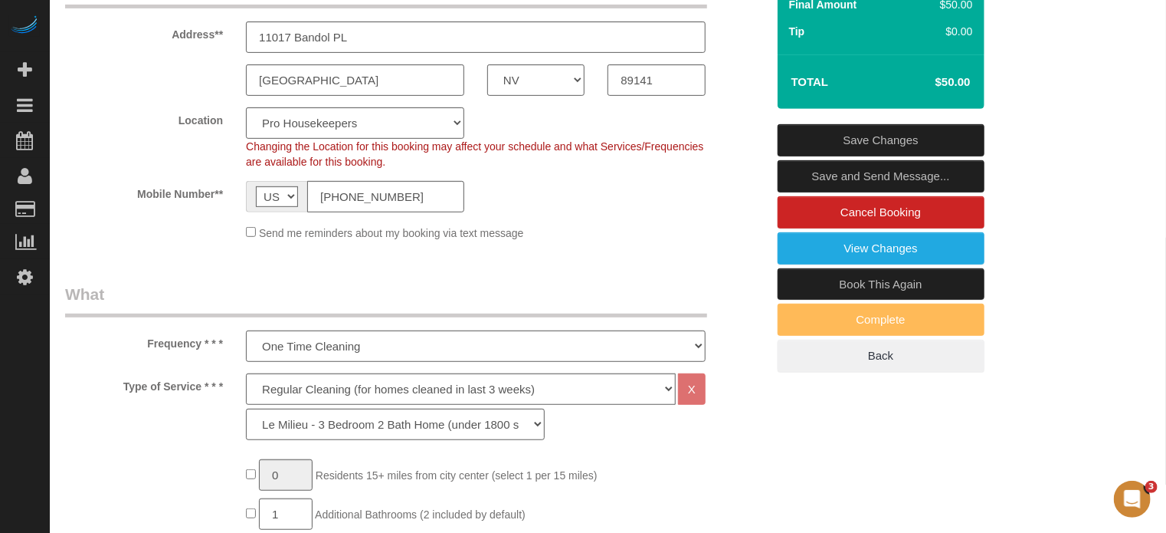
scroll to position [307, 0]
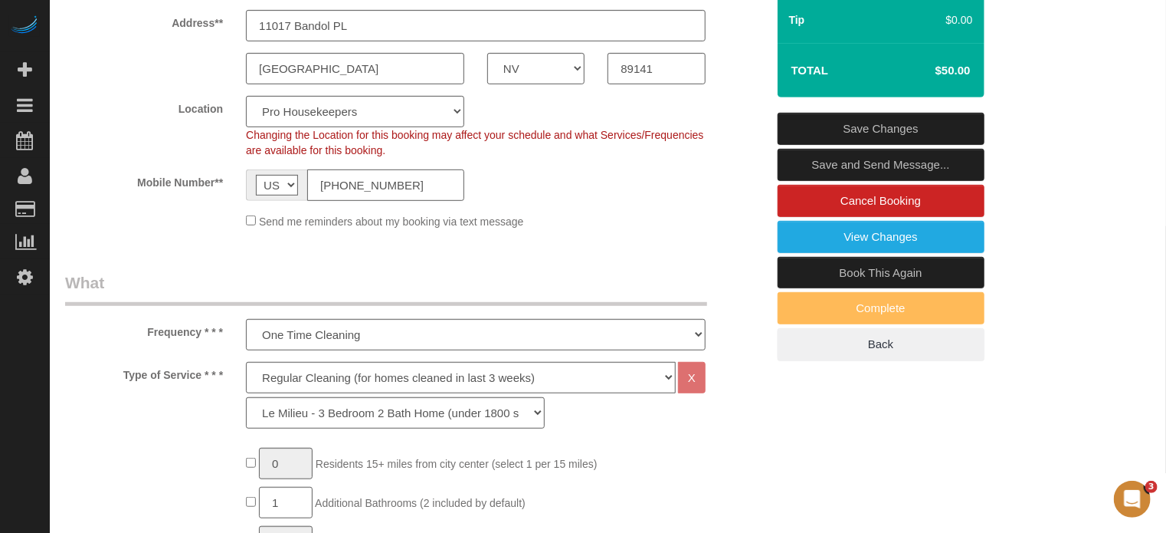
click at [397, 184] on input "(702) 378-3750" at bounding box center [385, 184] width 157 height 31
click at [382, 198] on input "(702) 378-3750" at bounding box center [385, 184] width 157 height 31
click at [374, 189] on input "(702) 378-3750" at bounding box center [385, 184] width 157 height 31
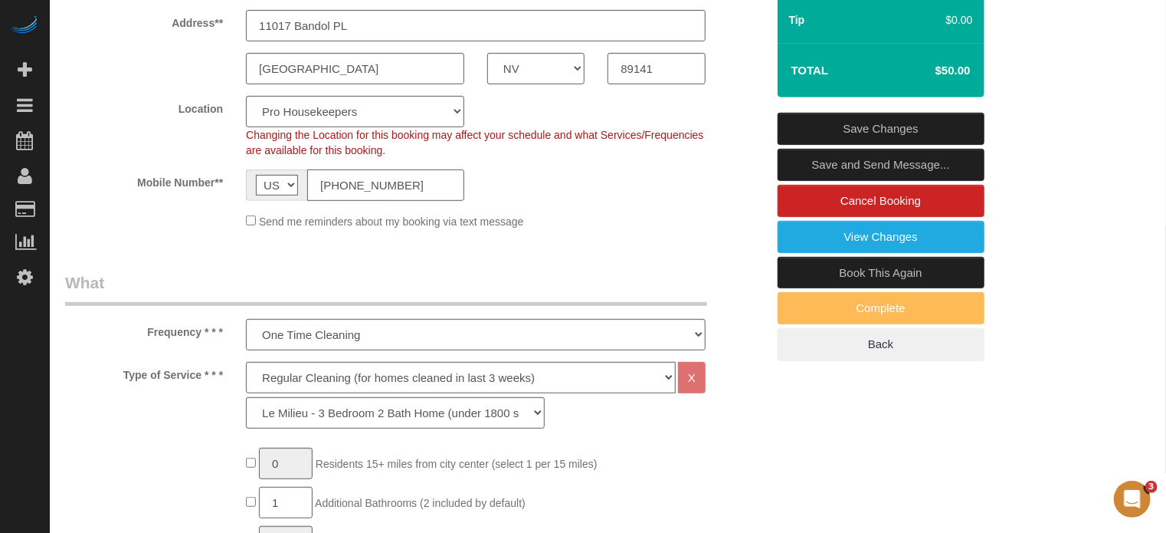
click at [374, 189] on input "(702) 378-3750" at bounding box center [385, 184] width 157 height 31
click at [374, 189] on input "[PHONE_NUMBER]" at bounding box center [385, 184] width 157 height 31
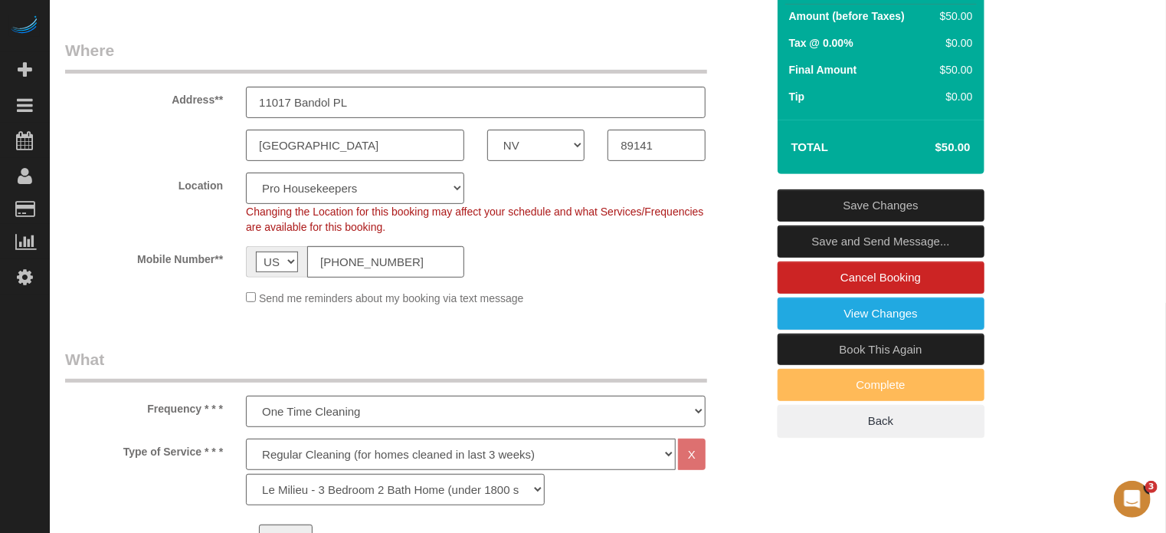
click at [202, 211] on div "Location Pro Housekeepers Atlanta Austin Boston Chicago Cincinnati Clearwater D…" at bounding box center [416, 203] width 724 height 62
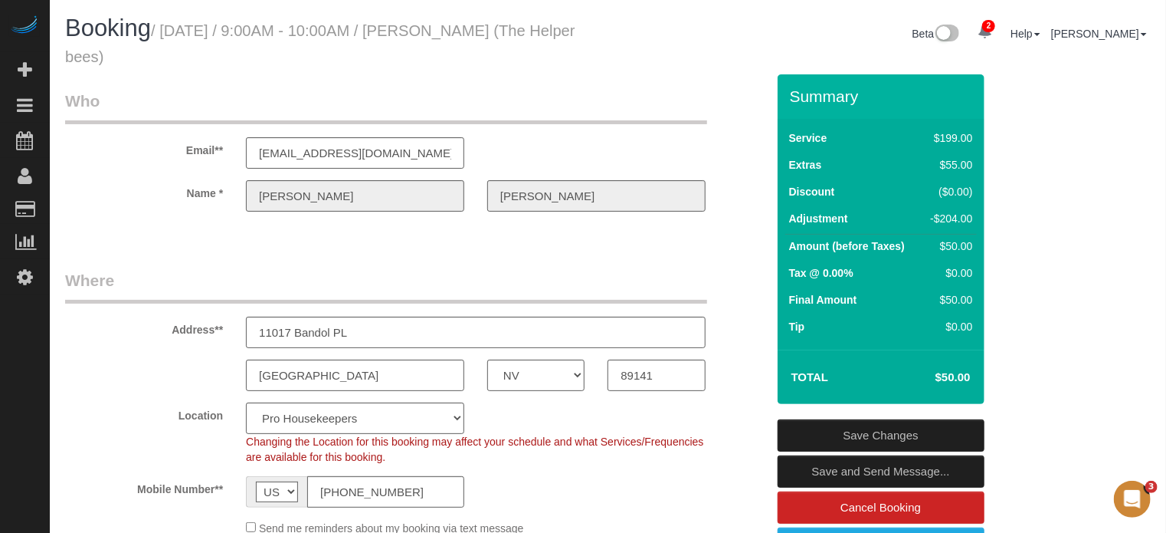
scroll to position [0, 0]
click at [410, 488] on input "[PHONE_NUMBER]" at bounding box center [385, 491] width 157 height 31
drag, startPoint x: 463, startPoint y: 34, endPoint x: 625, endPoint y: 44, distance: 162.8
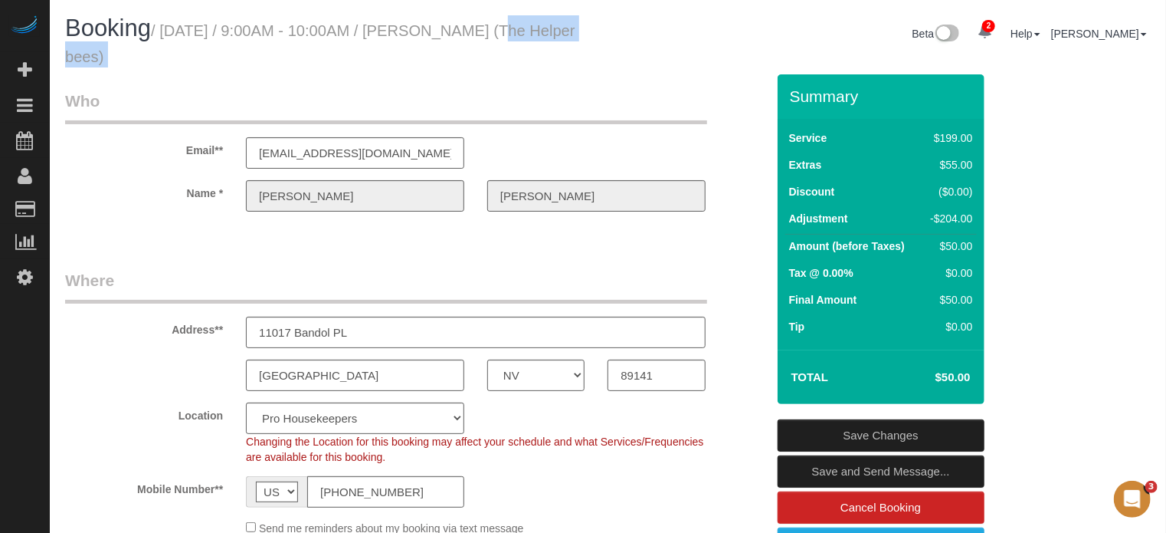
click at [625, 44] on div "Booking / September 25, 2025 / 9:00AM - 10:00AM / Howard Shirley (The Helper be…" at bounding box center [608, 44] width 1109 height 59
click at [621, 45] on div "Beta 2 Your Notifications You have 0 alerts × You have 1 to charge for 09/20/20…" at bounding box center [885, 35] width 555 height 41
drag, startPoint x: 573, startPoint y: 25, endPoint x: 463, endPoint y: 22, distance: 110.4
click at [463, 22] on h1 "Booking / September 25, 2025 / 9:00AM - 10:00AM / Howard Shirley (The Helper be…" at bounding box center [331, 41] width 532 height 52
copy small "[PERSON_NAME]"
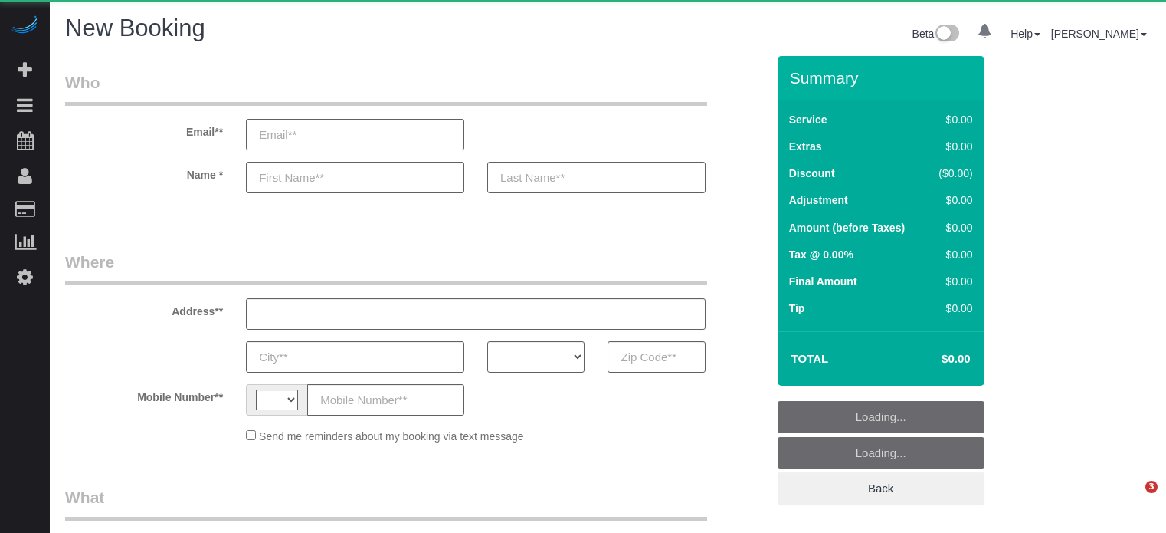
select select "number:9"
select select "string:US"
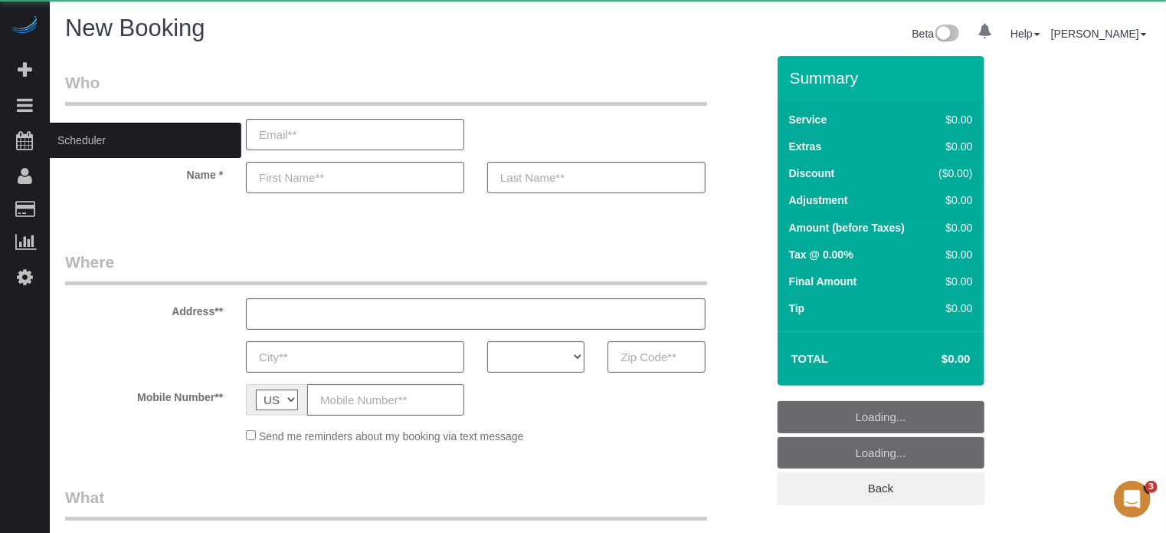
select select "object:1232"
select select "4"
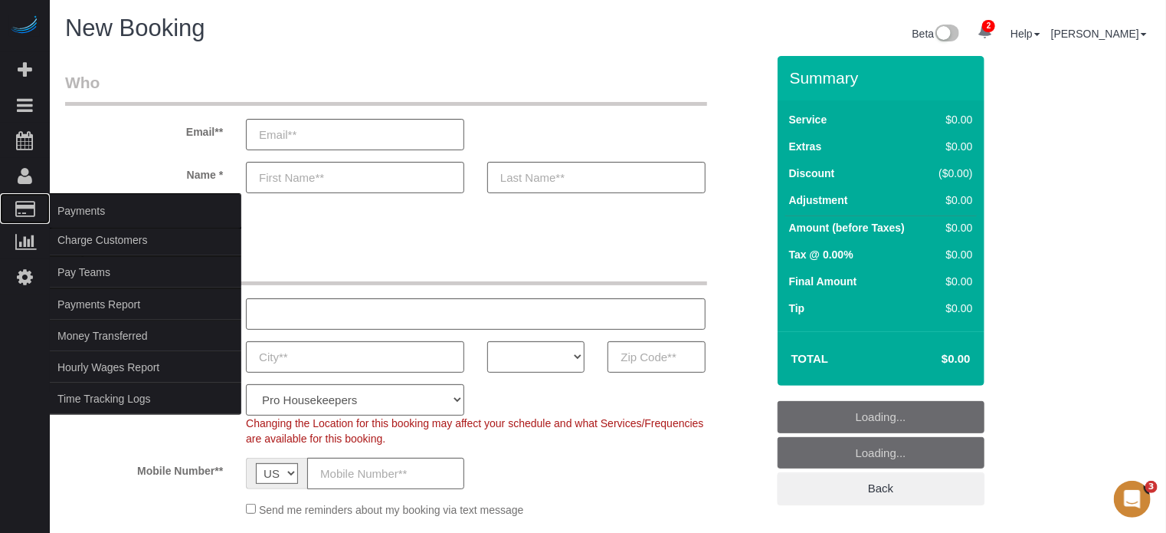
click at [71, 215] on span "Payments" at bounding box center [146, 210] width 192 height 35
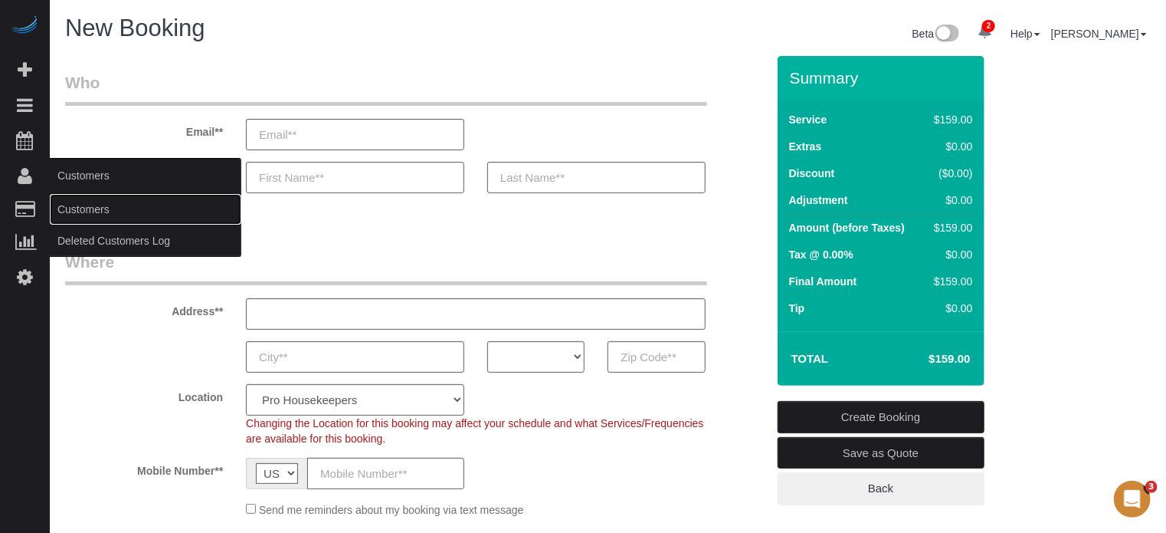
click at [71, 204] on link "Customers" at bounding box center [146, 209] width 192 height 31
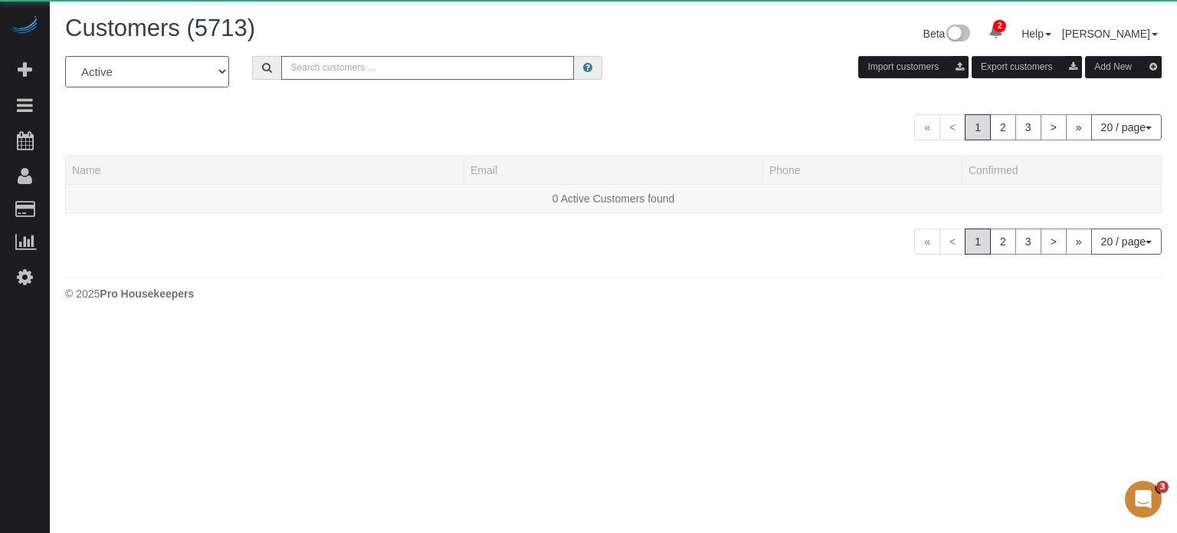
click at [338, 67] on input "text" at bounding box center [427, 68] width 293 height 24
paste input "[PERSON_NAME]"
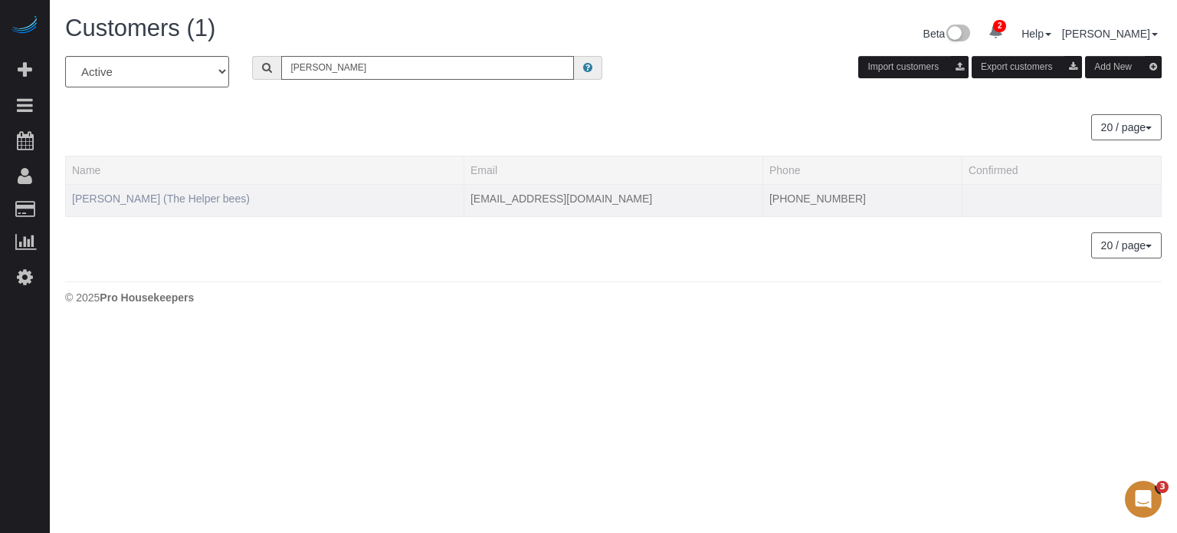
type input "[PERSON_NAME]"
click at [193, 195] on link "[PERSON_NAME] (The Helper bees)" at bounding box center [161, 198] width 178 height 12
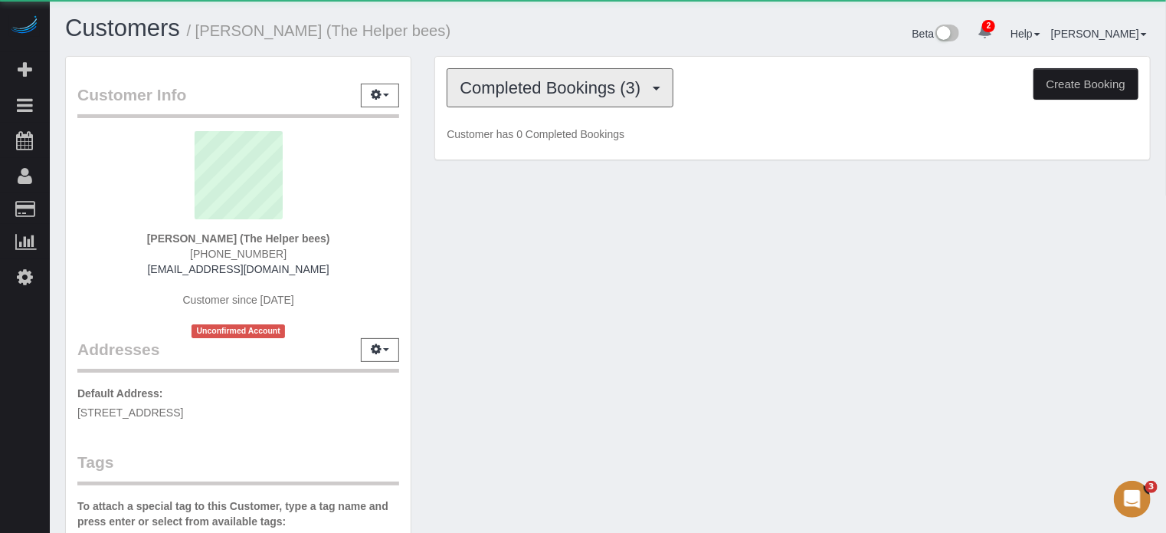
click at [563, 84] on span "Completed Bookings (3)" at bounding box center [554, 87] width 189 height 19
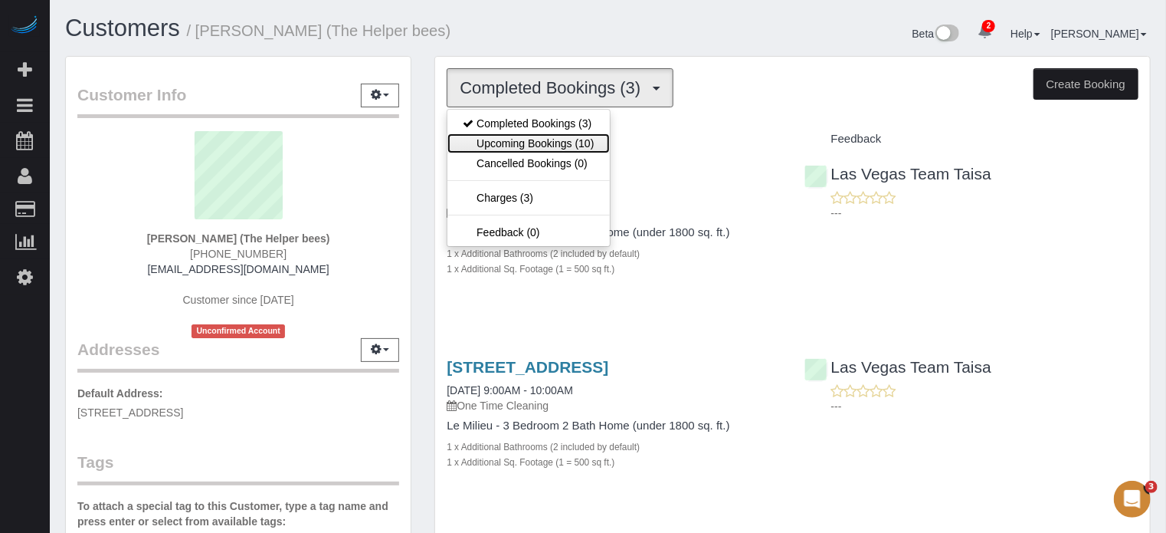
click at [569, 134] on link "Upcoming Bookings (10)" at bounding box center [529, 143] width 162 height 20
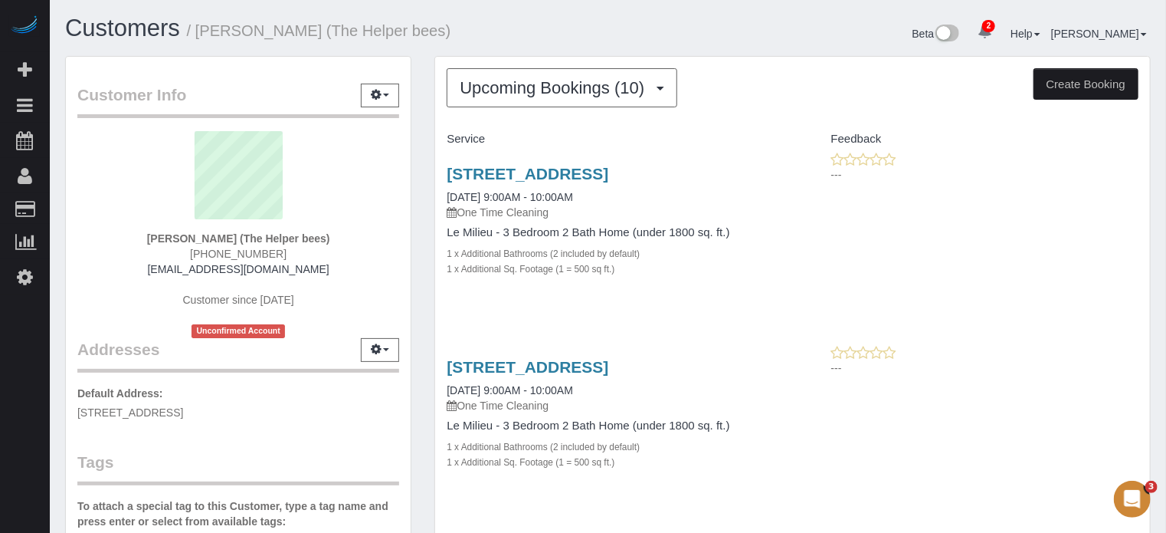
scroll to position [77, 0]
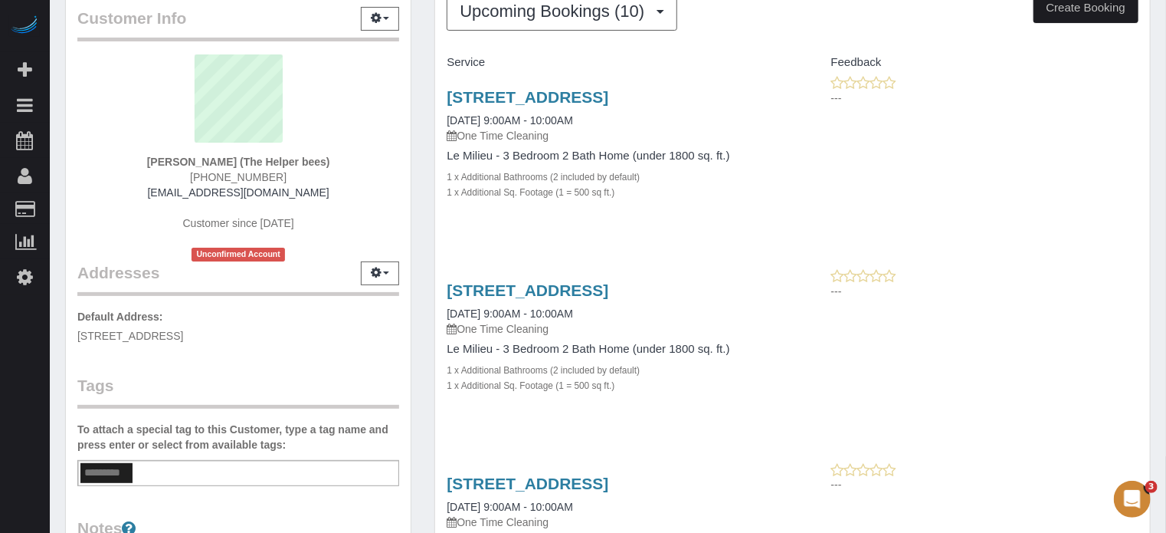
click at [419, 244] on div "Customer Info Edit Contact Info Send Message Email Preferences Special Sales Ta…" at bounding box center [238, 357] width 369 height 756
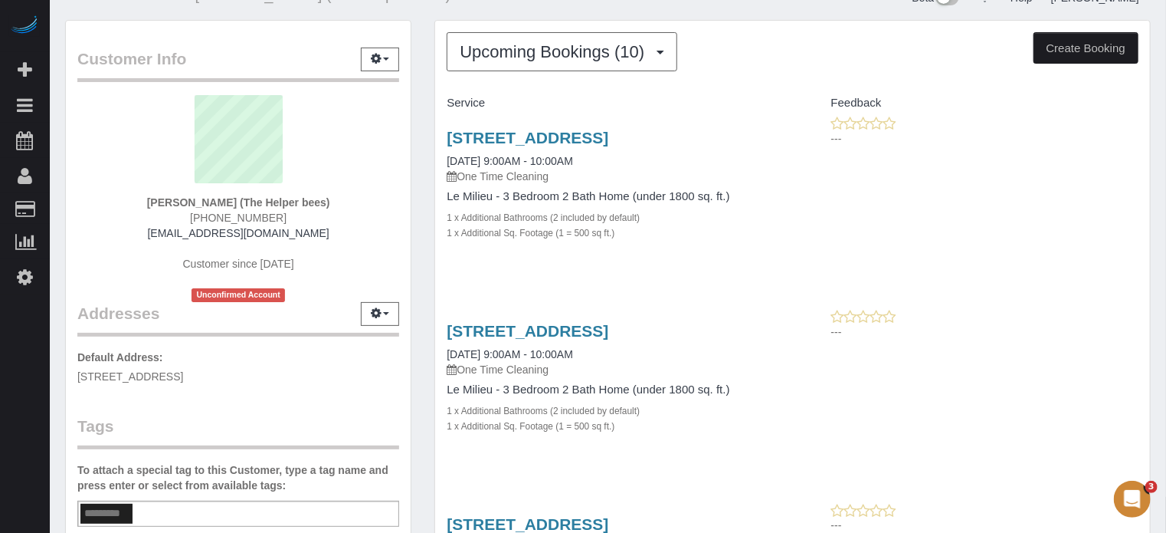
scroll to position [0, 0]
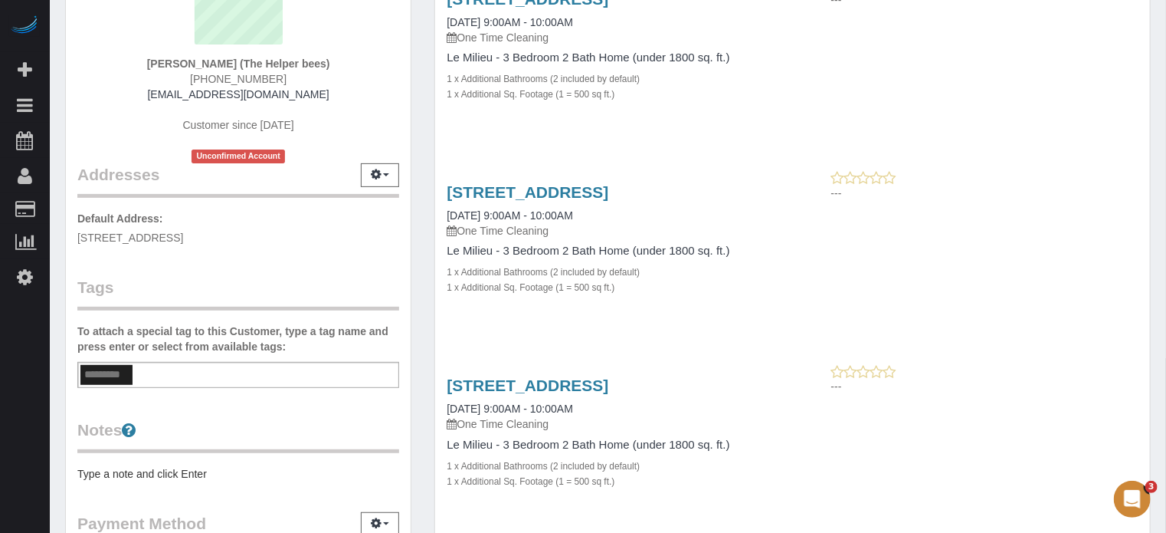
scroll to position [175, 0]
drag, startPoint x: 1061, startPoint y: 330, endPoint x: 1048, endPoint y: 330, distance: 13.0
click at [239, 74] on span "[PHONE_NUMBER]" at bounding box center [238, 79] width 97 height 12
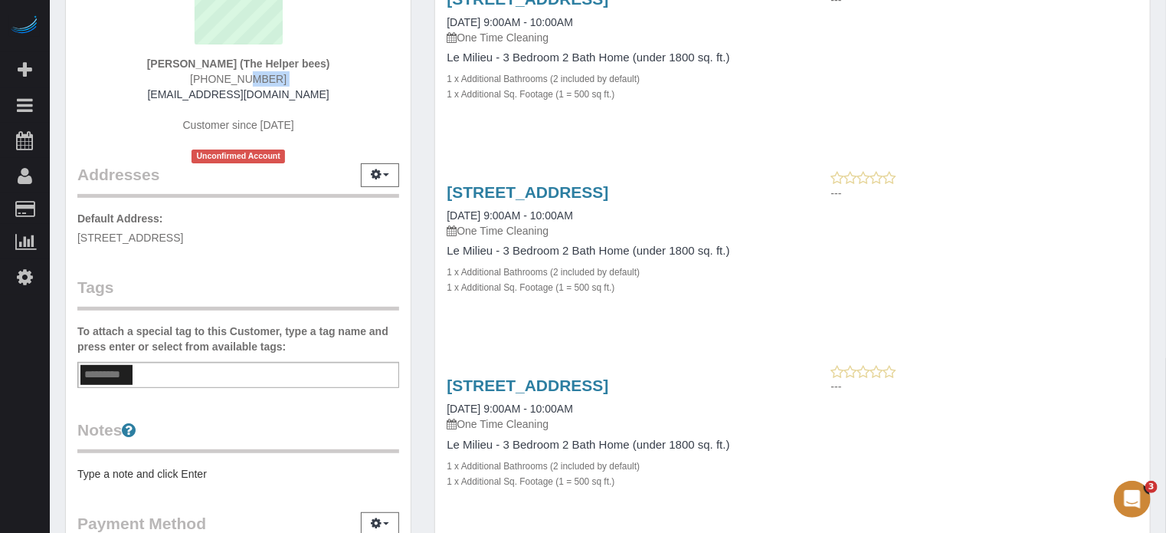
click at [239, 74] on span "[PHONE_NUMBER]" at bounding box center [238, 79] width 97 height 12
copy div "[PHONE_NUMBER]"
drag, startPoint x: 1146, startPoint y: 261, endPoint x: 1128, endPoint y: 268, distance: 18.9
click at [1146, 261] on div "11017 Bandol Pl, Las Vegas, NV 89141 10/02/2025 9:00AM - 10:00AM One Time Clean…" at bounding box center [792, 247] width 715 height 155
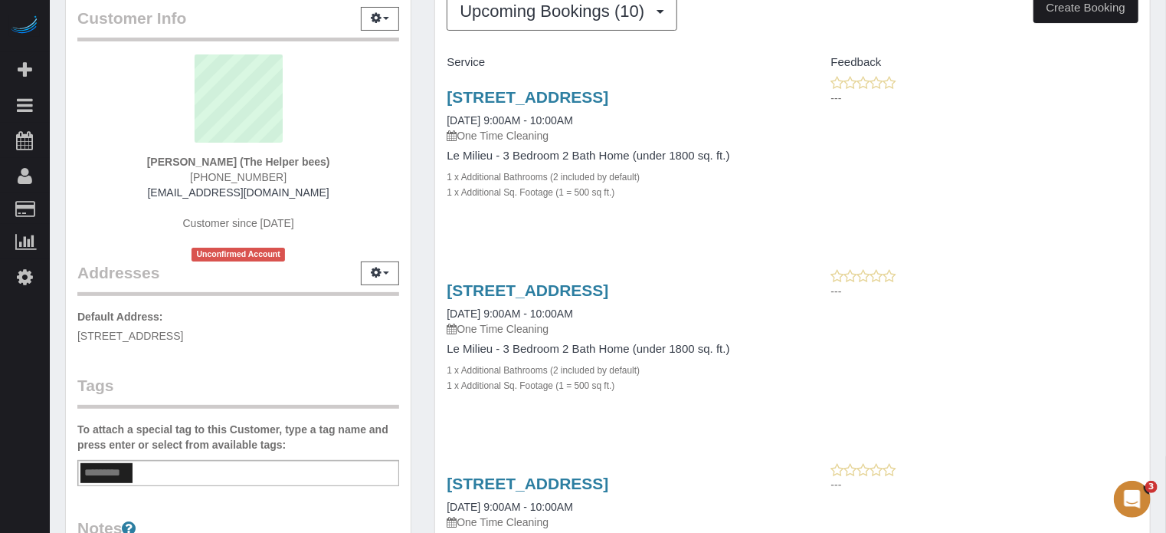
scroll to position [153, 0]
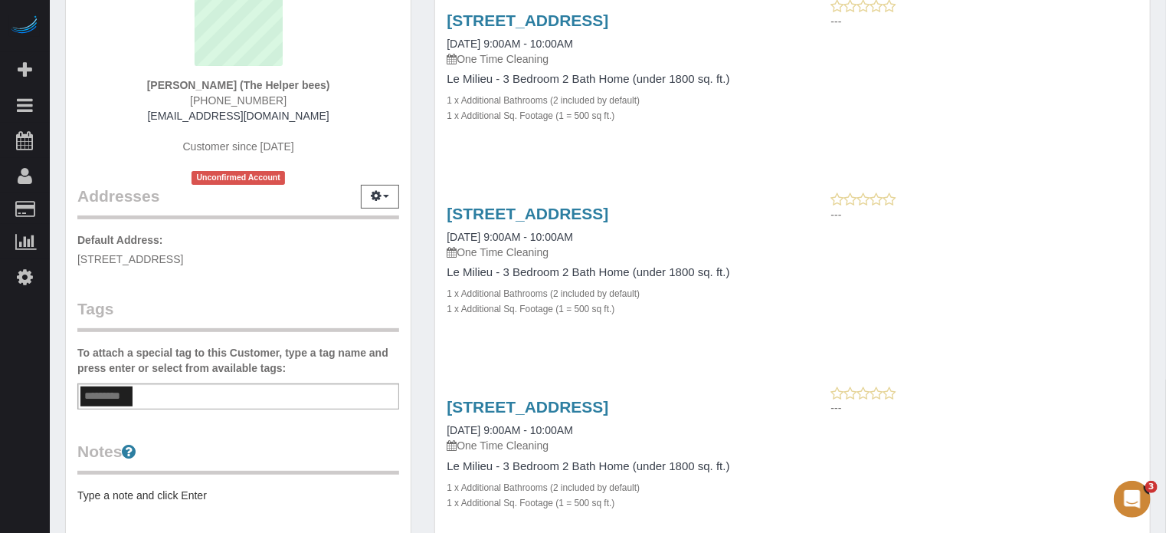
click at [421, 323] on div "Customer Info Edit Contact Info Send Message Email Preferences Special Sales Ta…" at bounding box center [238, 281] width 369 height 756
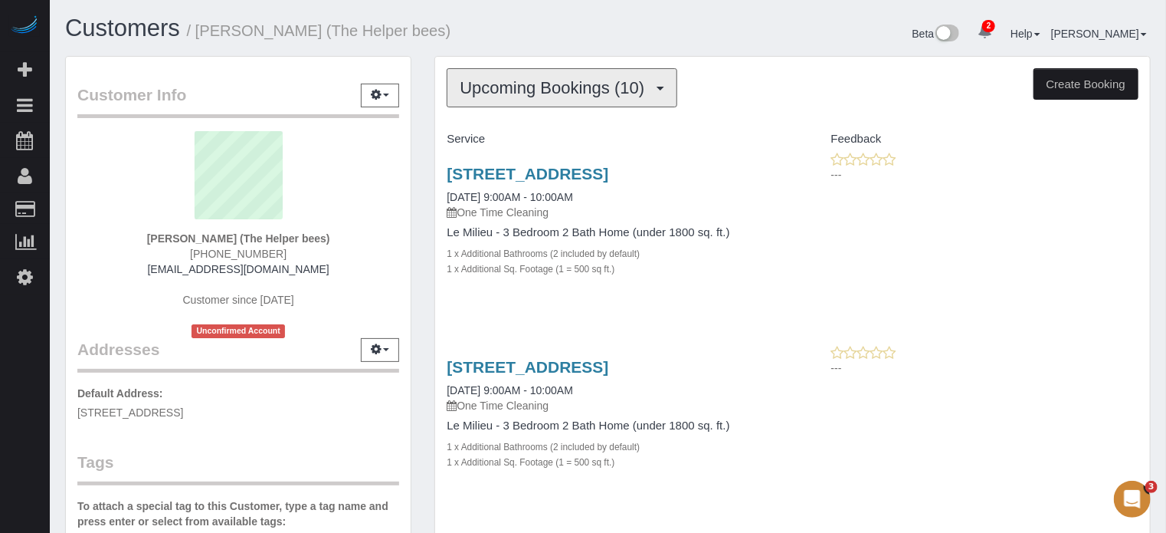
click at [533, 100] on button "Upcoming Bookings (10)" at bounding box center [562, 87] width 231 height 39
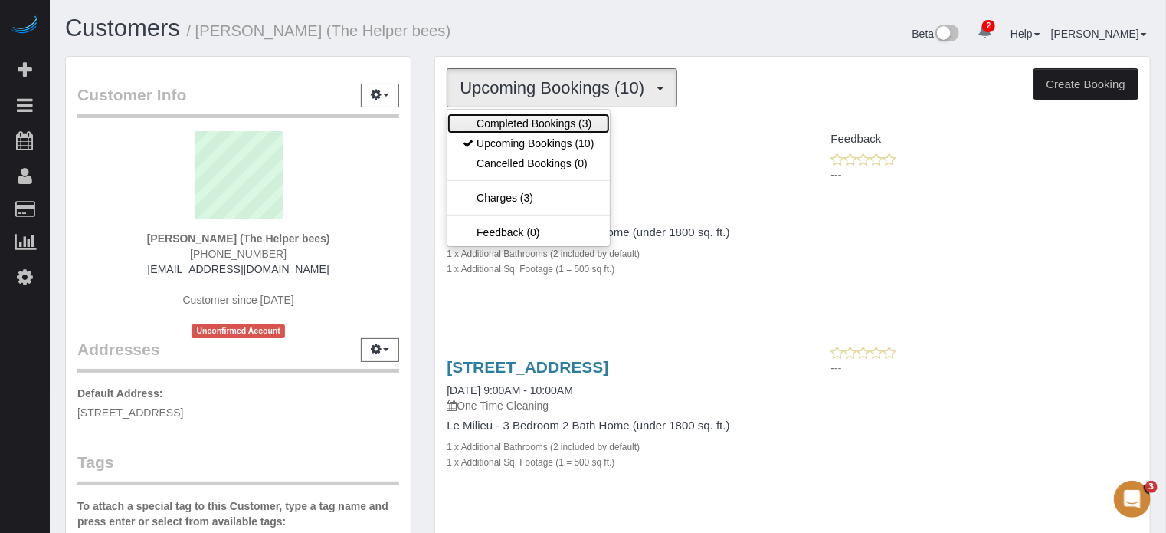
click at [534, 123] on link "Completed Bookings (3)" at bounding box center [529, 123] width 162 height 20
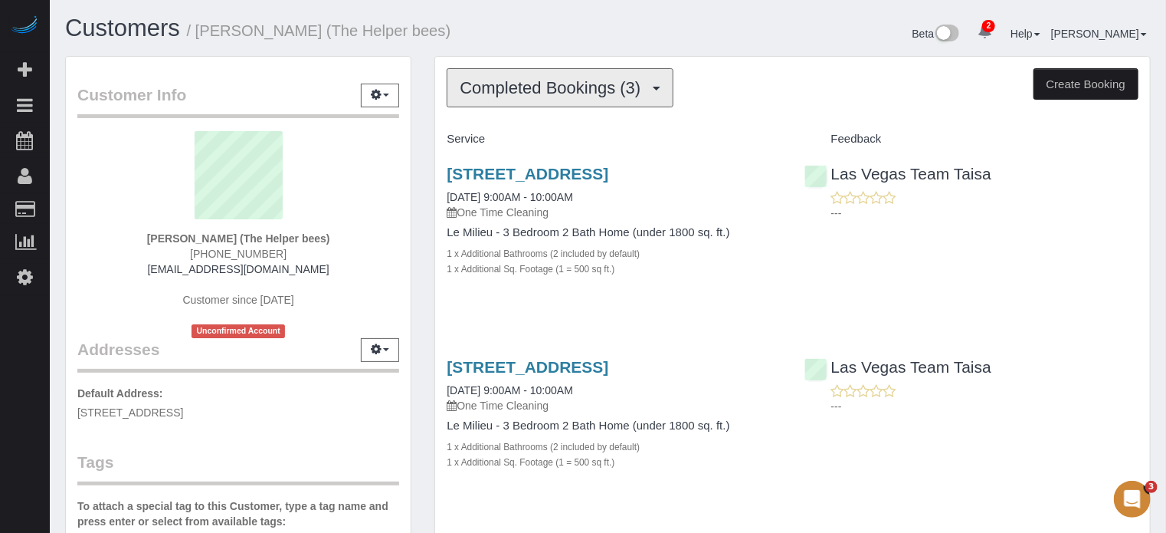
click at [587, 86] on span "Completed Bookings (3)" at bounding box center [554, 87] width 189 height 19
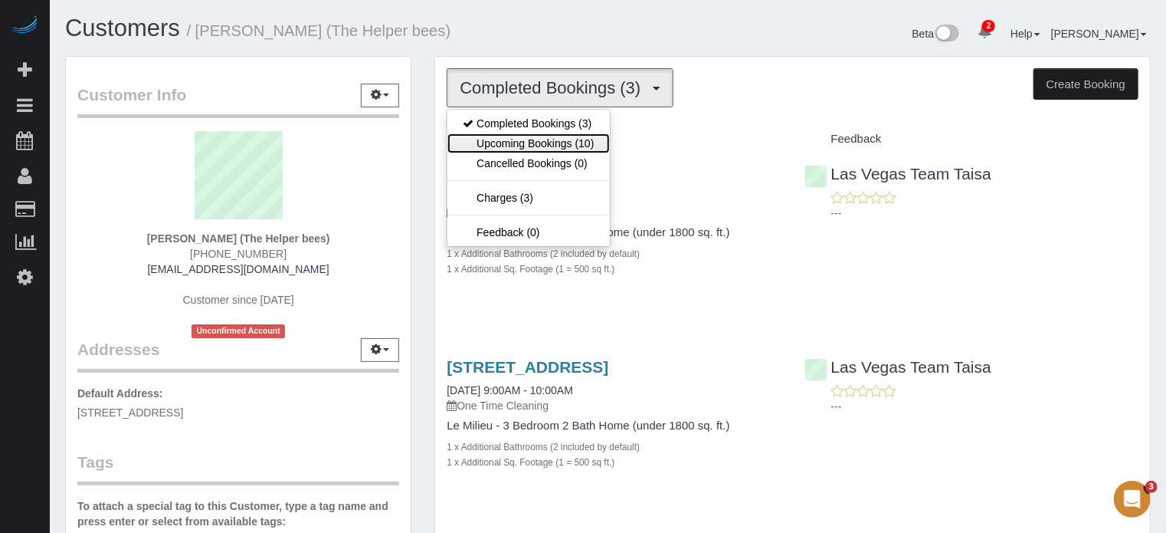
click at [549, 137] on link "Upcoming Bookings (10)" at bounding box center [529, 143] width 162 height 20
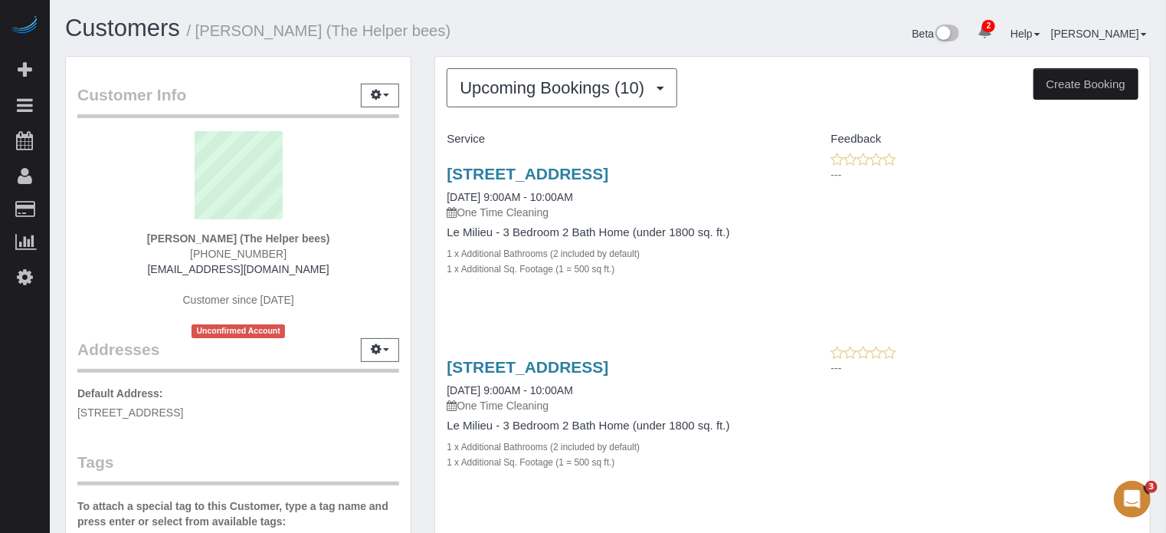
click at [419, 146] on div "Customer Info Edit Contact Info Send Message Email Preferences Special Sales Ta…" at bounding box center [238, 434] width 369 height 756
drag, startPoint x: 439, startPoint y: 170, endPoint x: 713, endPoint y: 293, distance: 300.1
click at [713, 293] on div "11017 Bandol Pl, Las Vegas, NV 89141 09/25/2025 9:00AM - 10:00AM One Time Clean…" at bounding box center [613, 229] width 357 height 155
drag, startPoint x: 664, startPoint y: 273, endPoint x: 431, endPoint y: 174, distance: 253.1
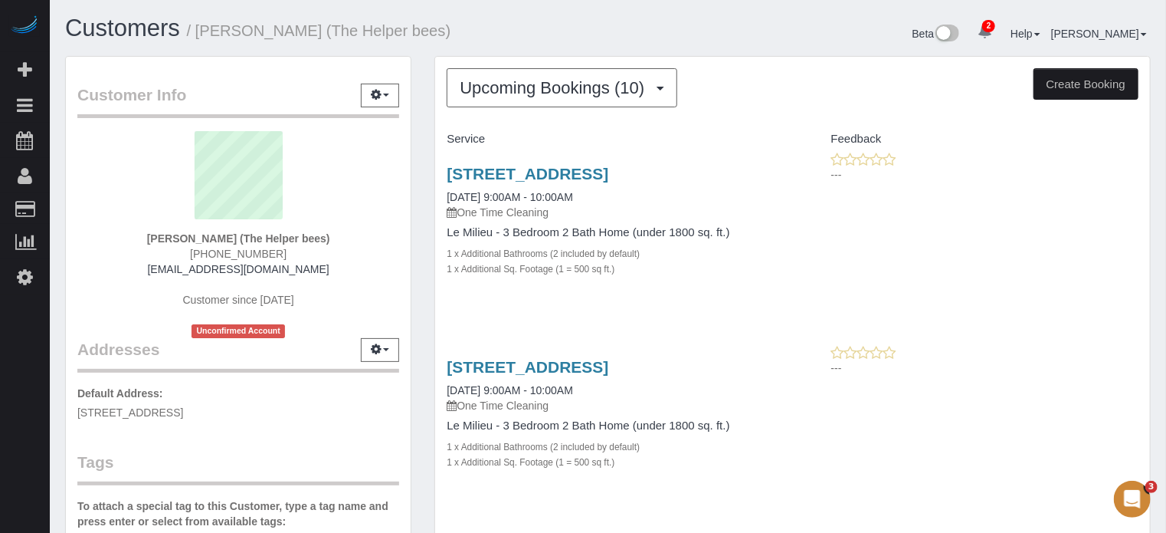
drag, startPoint x: 432, startPoint y: 167, endPoint x: 663, endPoint y: 269, distance: 252.2
click at [663, 269] on div "1 x Additional Sq. Footage (1 = 500 sq ft.)" at bounding box center [614, 268] width 334 height 15
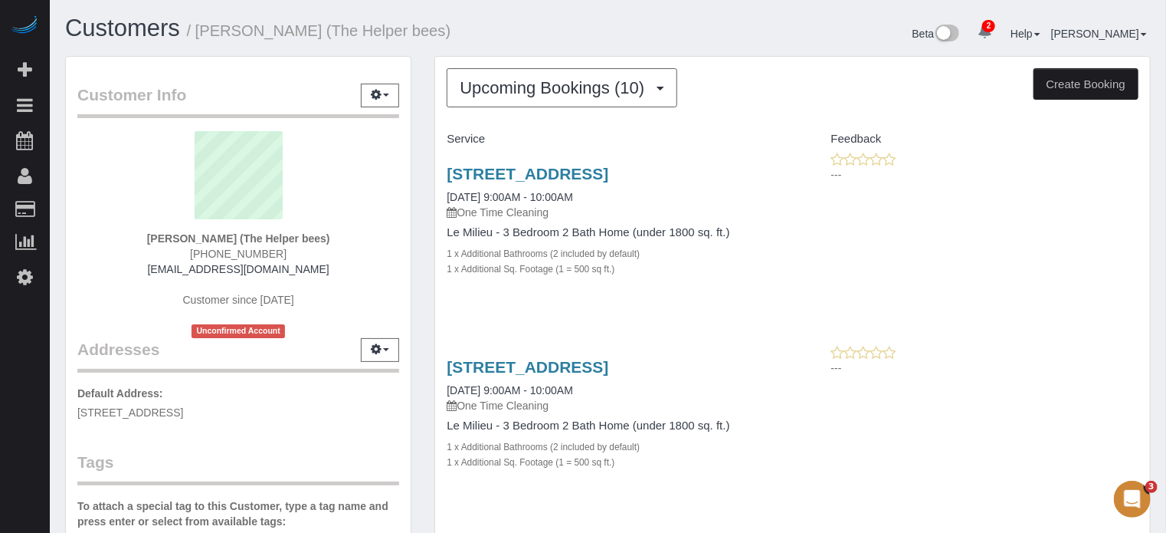
drag, startPoint x: 663, startPoint y: 275, endPoint x: 440, endPoint y: 166, distance: 248.5
click at [440, 166] on div "11017 Bandol Pl, Las Vegas, NV 89141 09/25/2025 9:00AM - 10:00AM One Time Clean…" at bounding box center [613, 229] width 357 height 155
drag, startPoint x: 430, startPoint y: 166, endPoint x: 708, endPoint y: 271, distance: 297.3
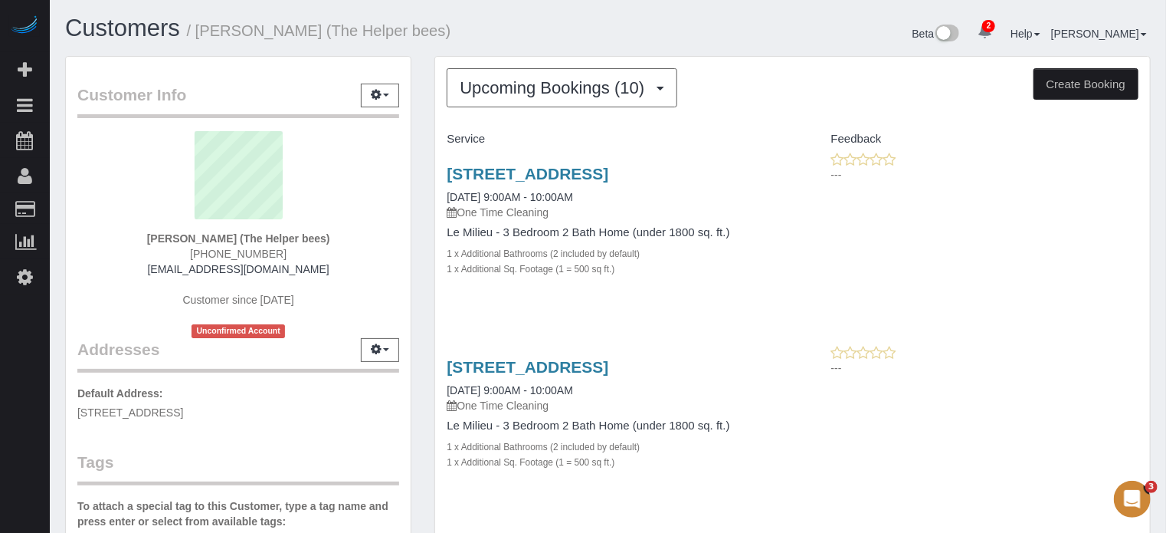
click at [708, 271] on div "1 x Additional Sq. Footage (1 = 500 sq ft.)" at bounding box center [614, 268] width 334 height 15
drag, startPoint x: 671, startPoint y: 277, endPoint x: 431, endPoint y: 172, distance: 261.8
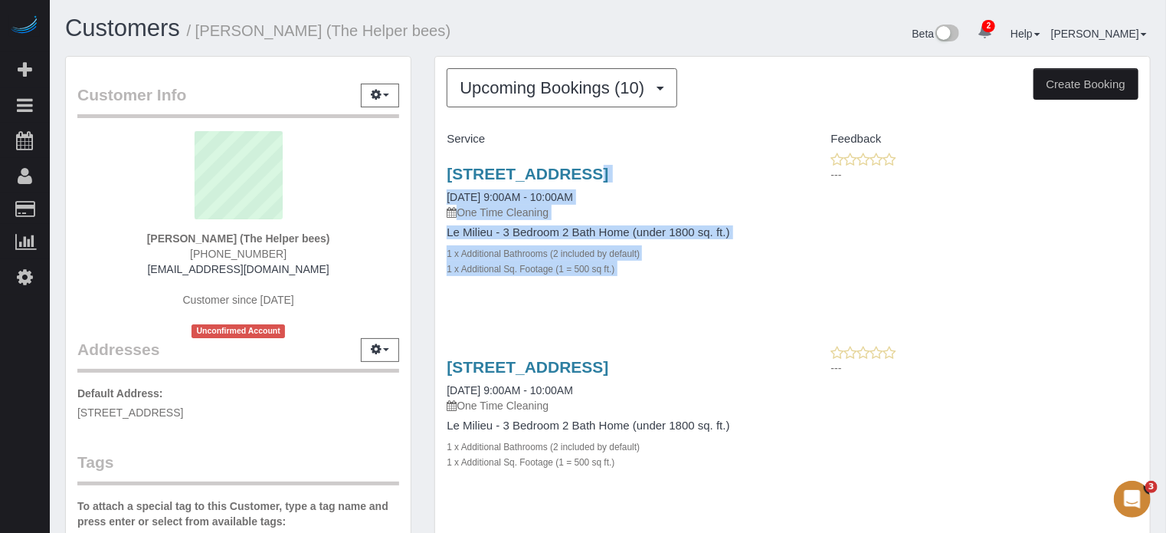
drag, startPoint x: 431, startPoint y: 171, endPoint x: 662, endPoint y: 266, distance: 249.5
click at [662, 266] on div "1 x Additional Sq. Footage (1 = 500 sq ft.)" at bounding box center [614, 268] width 334 height 15
drag, startPoint x: 651, startPoint y: 274, endPoint x: 425, endPoint y: 166, distance: 250.6
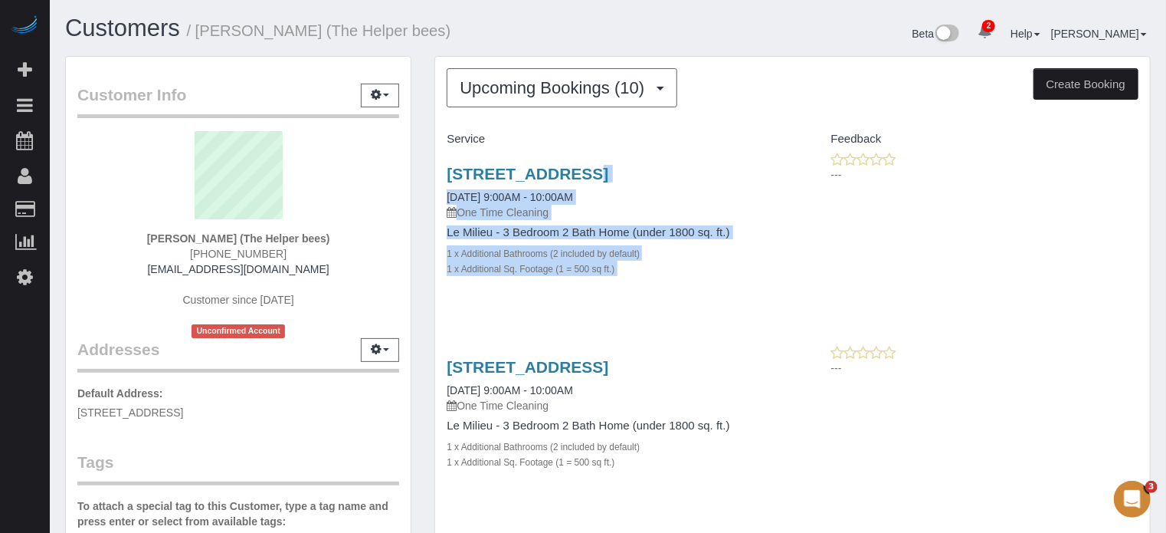
drag, startPoint x: 432, startPoint y: 172, endPoint x: 648, endPoint y: 263, distance: 234.3
click at [648, 263] on div "1 x Additional Sq. Footage (1 = 500 sq ft.)" at bounding box center [614, 268] width 334 height 15
drag, startPoint x: 647, startPoint y: 271, endPoint x: 426, endPoint y: 171, distance: 242.5
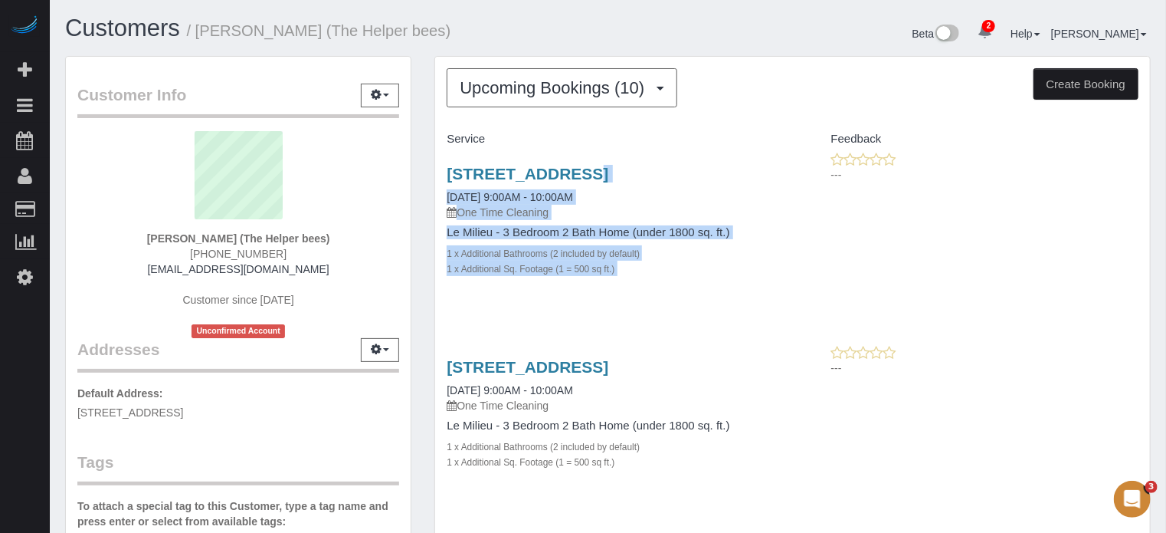
drag, startPoint x: 429, startPoint y: 172, endPoint x: 708, endPoint y: 293, distance: 304.4
click at [708, 293] on div "11017 Bandol Pl, Las Vegas, NV 89141 09/25/2025 9:00AM - 10:00AM One Time Clean…" at bounding box center [613, 229] width 357 height 155
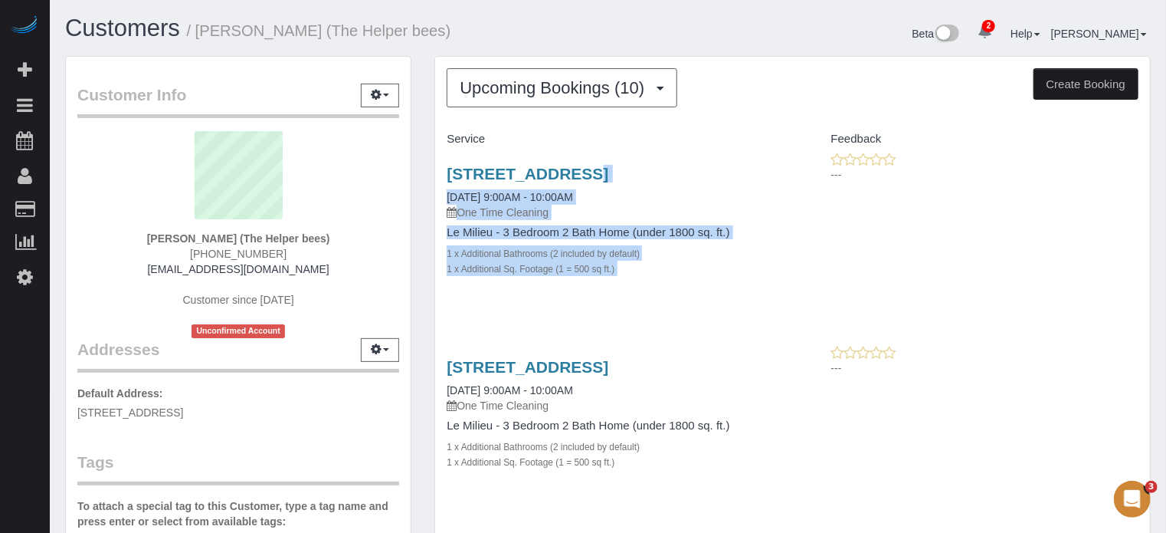
drag, startPoint x: 664, startPoint y: 277, endPoint x: 432, endPoint y: 166, distance: 257.4
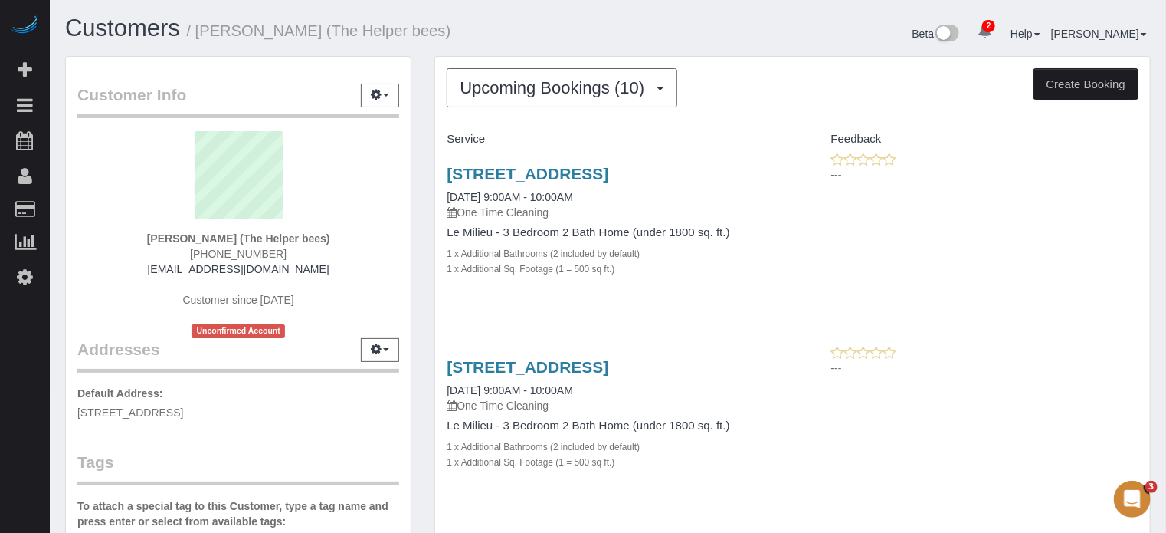
click at [814, 93] on div "Upcoming Bookings (10) Completed Bookings (3) Upcoming Bookings (10) Cancelled …" at bounding box center [793, 87] width 692 height 39
drag, startPoint x: 825, startPoint y: 134, endPoint x: 886, endPoint y: 144, distance: 62.1
click at [886, 144] on h4 "Feedback" at bounding box center [972, 139] width 334 height 13
click at [896, 143] on h4 "Feedback" at bounding box center [972, 139] width 334 height 13
click at [828, 275] on div "11017 Bandol Pl, Las Vegas, NV 89141 09/25/2025 9:00AM - 10:00AM One Time Clean…" at bounding box center [792, 229] width 715 height 155
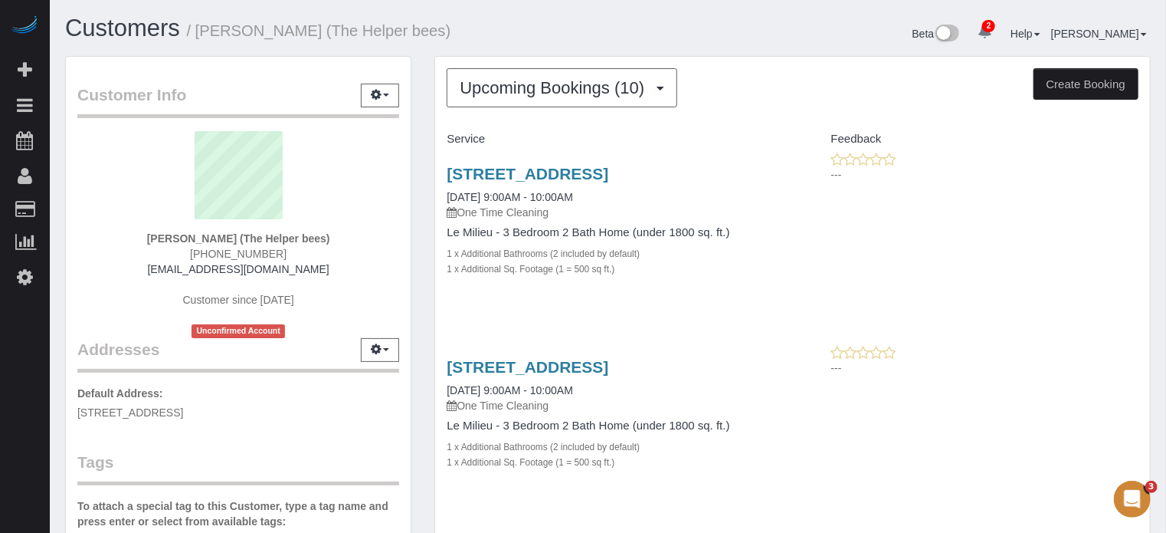
click at [1138, 357] on div "---" at bounding box center [972, 360] width 334 height 31
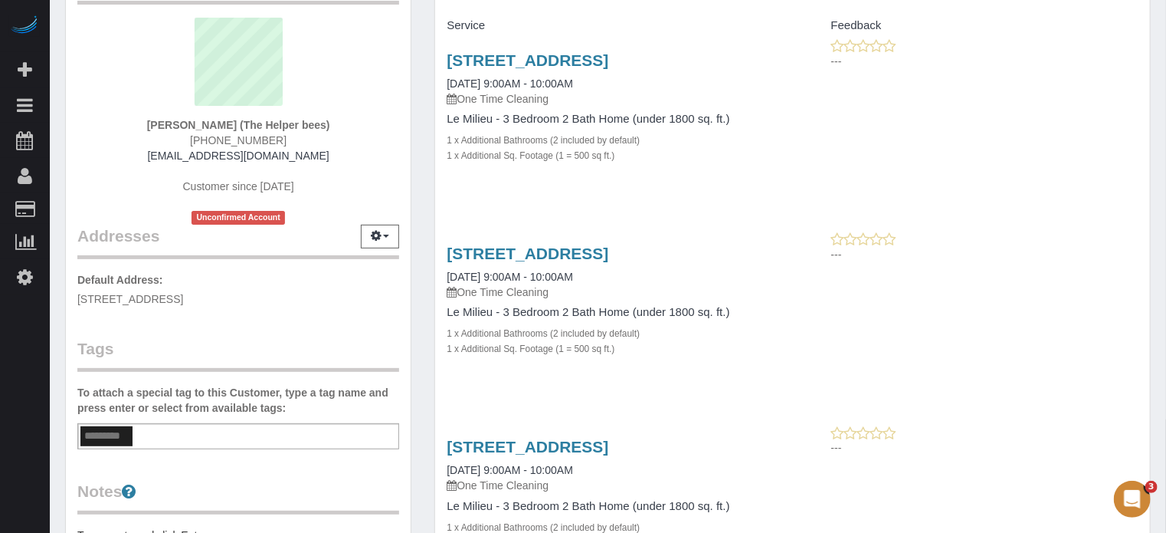
scroll to position [113, 0]
click at [863, 490] on div "11017 Bandol Pl, Las Vegas, NV 89141 10/16/2025 9:00AM - 10:00AM One Time Clean…" at bounding box center [792, 502] width 715 height 155
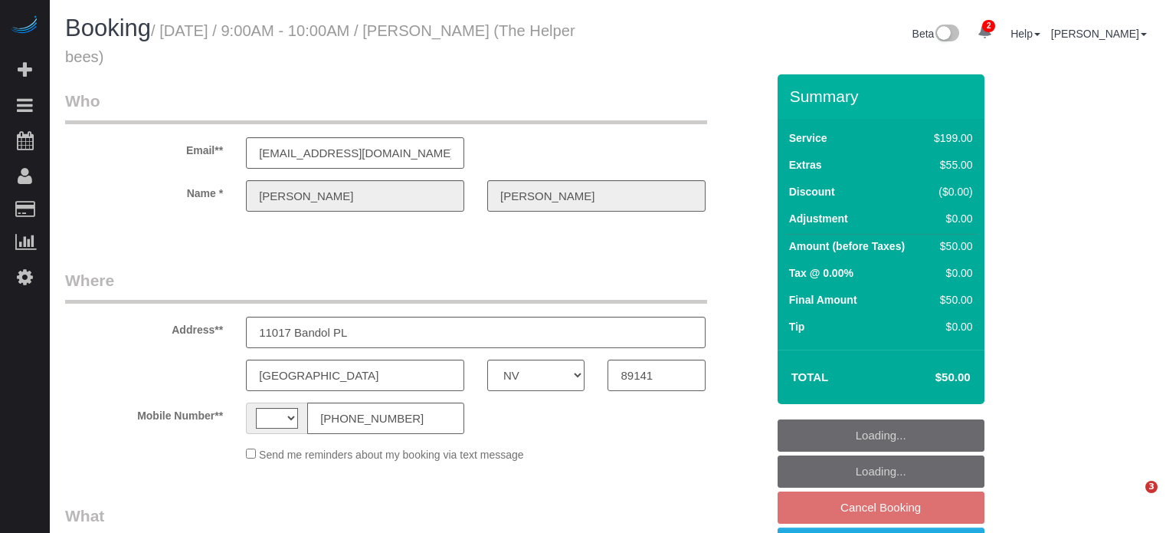
select select "NV"
select select "string:[GEOGRAPHIC_DATA]"
select select "object:629"
select select "string:fspay-06170906-52d6-4c18-819e-69543205673e"
select select "number:9"
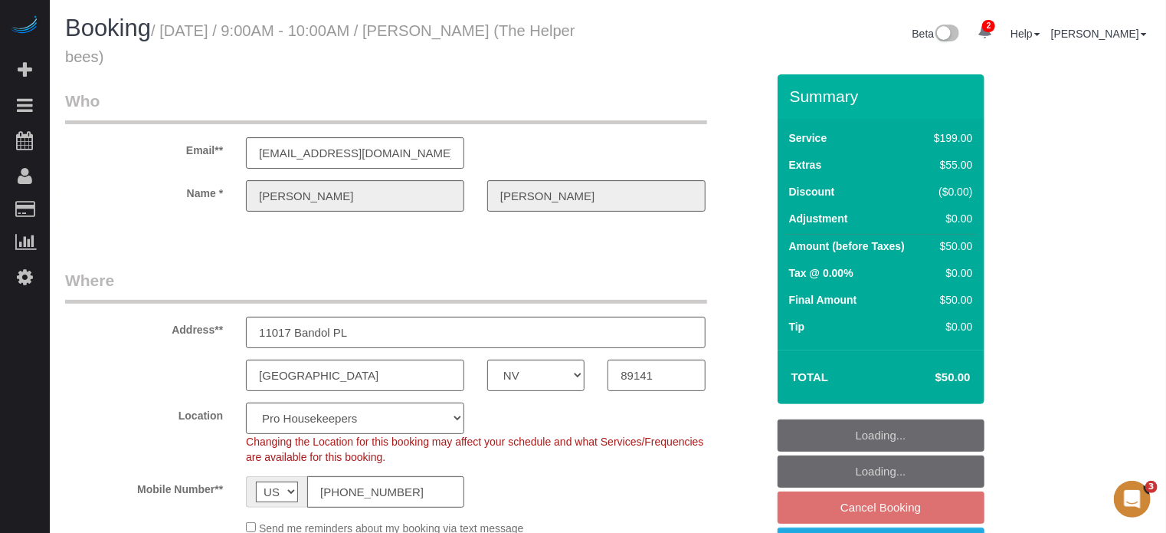
select select "4"
select select "object:1278"
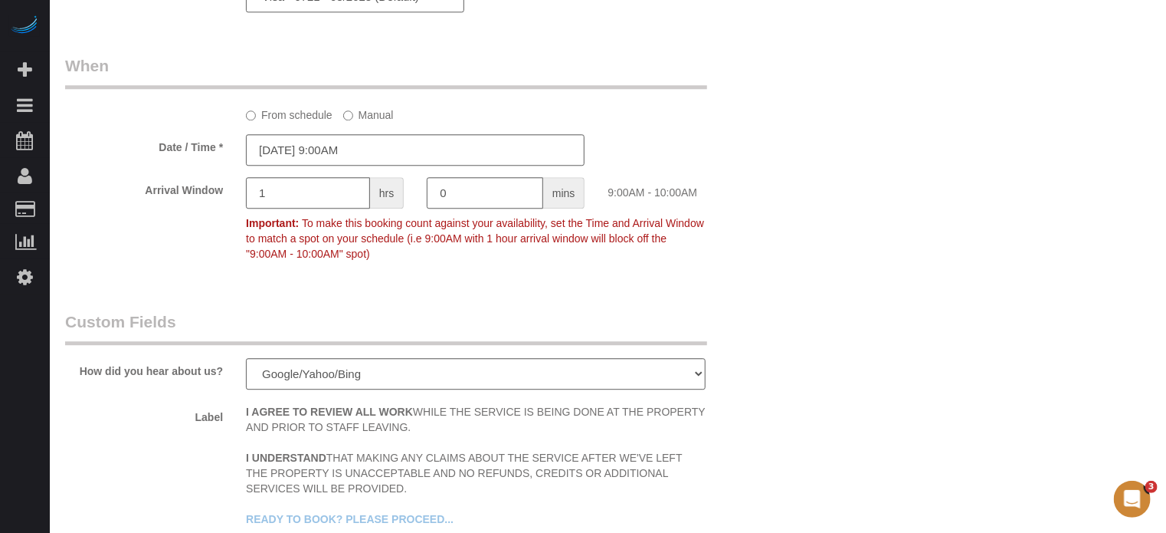
scroll to position [1916, 0]
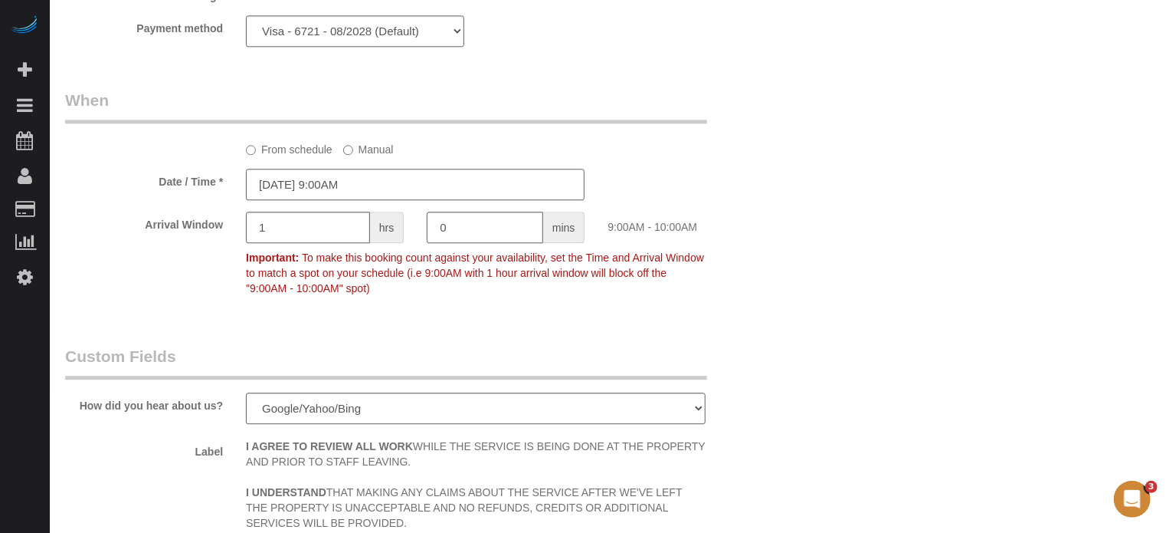
click at [307, 189] on input "[DATE] 9:00AM" at bounding box center [415, 184] width 339 height 31
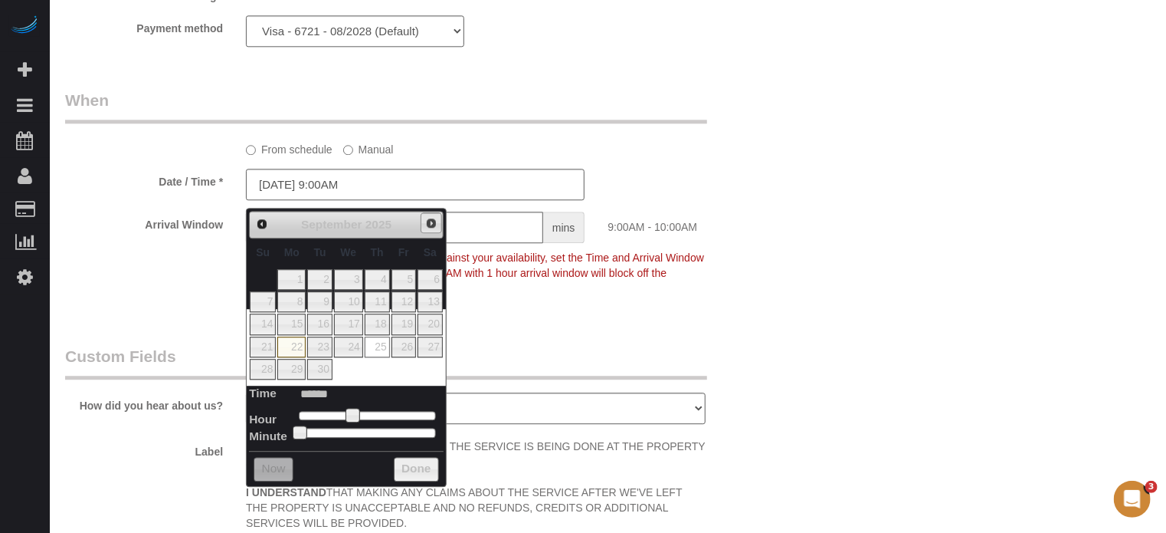
click at [429, 229] on link "Next" at bounding box center [431, 222] width 21 height 21
click at [346, 275] on link "1" at bounding box center [348, 279] width 29 height 21
type input "[DATE] 9:00AM"
click at [691, 314] on fieldset "When From schedule Manual Date / Time * [DATE] 9:00AM Arrival Window 1 hrs 0 mi…" at bounding box center [415, 201] width 701 height 225
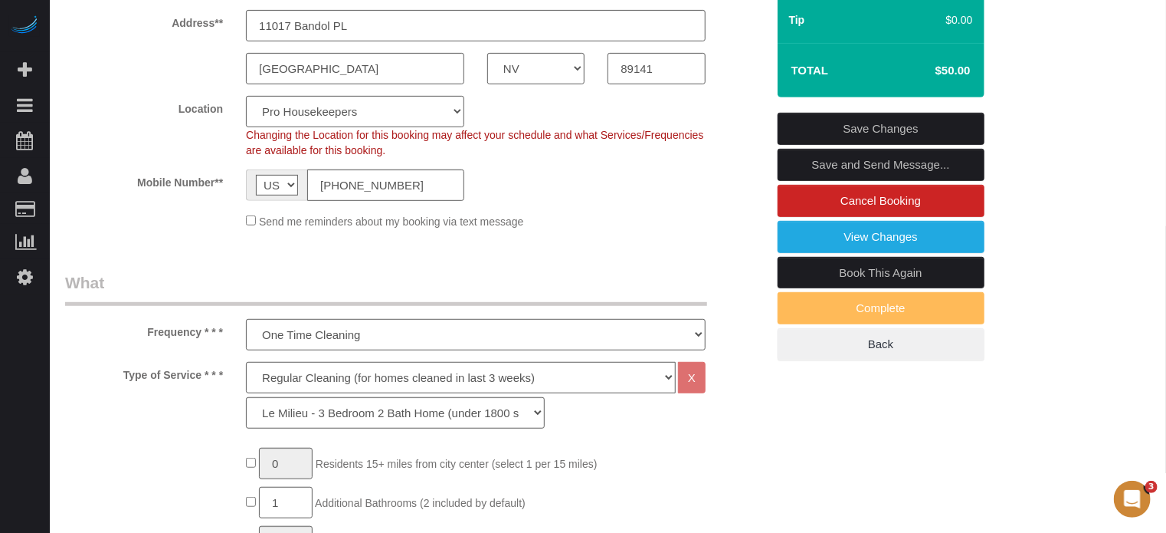
scroll to position [77, 0]
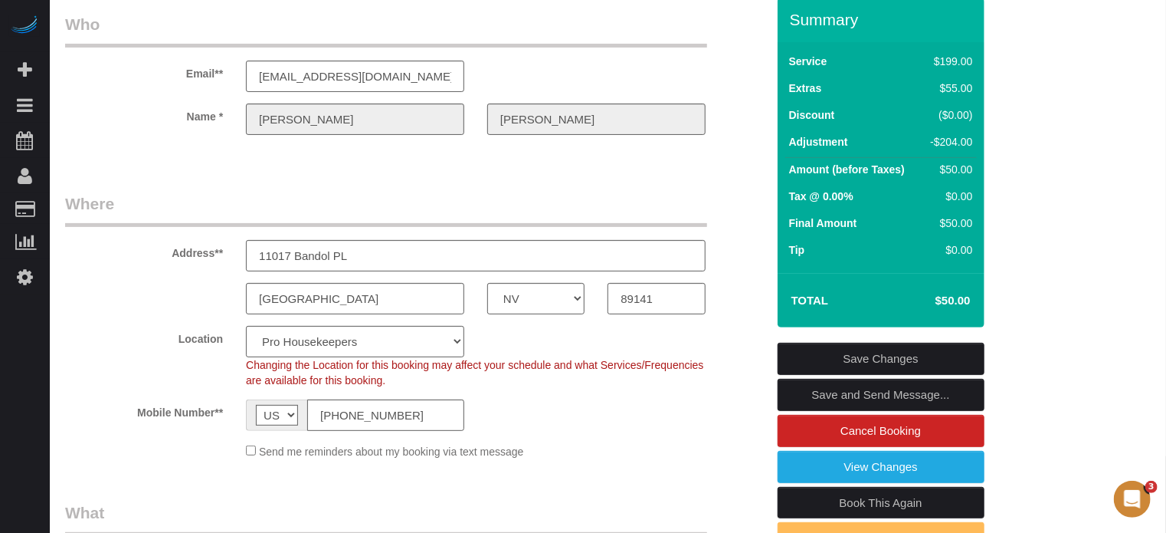
click at [892, 353] on link "Save Changes" at bounding box center [881, 359] width 207 height 32
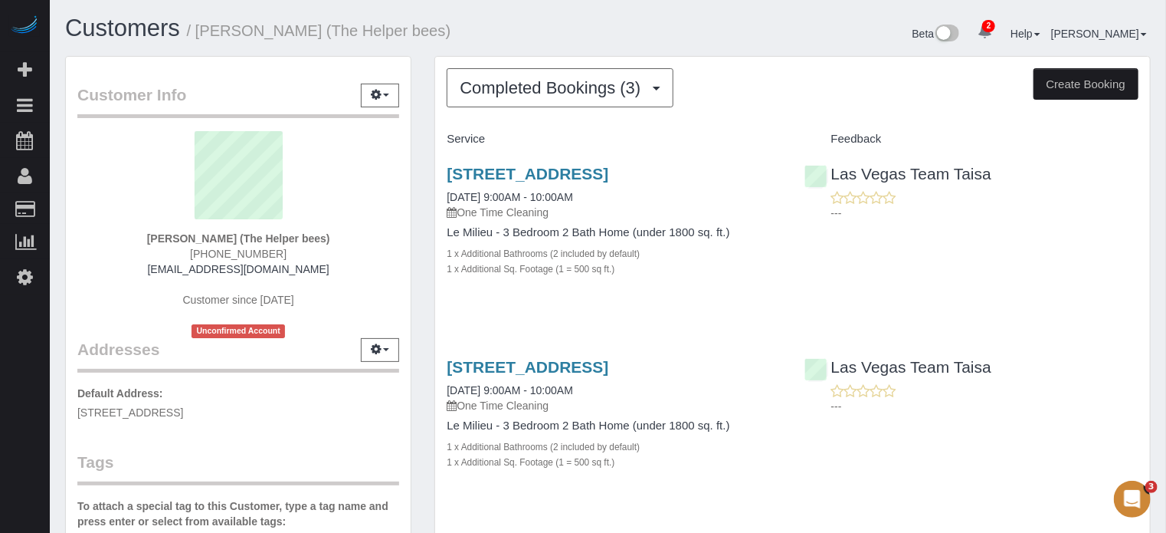
click at [428, 153] on div "Completed Bookings (3) Completed Bookings (3) Upcoming Bookings (10) Cancelled …" at bounding box center [792, 407] width 739 height 703
drag, startPoint x: 526, startPoint y: 58, endPoint x: 530, endPoint y: 78, distance: 20.3
click at [527, 58] on div "Completed Bookings (3) Completed Bookings (3) Upcoming Bookings (10) Cancelled …" at bounding box center [792, 400] width 715 height 687
click at [533, 86] on span "Completed Bookings (3)" at bounding box center [554, 87] width 189 height 19
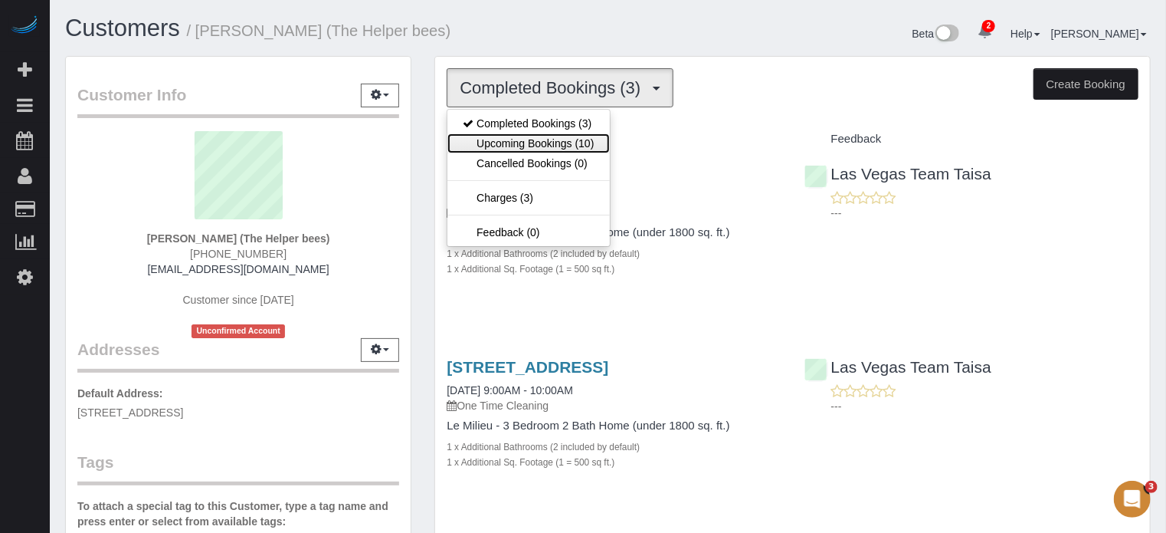
click at [540, 148] on link "Upcoming Bookings (10)" at bounding box center [529, 143] width 162 height 20
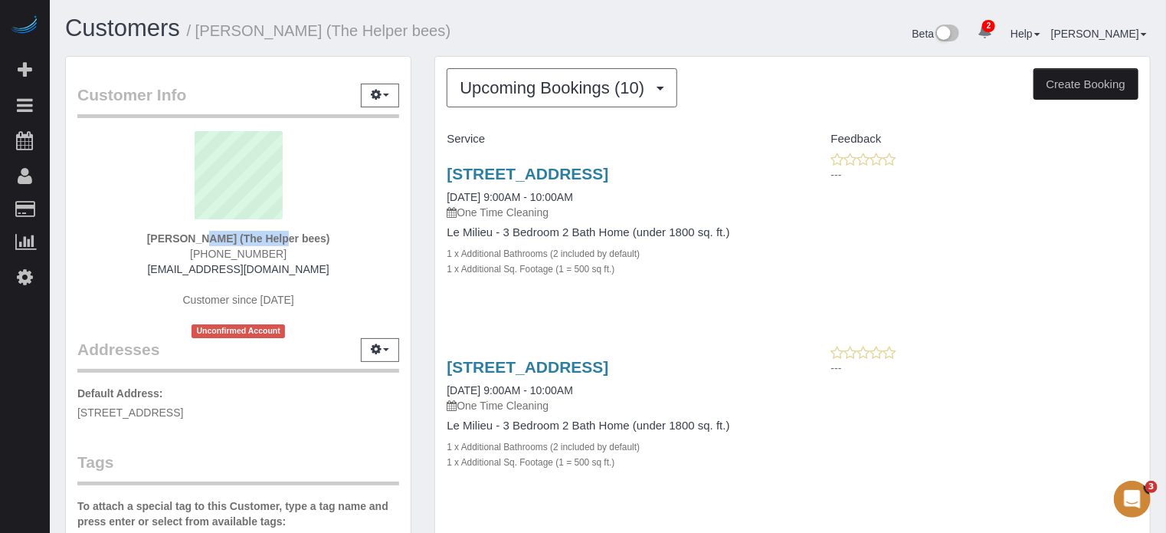
drag, startPoint x: 231, startPoint y: 238, endPoint x: 107, endPoint y: 239, distance: 123.4
click at [107, 239] on div "[PERSON_NAME] (The Helper bees) [PHONE_NUMBER] [EMAIL_ADDRESS][DOMAIN_NAME] Cus…" at bounding box center [238, 234] width 322 height 207
copy strong "[PERSON_NAME]"
drag, startPoint x: 1113, startPoint y: 265, endPoint x: 1002, endPoint y: 198, distance: 129.6
click at [1113, 265] on div "[STREET_ADDRESS] [DATE] 9:00AM - 10:00AM One Time Cleaning Le Milieu - 3 Bedroo…" at bounding box center [792, 229] width 715 height 155
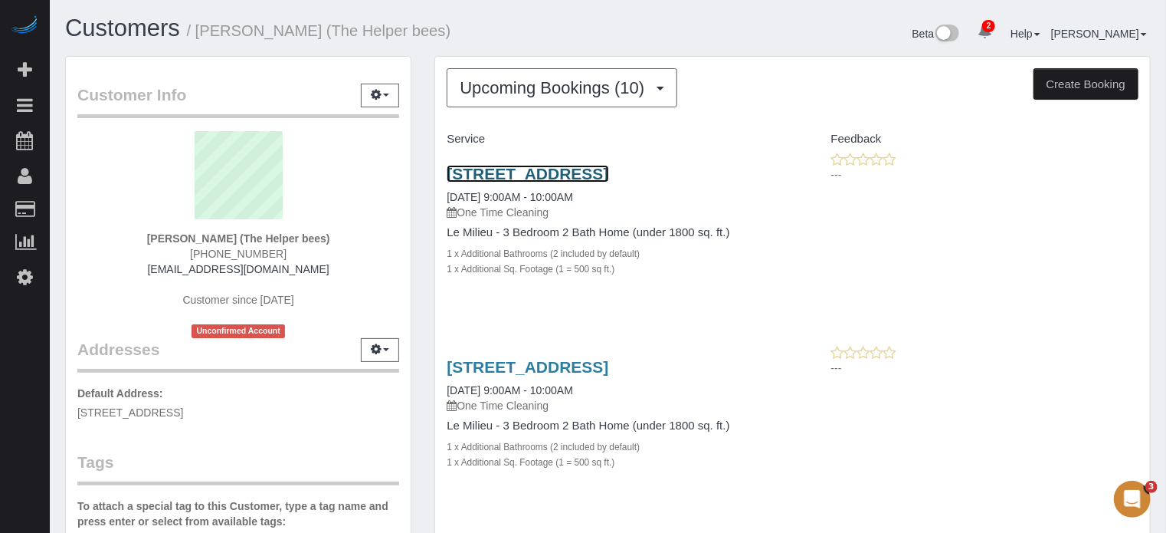
click at [528, 177] on link "[STREET_ADDRESS]" at bounding box center [528, 174] width 162 height 18
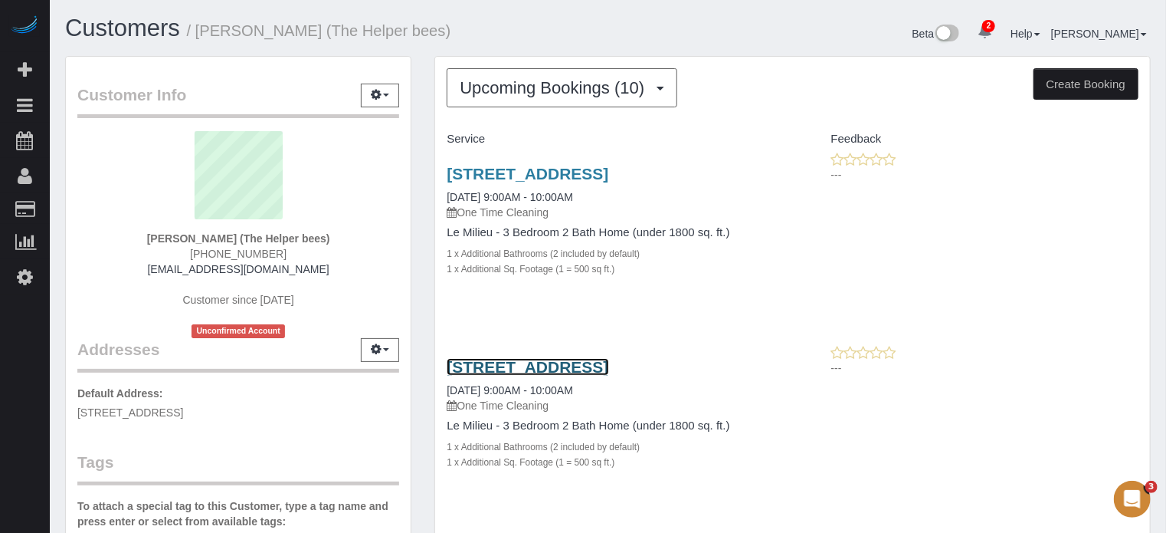
click at [509, 364] on link "[STREET_ADDRESS]" at bounding box center [528, 367] width 162 height 18
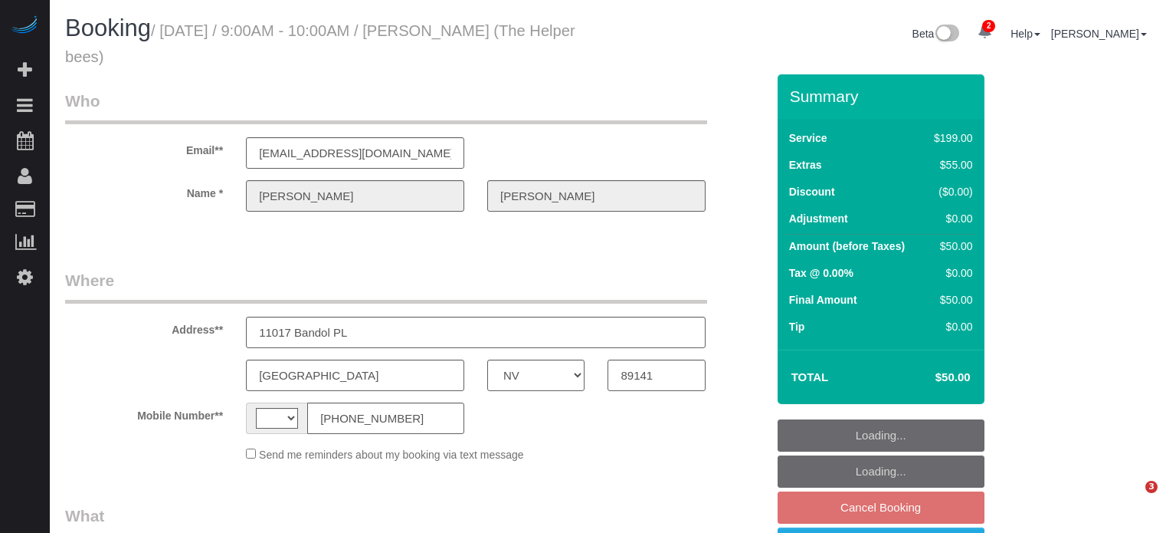
select select "NV"
select select "string:[GEOGRAPHIC_DATA]"
select select "object:428"
select select "string:fspay-06170906-52d6-4c18-819e-69543205673e"
select select "4"
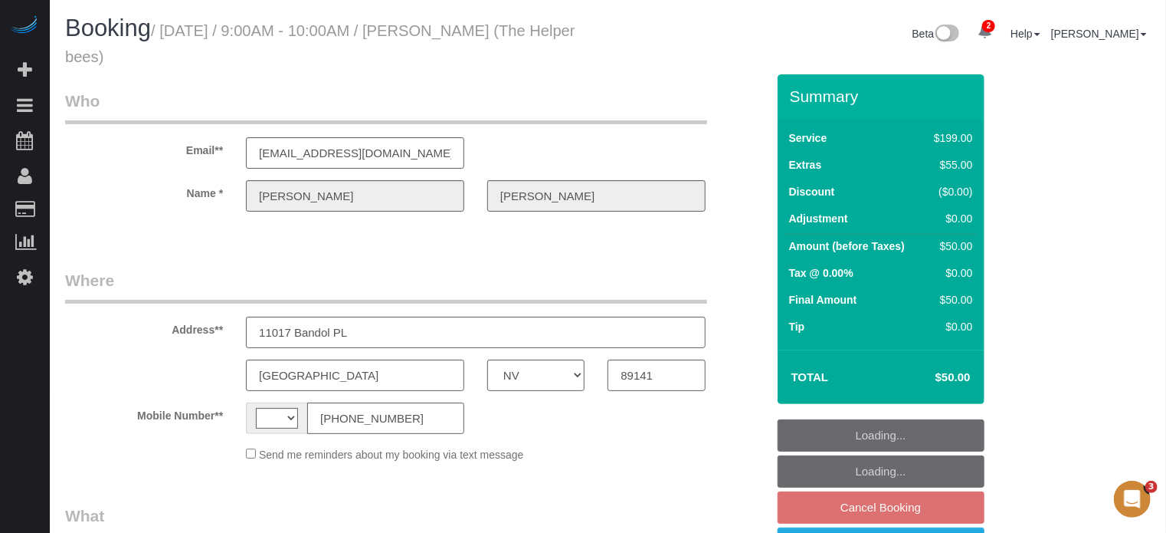
select select "number:9"
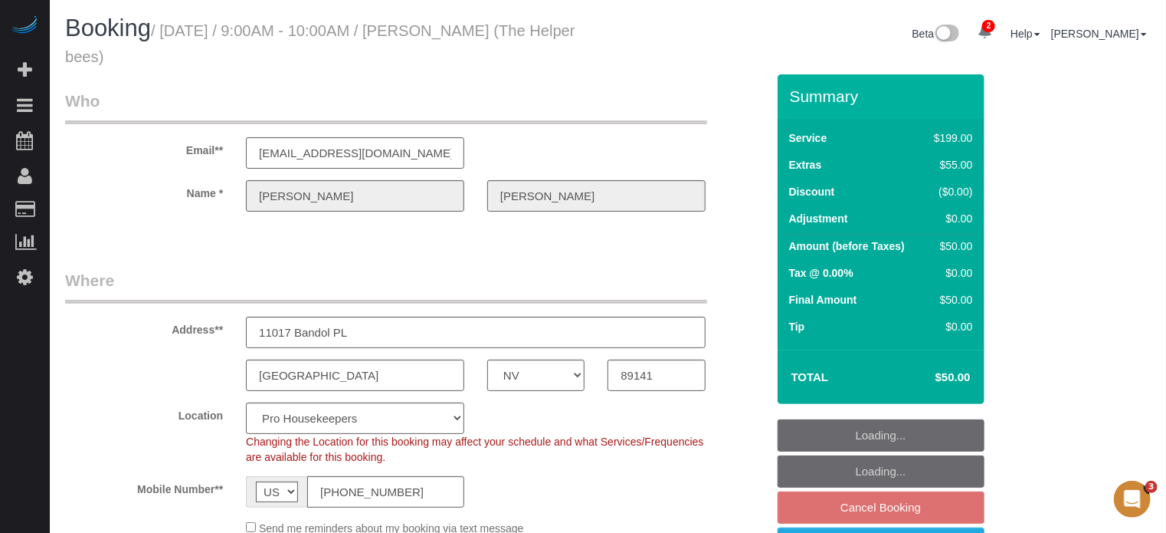
select select "object:1278"
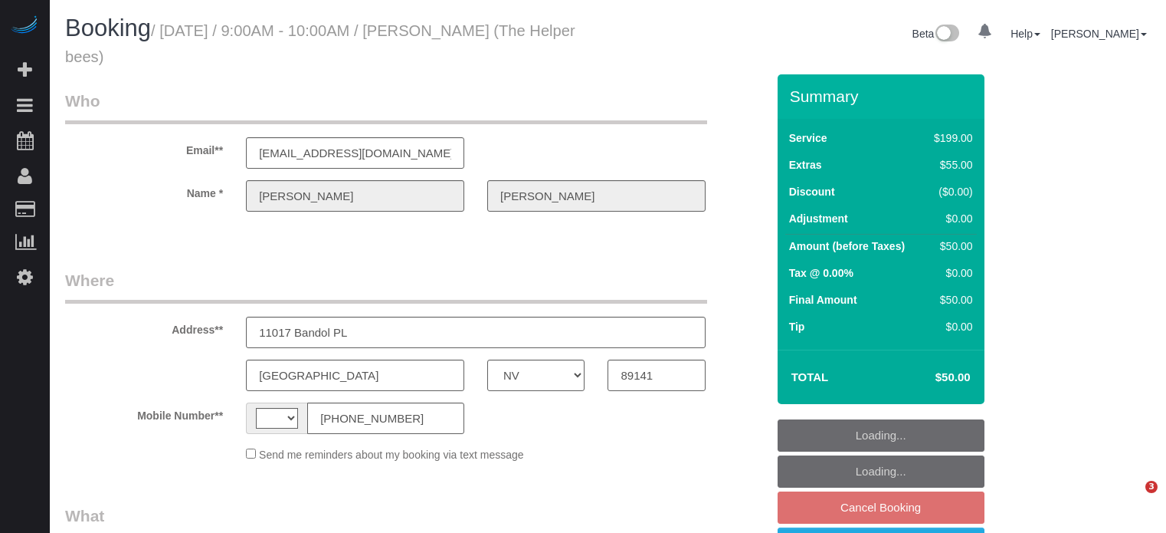
select select "NV"
select select "string:[GEOGRAPHIC_DATA]"
select select "string:fspay-06170906-52d6-4c18-819e-69543205673e"
select select "4"
select select "number:9"
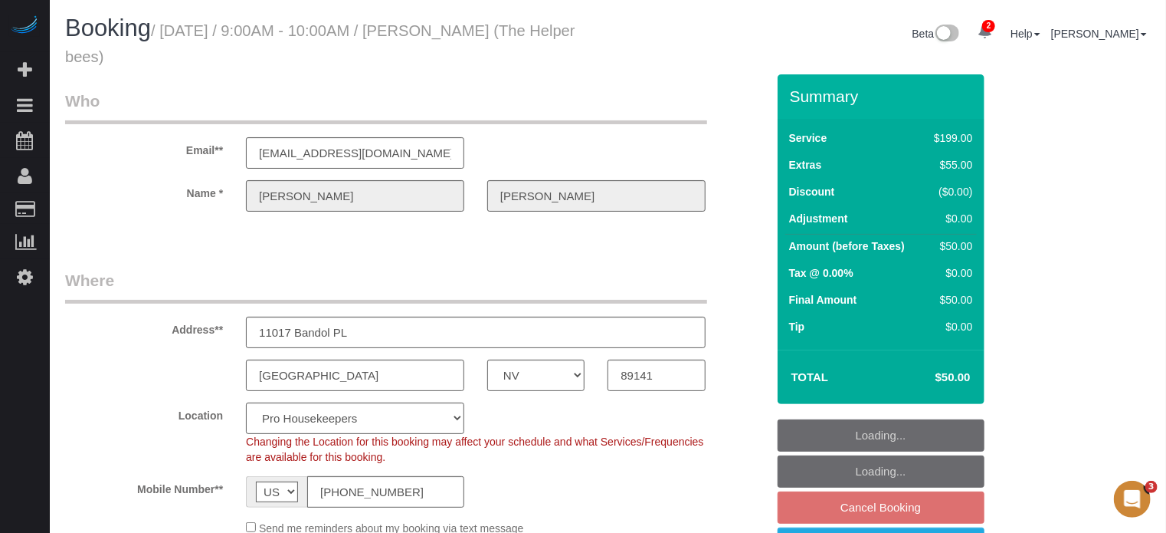
select select "object:1278"
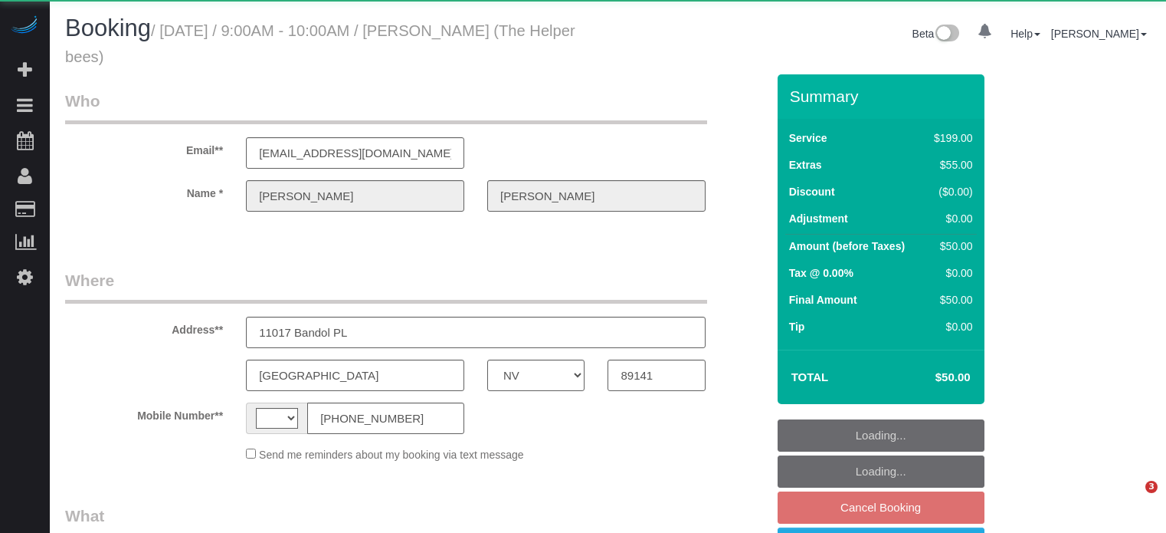
select select "NV"
select select "string:[GEOGRAPHIC_DATA]"
select select "object:623"
select select "string:fspay-06170906-52d6-4c18-819e-69543205673e"
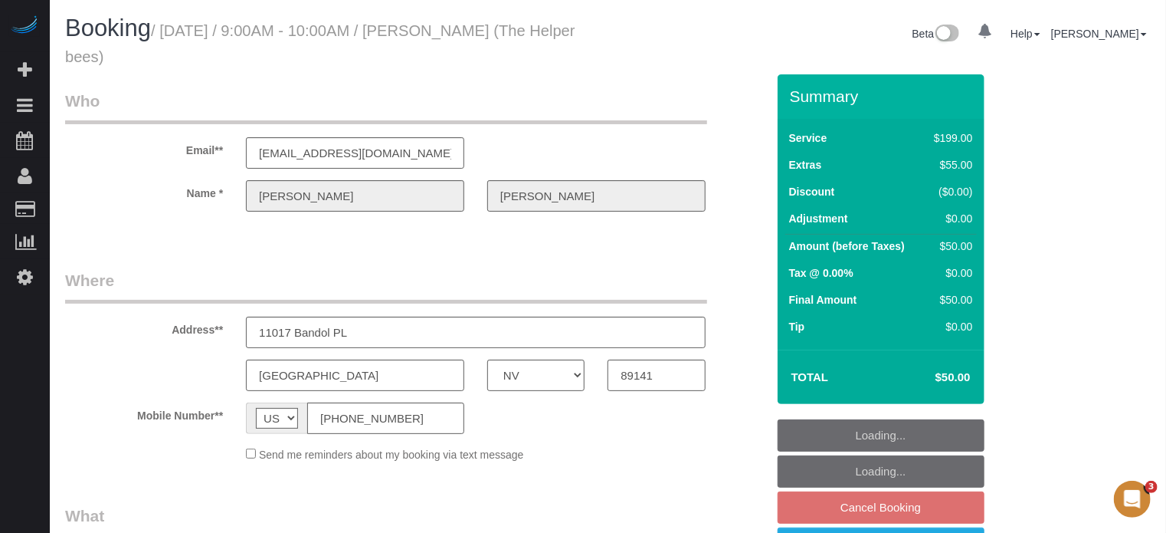
select select "number:9"
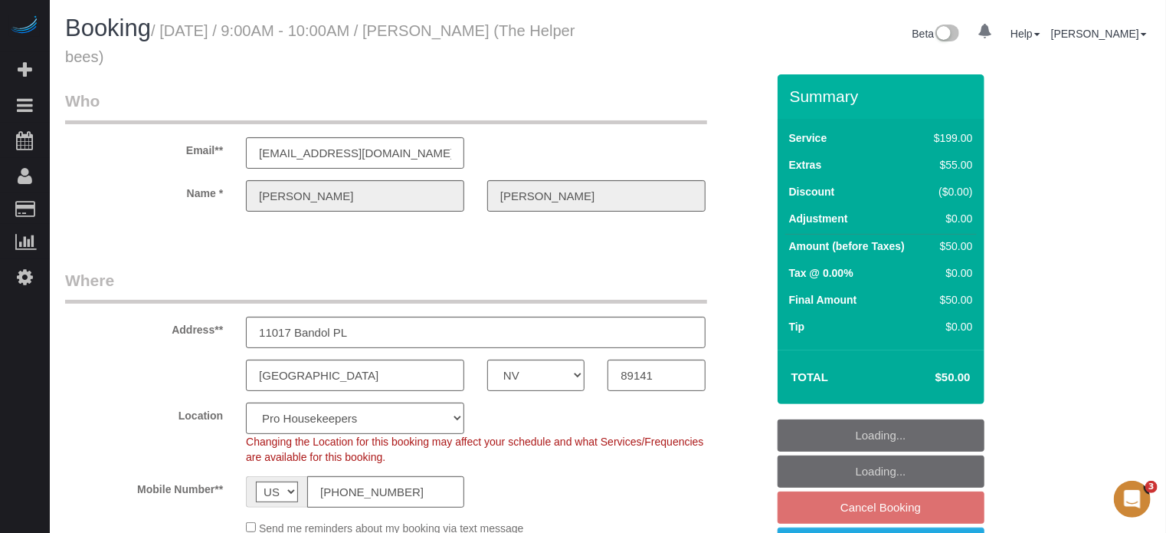
select select "4"
select select "object:813"
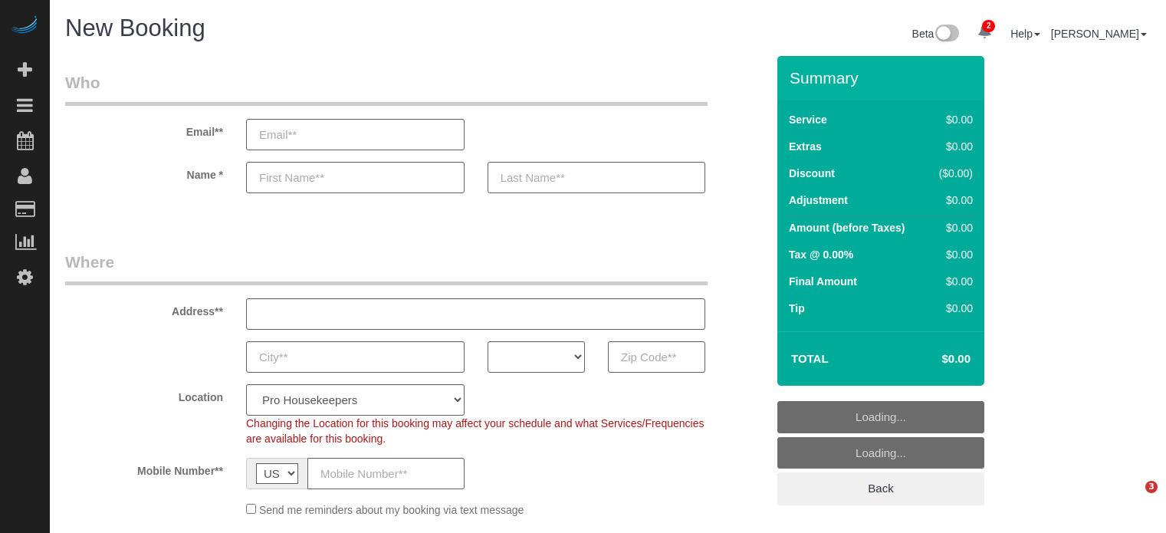
select select "4"
select select "number:9"
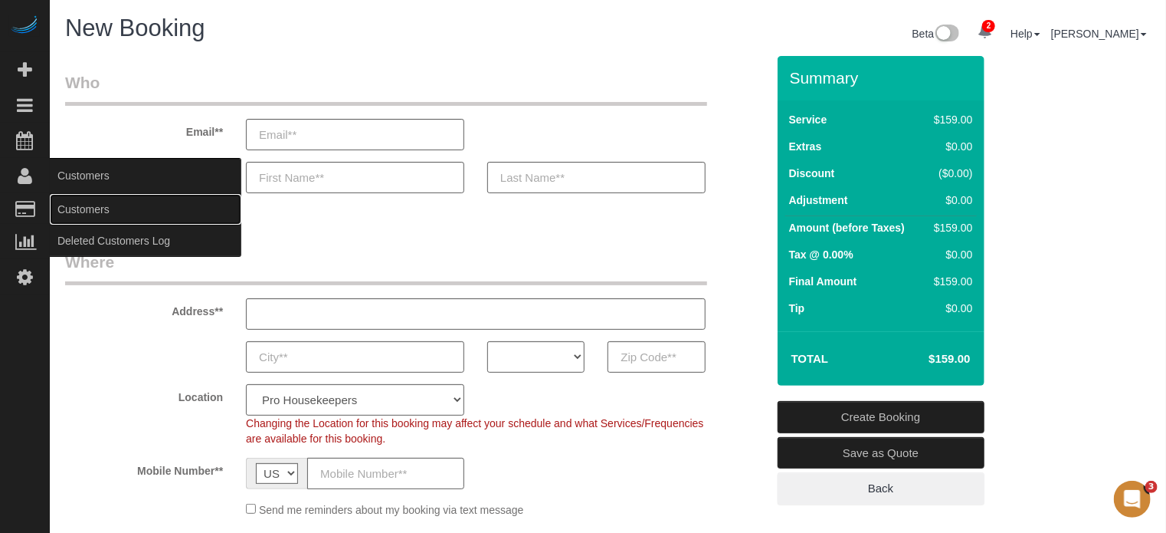
click at [115, 214] on link "Customers" at bounding box center [146, 209] width 192 height 31
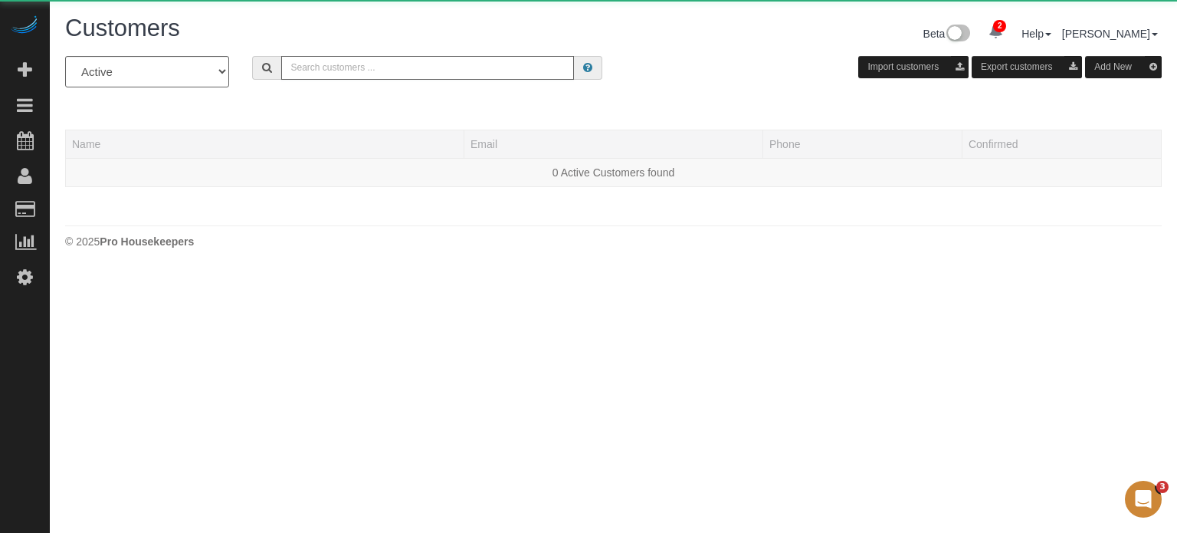
click at [441, 77] on input "text" at bounding box center [427, 68] width 293 height 24
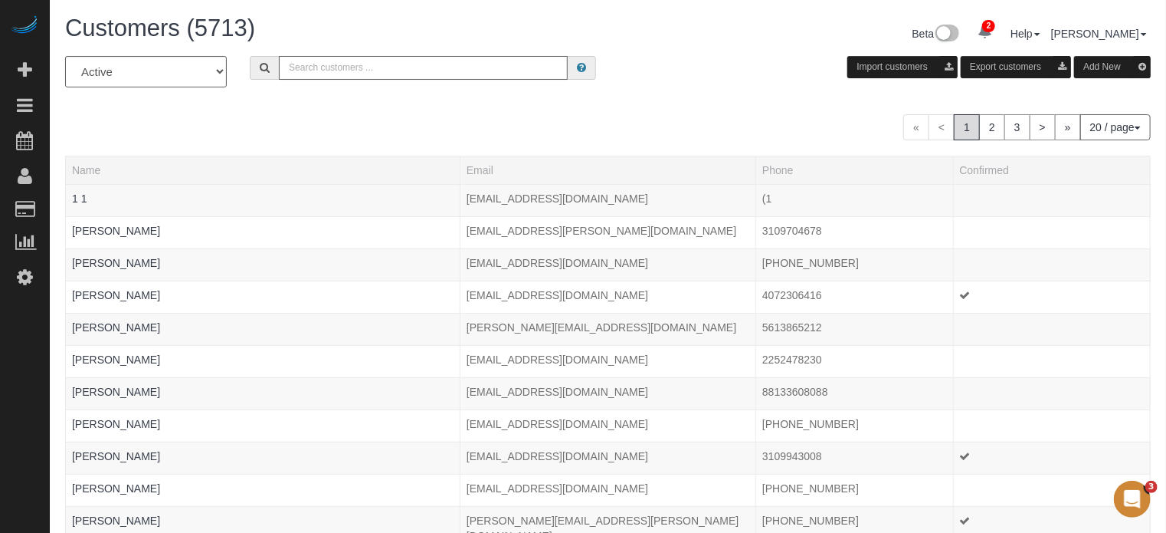
paste input "[PERSON_NAME]"
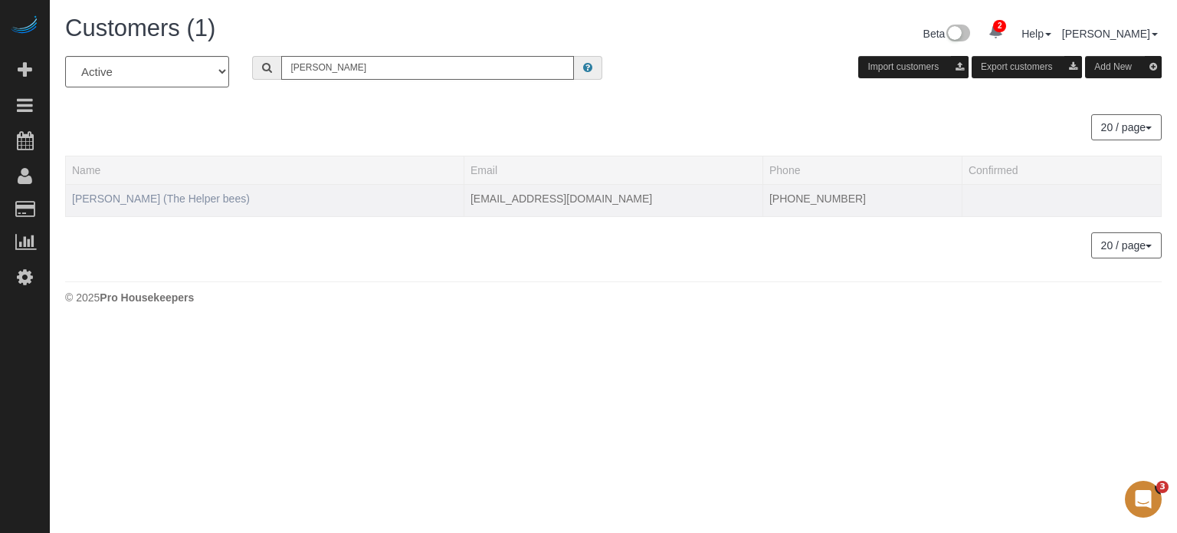
type input "[PERSON_NAME]"
click at [116, 197] on link "[PERSON_NAME] (The Helper bees)" at bounding box center [161, 198] width 178 height 12
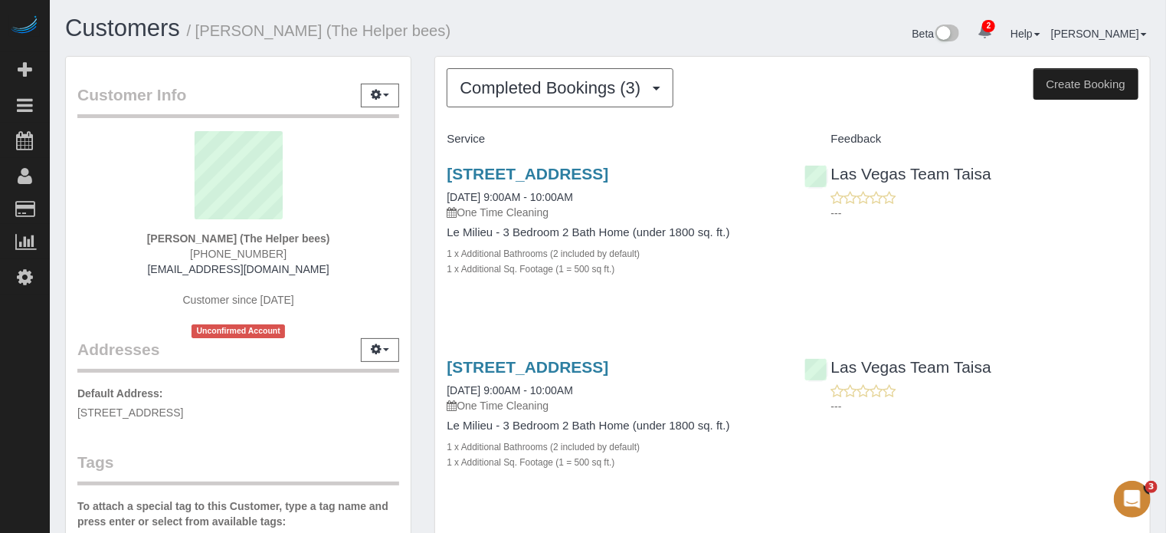
click at [426, 174] on div "Completed Bookings (3) Completed Bookings (3) Upcoming Bookings (10) Cancelled …" at bounding box center [792, 407] width 739 height 703
